Goal: Information Seeking & Learning: Get advice/opinions

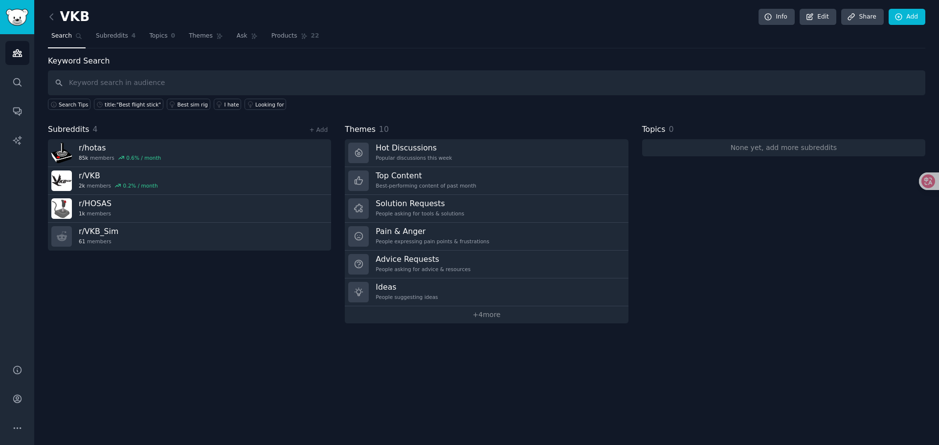
click at [339, 109] on div "Search Tips title:"Best flight stick" Best sim rig I hate Looking for" at bounding box center [486, 102] width 877 height 15
click at [112, 80] on input "text" at bounding box center [486, 82] width 877 height 25
click at [151, 81] on input "text" at bounding box center [486, 82] width 877 height 25
click at [823, 12] on link "Edit" at bounding box center [817, 17] width 37 height 17
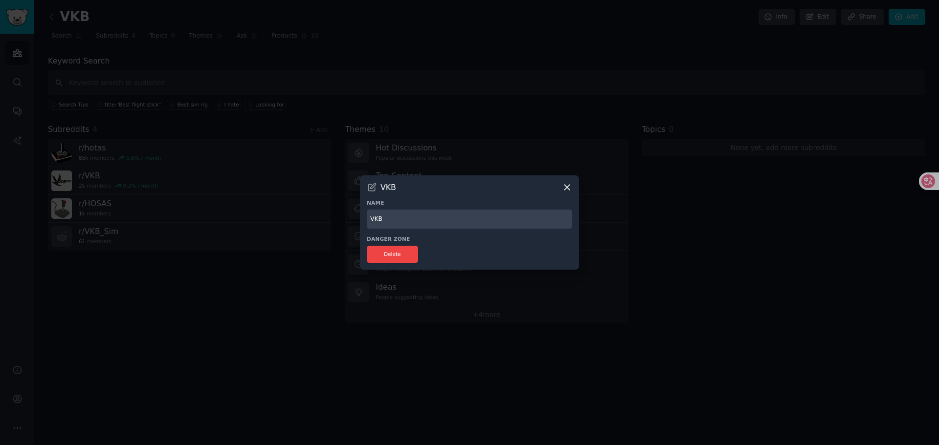
click at [570, 192] on icon at bounding box center [567, 187] width 10 height 10
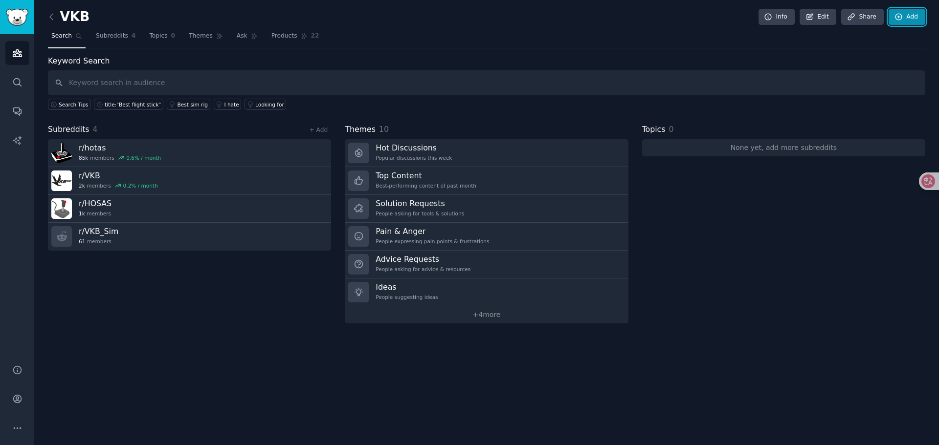
click at [911, 16] on link "Add" at bounding box center [906, 17] width 37 height 17
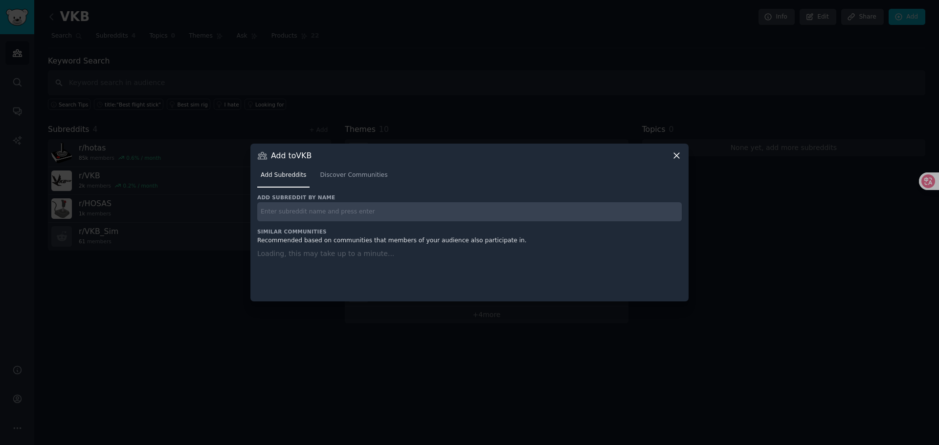
click at [676, 158] on icon at bounding box center [676, 156] width 10 height 10
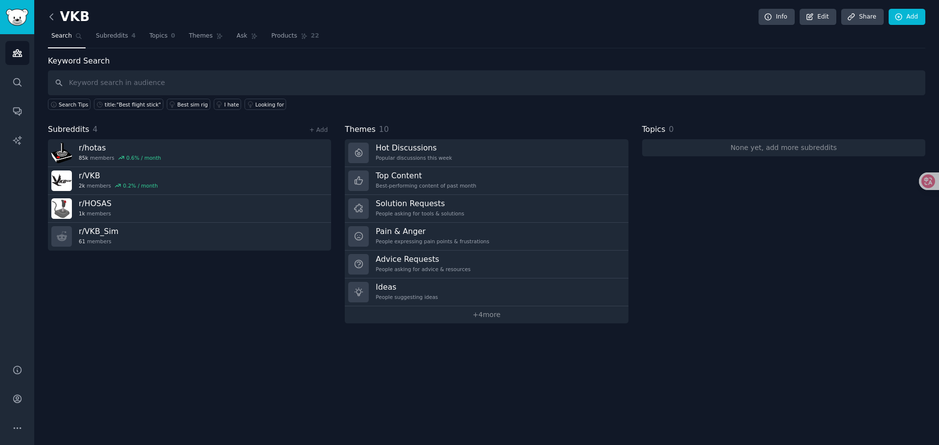
click at [51, 16] on icon at bounding box center [51, 17] width 10 height 10
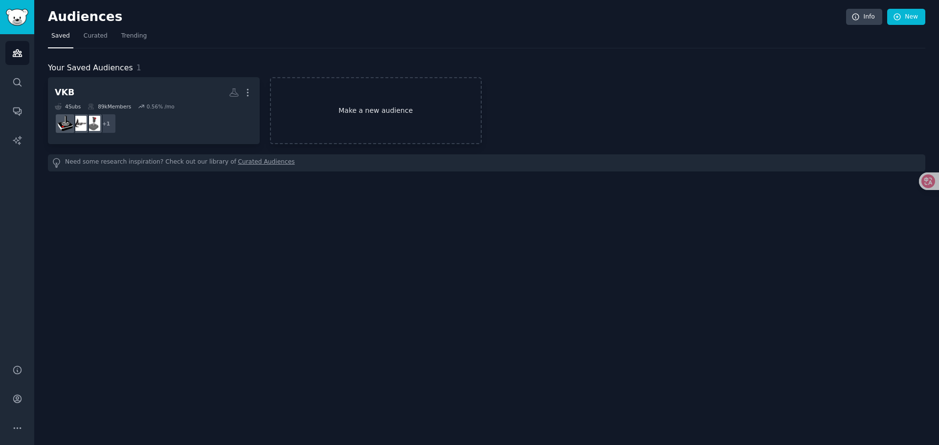
click at [378, 121] on link "Make a new audience" at bounding box center [376, 110] width 212 height 67
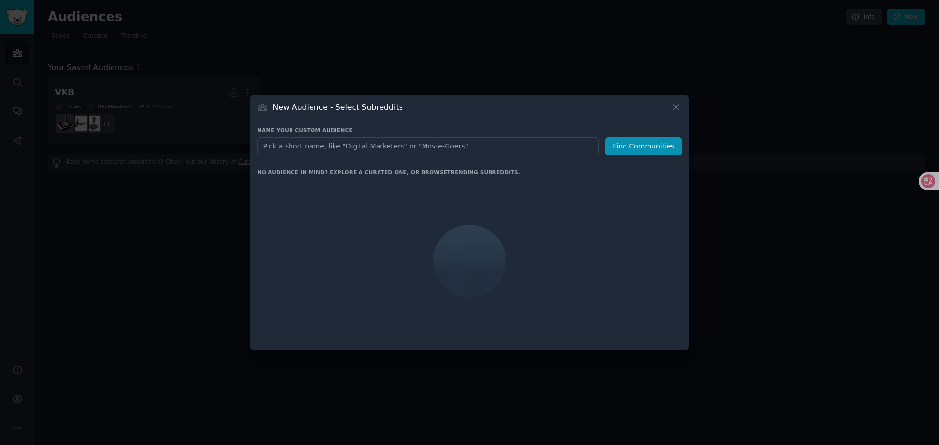
click at [313, 146] on input "text" at bounding box center [427, 146] width 341 height 18
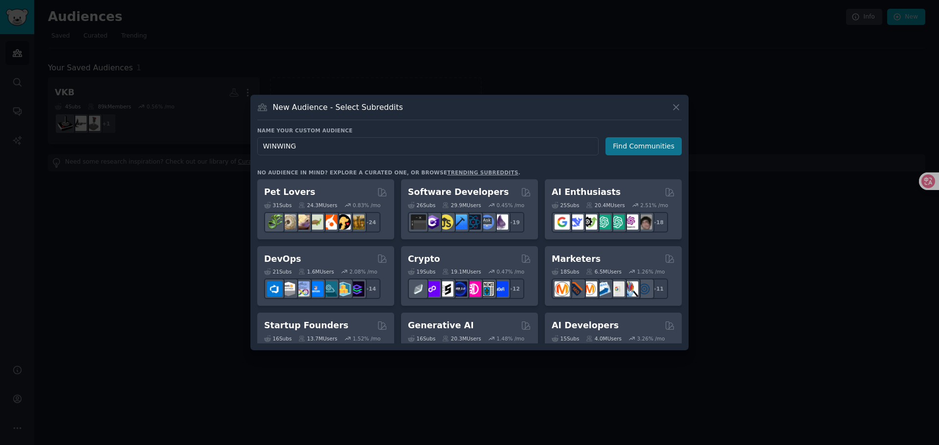
type input "WINWING"
click at [650, 152] on button "Find Communities" at bounding box center [643, 146] width 76 height 18
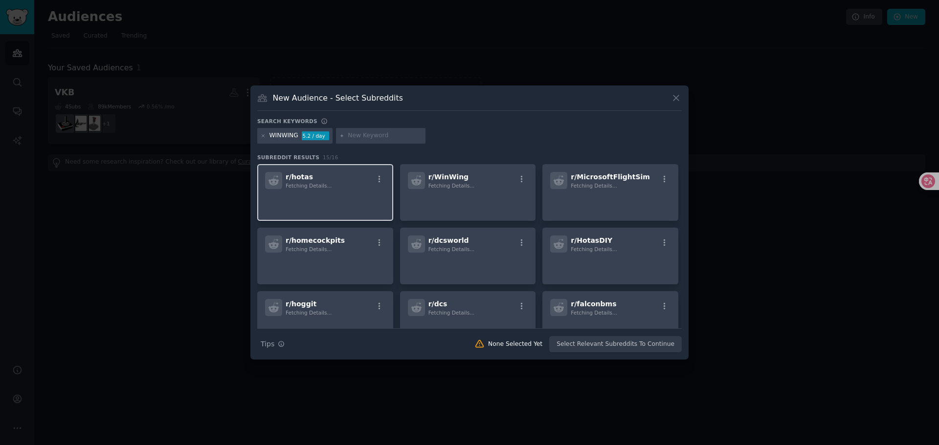
click at [302, 195] on p at bounding box center [325, 203] width 120 height 21
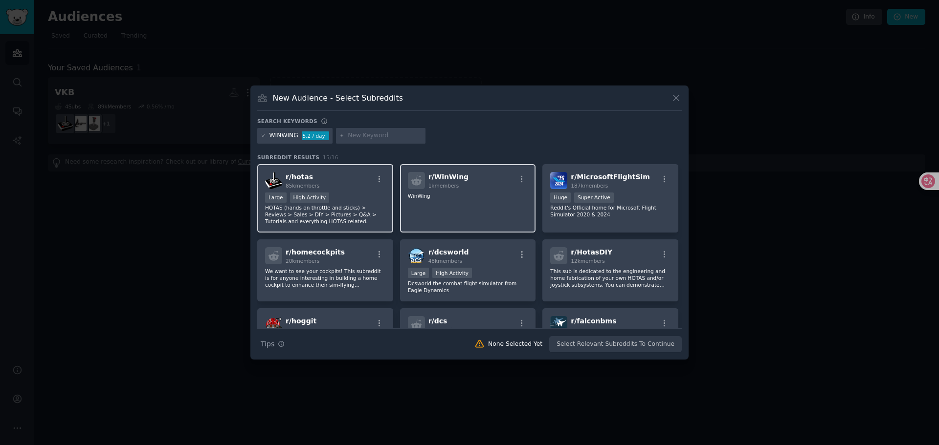
click at [470, 206] on div "r/ WinWing 1k members WinWing" at bounding box center [468, 198] width 136 height 69
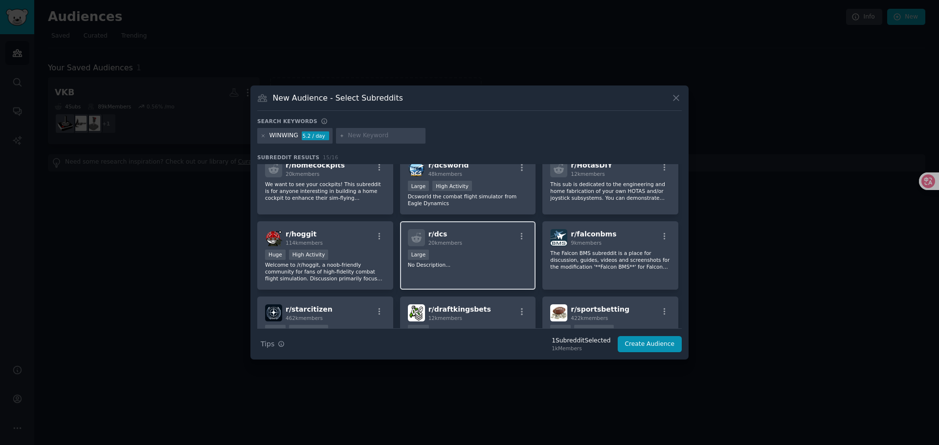
scroll to position [98, 0]
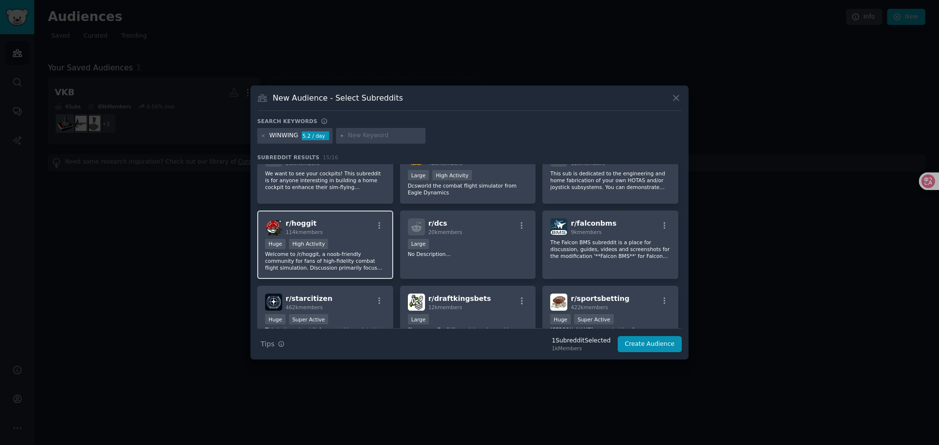
click at [328, 245] on div "Huge High Activity" at bounding box center [325, 245] width 120 height 12
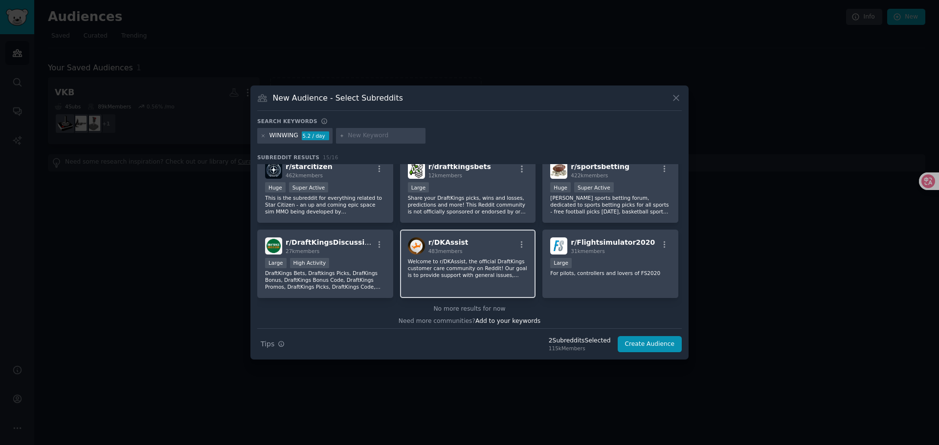
scroll to position [234, 0]
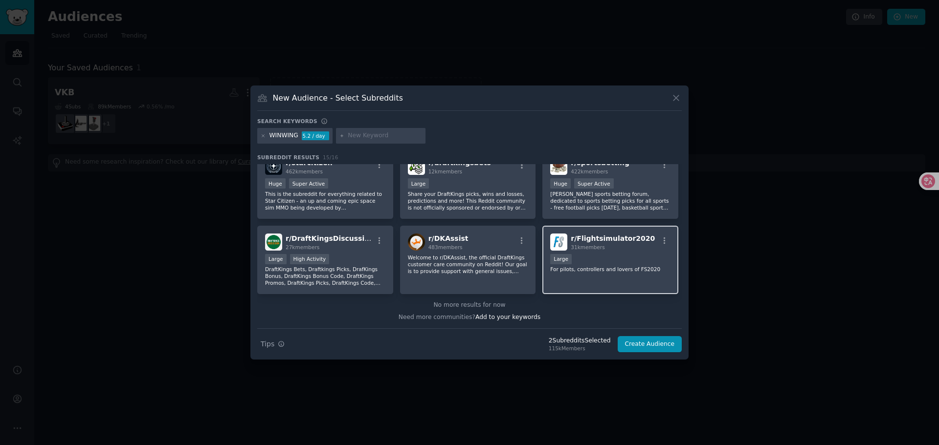
click at [623, 269] on p "For pilots, controllers and lovers of FS2020" at bounding box center [610, 269] width 120 height 7
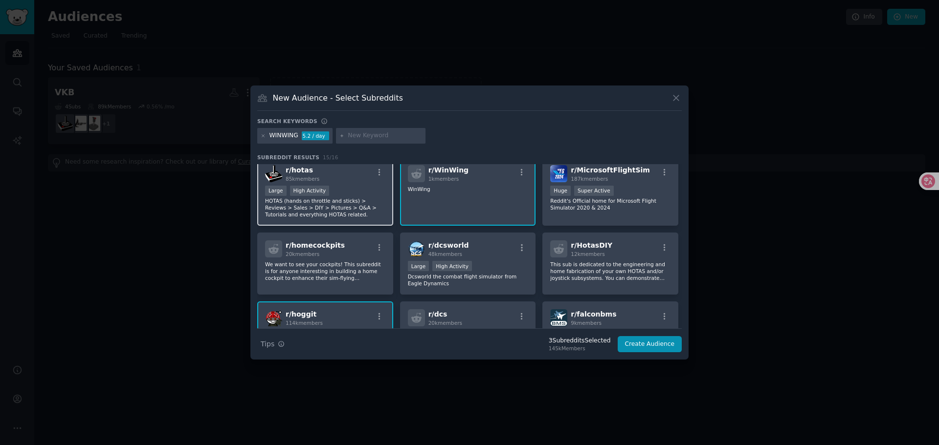
scroll to position [0, 0]
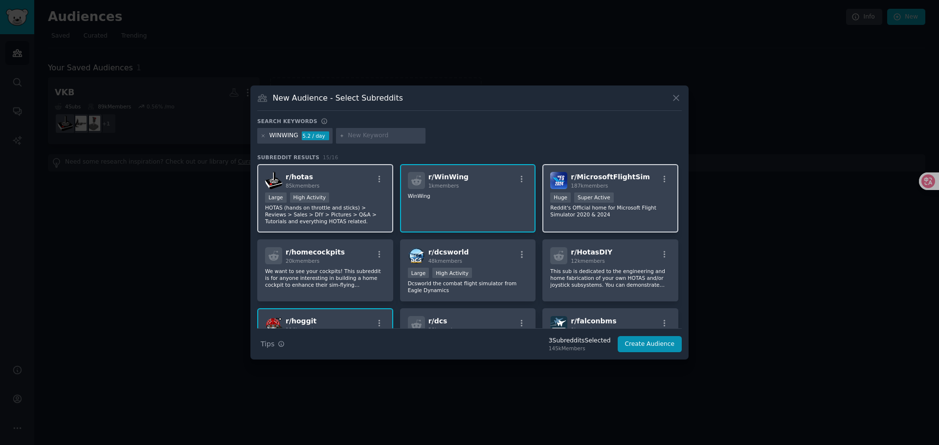
click at [634, 214] on p "Reddit's Official home for Microsoft Flight Simulator 2020 & 2024" at bounding box center [610, 211] width 120 height 14
click at [368, 134] on input "text" at bounding box center [385, 136] width 74 height 9
type input "flightsim"
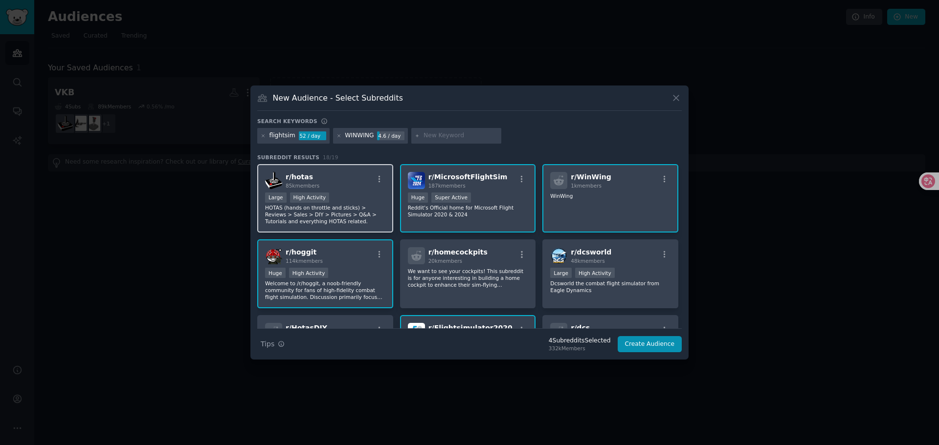
click at [343, 206] on p "HOTAS (hands on throttle and sticks) > Reviews > Sales > DIY > Pictures > Q&A >…" at bounding box center [325, 214] width 120 height 21
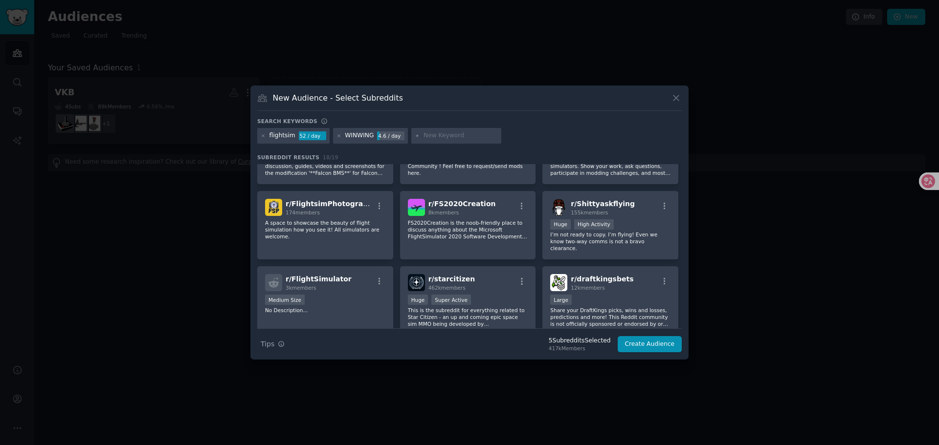
scroll to position [237, 0]
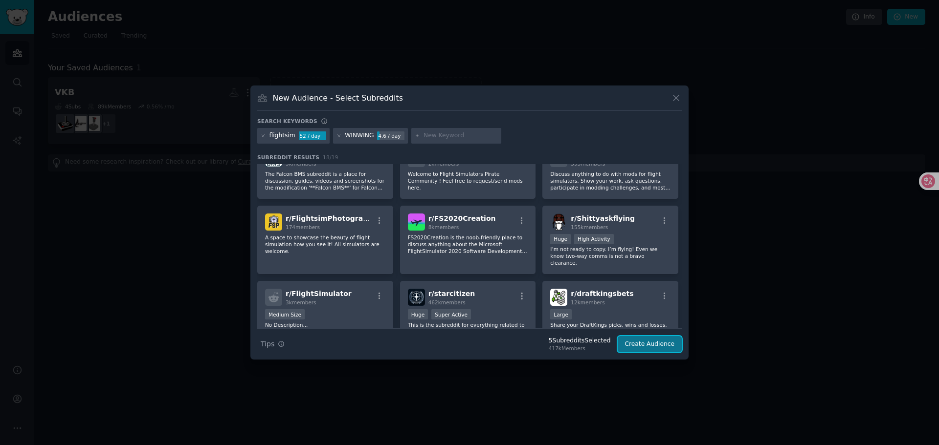
click at [647, 341] on button "Create Audience" at bounding box center [649, 344] width 65 height 17
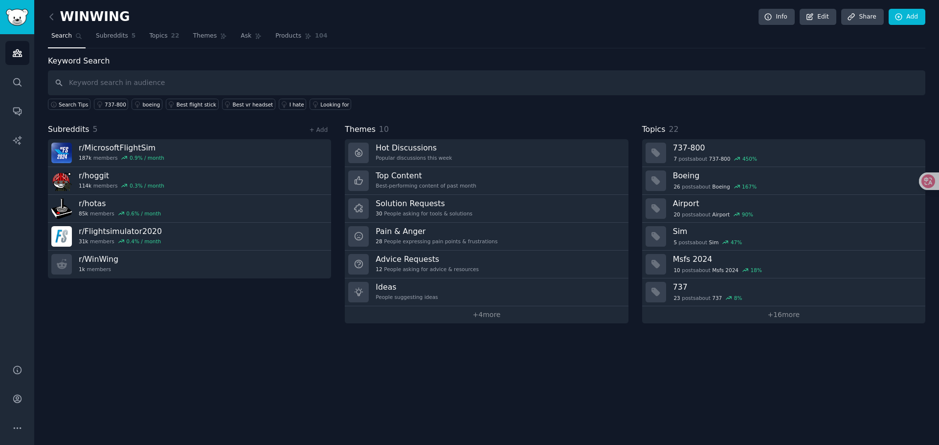
click at [175, 387] on div "WINWING Info Edit Share Add Search Subreddits 5 Topics 22 Themes Ask Products 1…" at bounding box center [486, 222] width 904 height 445
click at [88, 84] on input "text" at bounding box center [486, 82] width 877 height 25
type input "Ursa Minor Joystick"
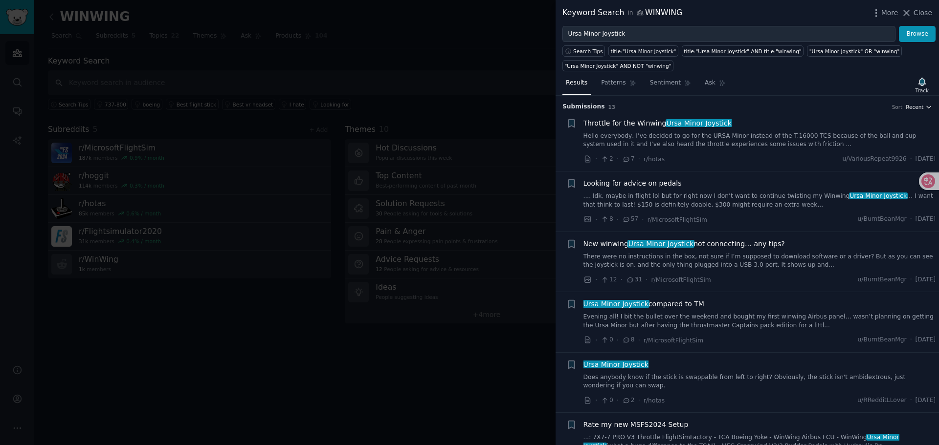
click at [913, 107] on span "Recent" at bounding box center [914, 107] width 18 height 7
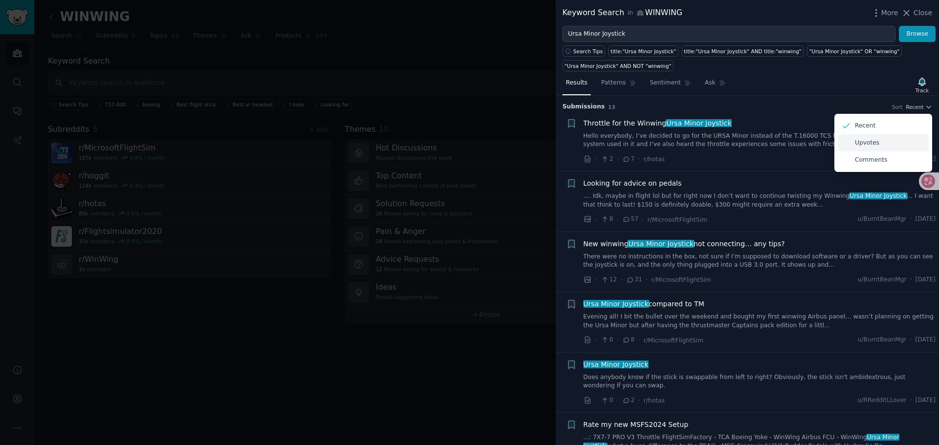
click at [882, 138] on div "Upvotes" at bounding box center [882, 142] width 91 height 17
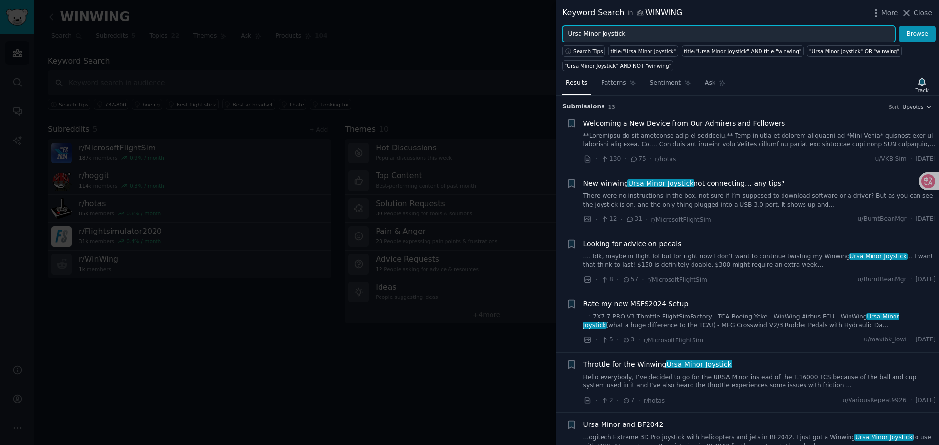
drag, startPoint x: 626, startPoint y: 36, endPoint x: 600, endPoint y: 34, distance: 25.5
click at [600, 34] on input "Ursa Minor Joystick" at bounding box center [728, 34] width 333 height 17
type input "Ursa Minor"
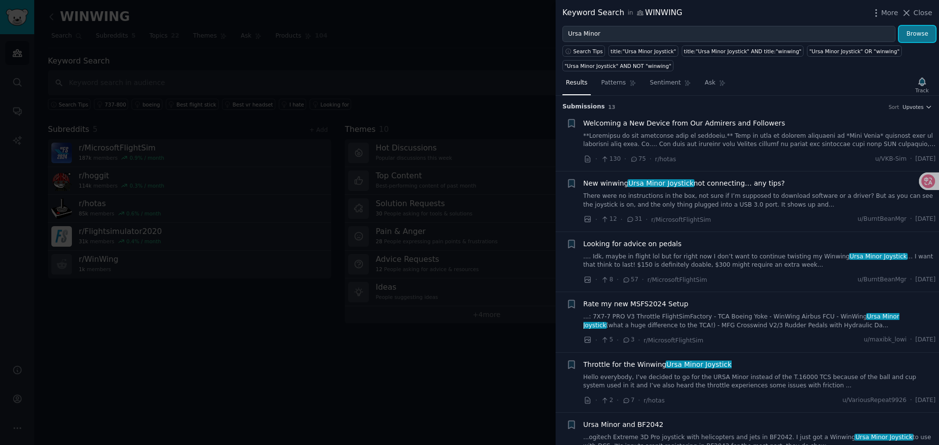
click at [927, 36] on button "Browse" at bounding box center [917, 34] width 37 height 17
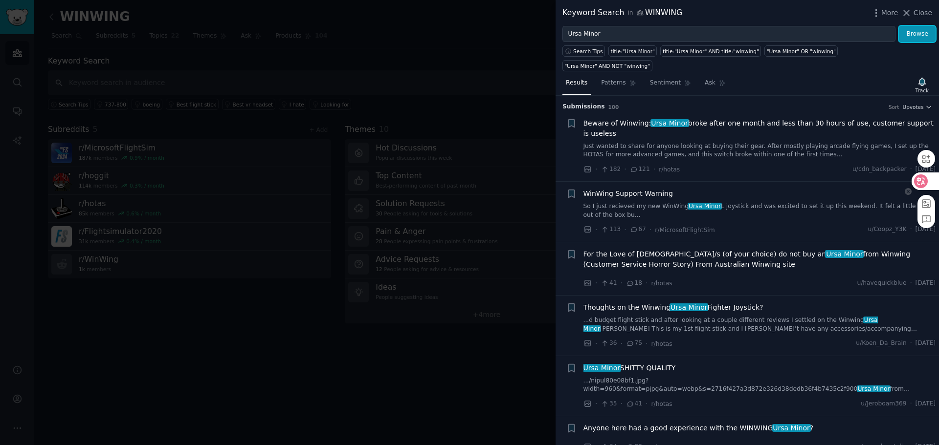
click at [917, 178] on icon at bounding box center [921, 181] width 8 height 8
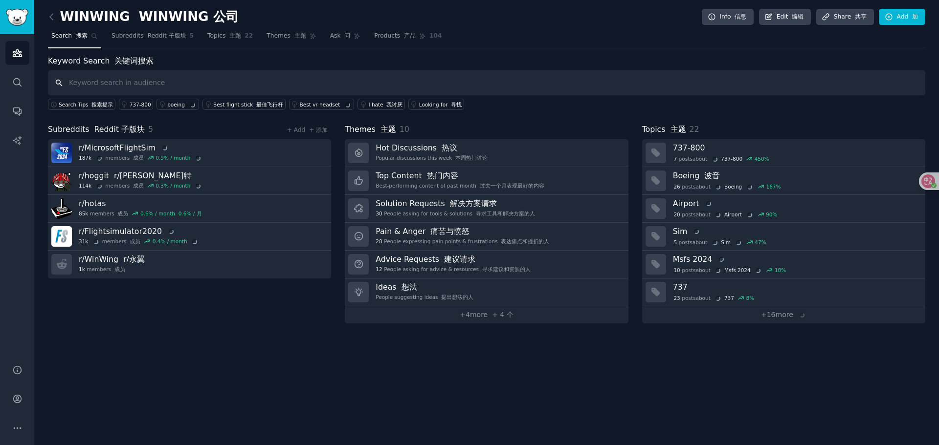
click at [182, 86] on input "text" at bounding box center [486, 82] width 877 height 25
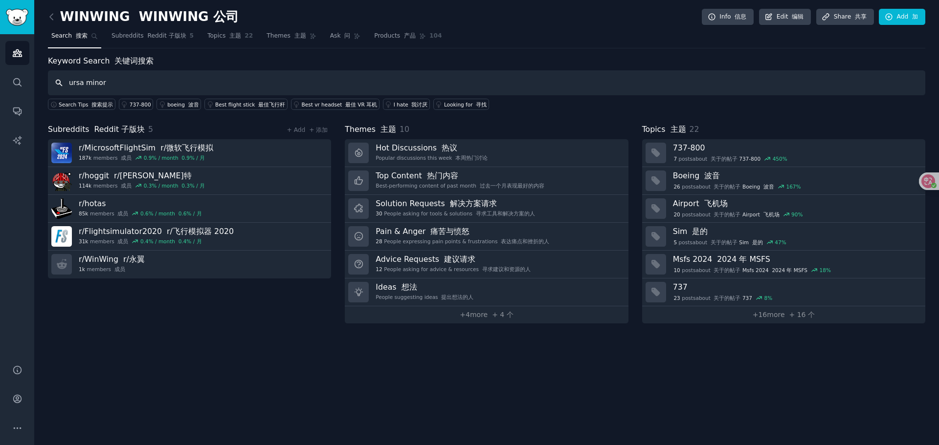
type input "ursa minor"
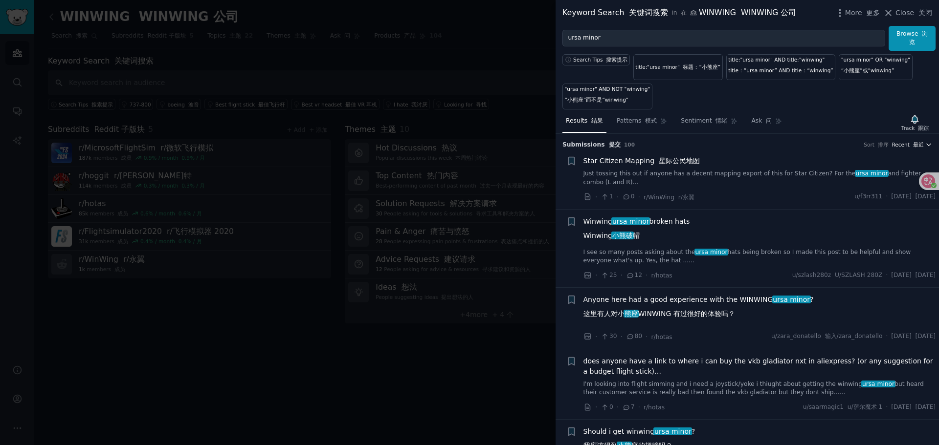
click at [904, 143] on span "Recent 最近" at bounding box center [908, 144] width 32 height 7
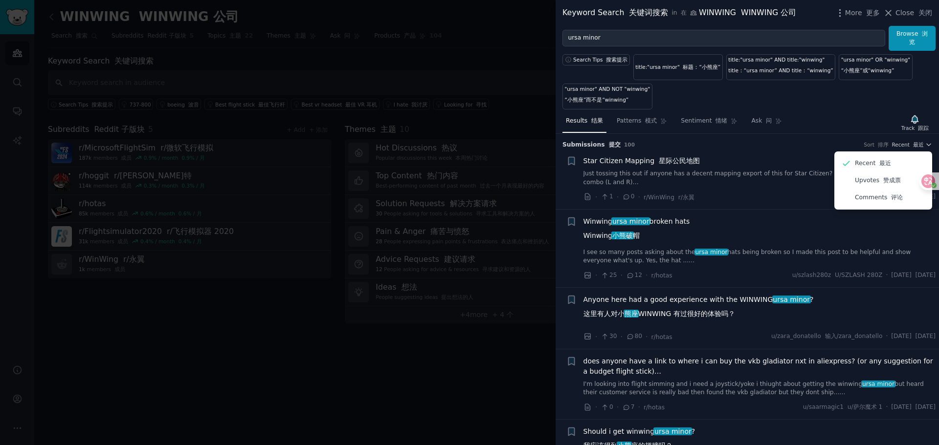
click at [863, 180] on p "Upvotes 赞成票" at bounding box center [878, 180] width 46 height 9
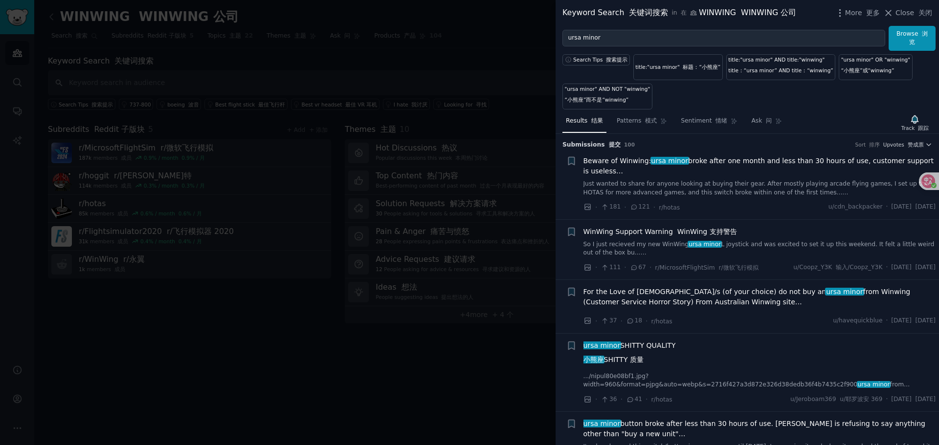
click at [721, 191] on link "Just wanted to share for anyone looking at buying their gear. After mostly play…" at bounding box center [759, 188] width 352 height 17
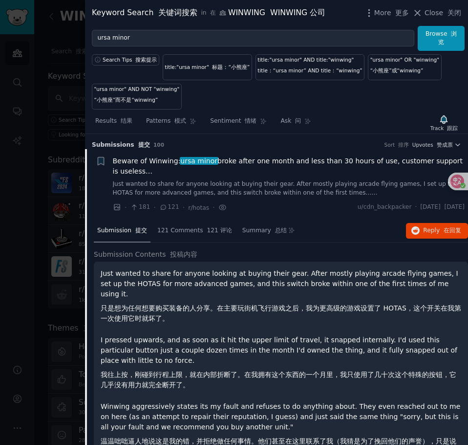
click at [359, 96] on div "Search Tips 搜索提示 title:"ursa minor" 标题：“小熊座” title:"ursa minor" AND title:"winw…" at bounding box center [276, 80] width 383 height 59
click at [369, 96] on div "Search Tips 搜索提示 title:"ursa minor" 标题：“小熊座” title:"ursa minor" AND title:"winw…" at bounding box center [276, 80] width 383 height 59
click at [432, 101] on div "Search Tips 搜索提示 title:"ursa minor" 标题：“小熊座” title:"ursa minor" AND title:"winw…" at bounding box center [276, 80] width 383 height 59
click at [437, 91] on div "Search Tips 搜索提示 title:"ursa minor" 标题：“小熊座” title:"ursa minor" AND title:"winw…" at bounding box center [276, 80] width 383 height 59
click at [370, 15] on icon "button" at bounding box center [369, 12] width 1 height 7
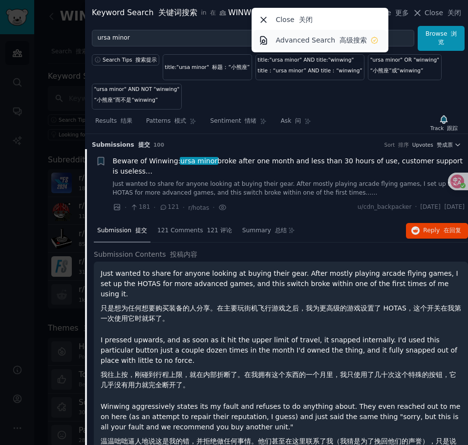
click at [320, 40] on p "Advanced Search 高级搜索" at bounding box center [321, 40] width 91 height 10
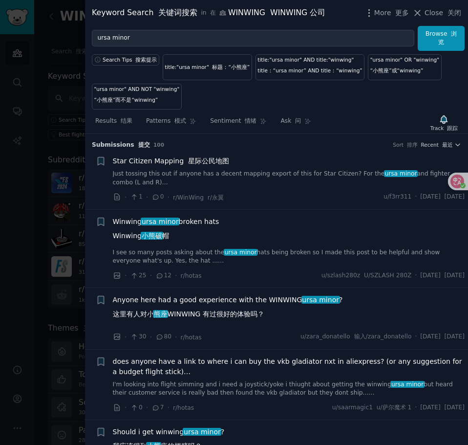
drag, startPoint x: 198, startPoint y: 232, endPoint x: 187, endPoint y: 256, distance: 26.2
click at [198, 232] on span "Winwing ursa minor broken hats Winwing 小熊破 帽" at bounding box center [166, 231] width 107 height 28
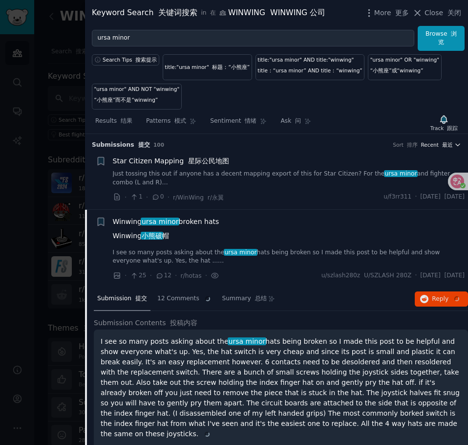
click at [442, 146] on font "最近" at bounding box center [447, 145] width 11 height 6
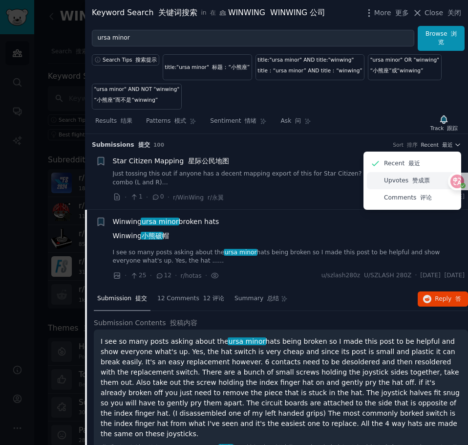
click at [416, 182] on font "赞成票" at bounding box center [422, 180] width 18 height 7
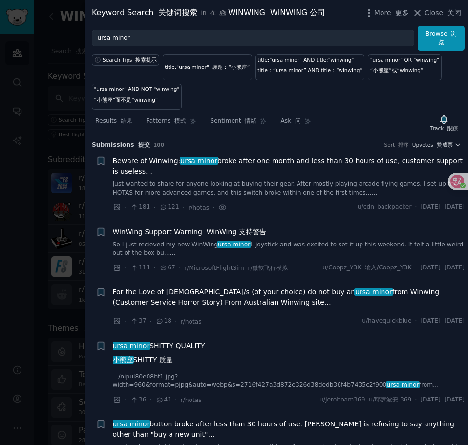
click at [272, 190] on link "Just wanted to share for anyone looking at buying their gear. After mostly play…" at bounding box center [289, 188] width 352 height 17
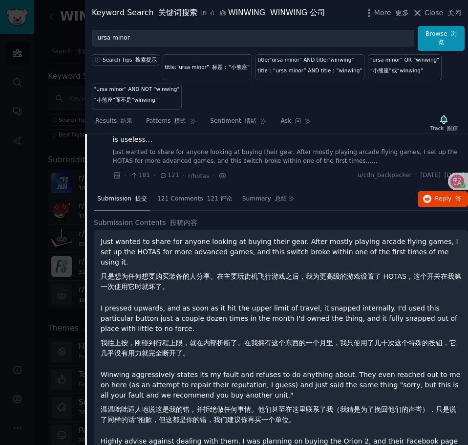
scroll to position [49, 0]
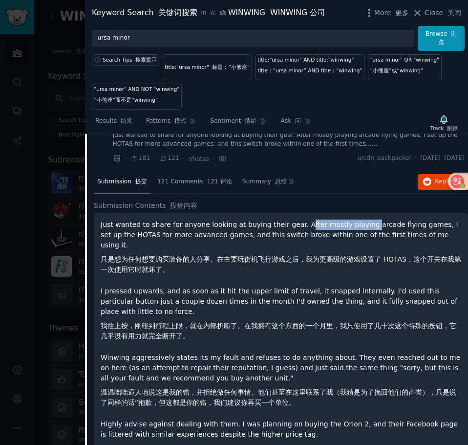
drag, startPoint x: 306, startPoint y: 222, endPoint x: 376, endPoint y: 221, distance: 70.4
click at [374, 221] on p "Just wanted to share for anyone looking at buying their gear. After mostly play…" at bounding box center [281, 249] width 361 height 59
click at [377, 221] on p "Just wanted to share for anyone looking at buying their gear. After mostly play…" at bounding box center [281, 249] width 361 height 59
click at [394, 222] on p "Just wanted to share for anyone looking at buying their gear. After mostly play…" at bounding box center [281, 249] width 361 height 59
drag, startPoint x: 372, startPoint y: 223, endPoint x: 436, endPoint y: 227, distance: 64.2
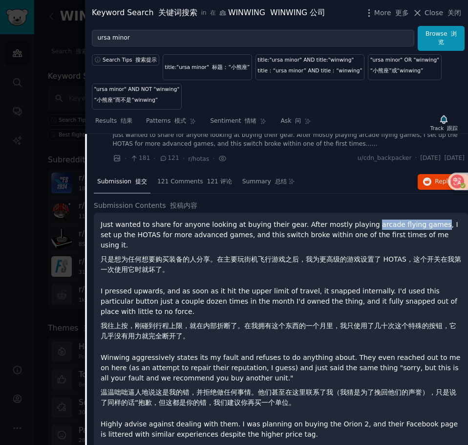
click at [436, 227] on p "Just wanted to share for anyone looking at buying their gear. After mostly play…" at bounding box center [281, 249] width 361 height 59
copy p "arcade flying games"
click at [420, 224] on p "Just wanted to share for anyone looking at buying their gear. After mostly play…" at bounding box center [281, 249] width 361 height 59
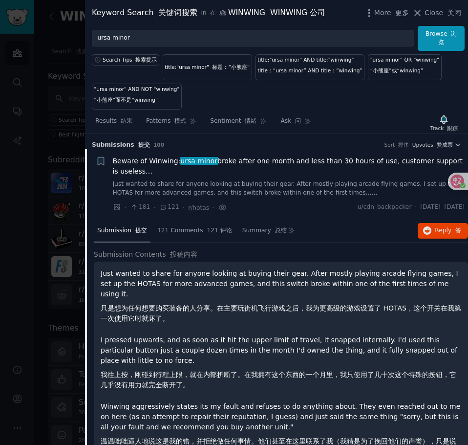
click at [134, 184] on link "Just wanted to share for anyone looking at buying their gear. After mostly play…" at bounding box center [289, 188] width 352 height 17
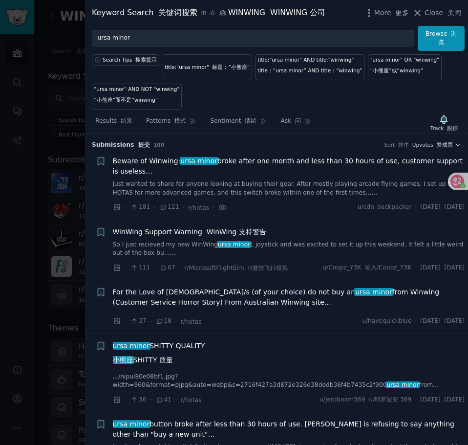
scroll to position [16, 0]
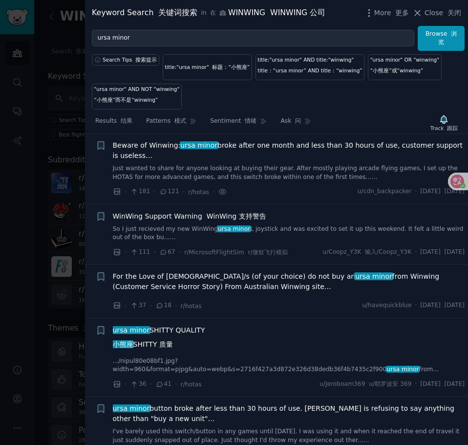
click at [236, 177] on link "Just wanted to share for anyone looking at buying their gear. After mostly play…" at bounding box center [289, 172] width 352 height 17
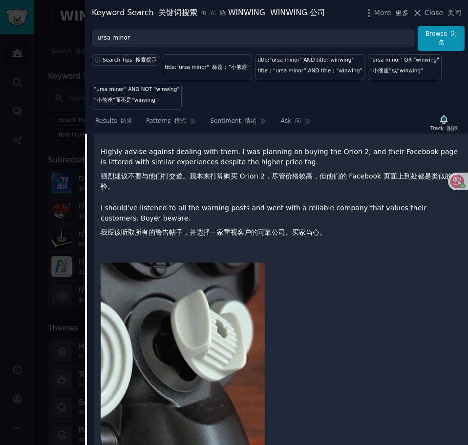
scroll to position [358, 0]
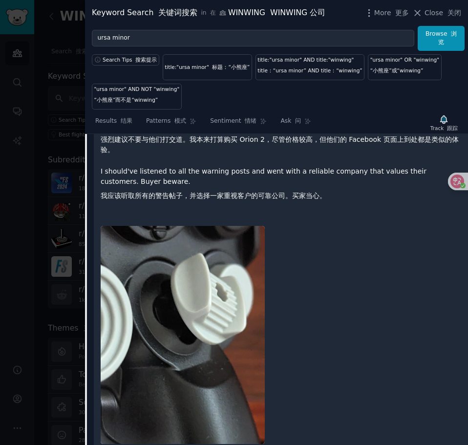
drag, startPoint x: 268, startPoint y: 297, endPoint x: 308, endPoint y: 284, distance: 41.3
drag, startPoint x: 308, startPoint y: 284, endPoint x: 339, endPoint y: 344, distance: 67.4
click at [339, 344] on div at bounding box center [281, 338] width 361 height 239
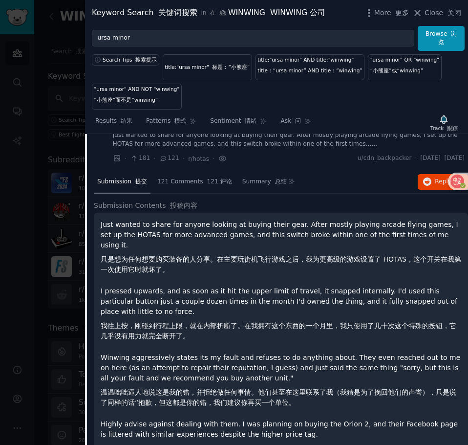
scroll to position [0, 0]
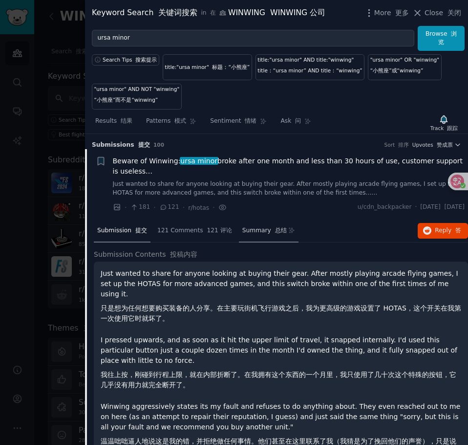
click at [262, 226] on span "Summary 总结" at bounding box center [264, 230] width 44 height 9
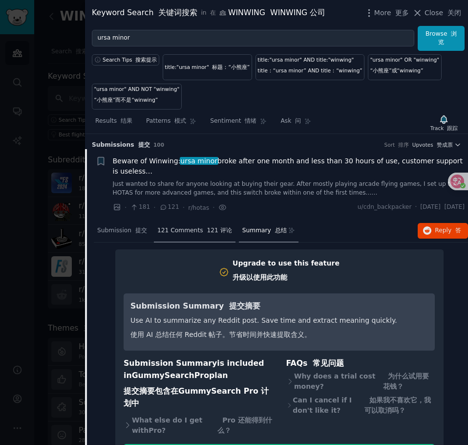
click at [194, 236] on div "121 Comments 121 评论" at bounding box center [195, 231] width 82 height 23
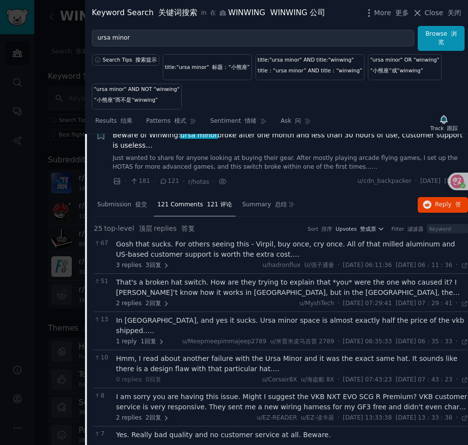
scroll to position [49, 0]
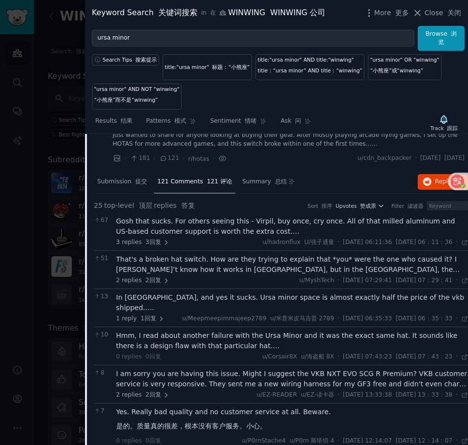
click at [252, 224] on div "Gosh that sucks. For others seeing this - Virpil, buy once, cry once. All of th…" at bounding box center [292, 226] width 352 height 21
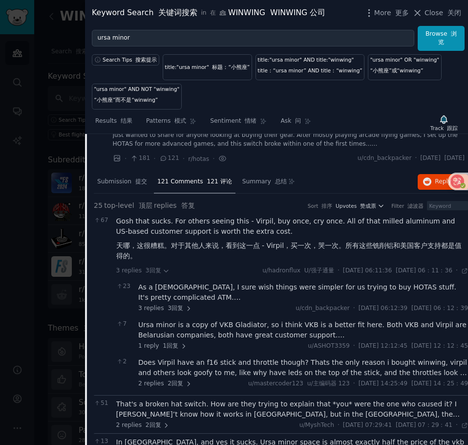
scroll to position [0, 0]
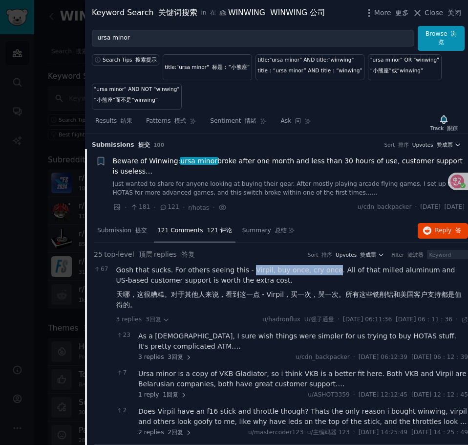
drag, startPoint x: 249, startPoint y: 267, endPoint x: 331, endPoint y: 268, distance: 82.6
click at [331, 268] on div "Gosh that sucks. For others seeing this - Virpil, buy once, cry once. All of th…" at bounding box center [292, 289] width 352 height 49
copy div "Virpil, buy once, cry once"
click at [331, 268] on div "Gosh that sucks. For others seeing this - Virpil, buy once, cry once. All of th…" at bounding box center [292, 289] width 352 height 49
click at [148, 269] on div "Gosh that sucks. For others seeing this - Virpil, buy once, cry once. All of th…" at bounding box center [292, 289] width 352 height 49
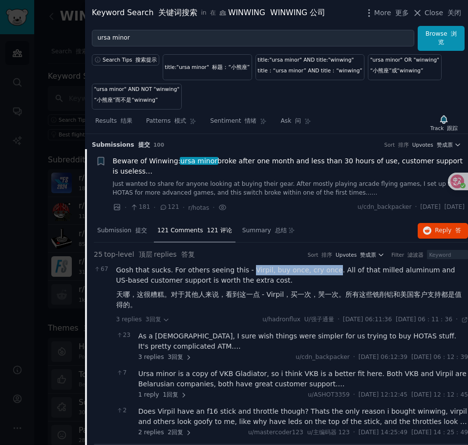
drag, startPoint x: 249, startPoint y: 267, endPoint x: 331, endPoint y: 271, distance: 81.8
click at [331, 271] on div "Gosh that sucks. For others seeing this - Virpil, buy once, cry once. All of th…" at bounding box center [292, 289] width 352 height 49
copy div "Virpil, buy once, cry once"
click at [319, 270] on div "Gosh that sucks. For others seeing this - Virpil, buy once, cry once. All of th…" at bounding box center [292, 289] width 352 height 49
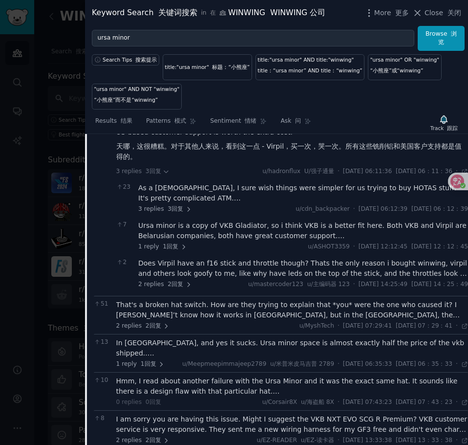
scroll to position [196, 0]
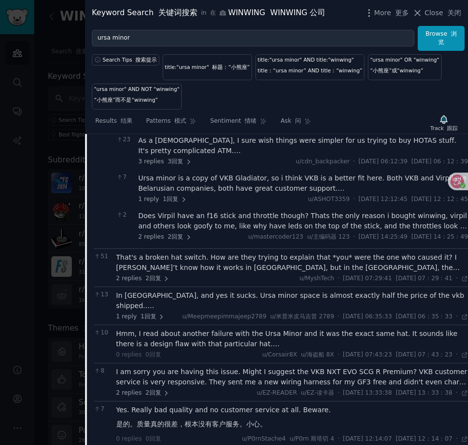
click at [220, 273] on div "That's a broken hat switch. How are they trying to explain that *you* were the …" at bounding box center [292, 267] width 352 height 31
click at [198, 263] on div "That's a broken hat switch. How are they trying to explain that *you* were the …" at bounding box center [292, 262] width 352 height 21
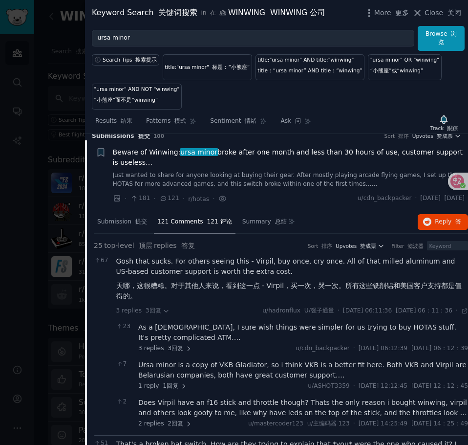
scroll to position [0, 0]
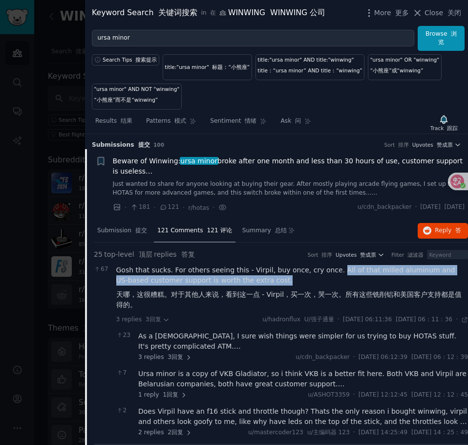
drag, startPoint x: 339, startPoint y: 270, endPoint x: 280, endPoint y: 278, distance: 59.1
click at [280, 278] on div "Gosh that sucks. For others seeing this - Virpil, buy once, cry once. All of th…" at bounding box center [292, 289] width 352 height 49
copy div "All of that milled aluminum and US-based customer support is worth the extra co…"
click at [385, 267] on div "Gosh that sucks. For others seeing this - Virpil, buy once, cry once. All of th…" at bounding box center [292, 289] width 352 height 49
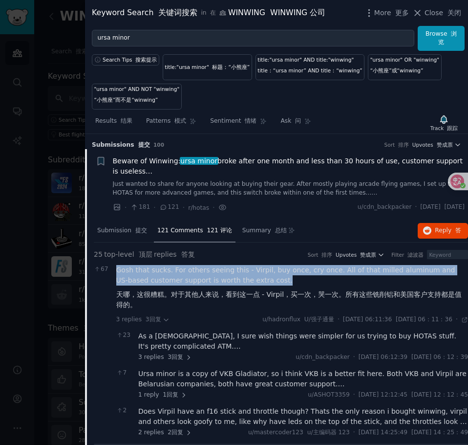
drag, startPoint x: 116, startPoint y: 272, endPoint x: 281, endPoint y: 278, distance: 164.9
click at [281, 278] on div "Gosh that sucks. For others seeing this - Virpil, buy once, cry once. All of th…" at bounding box center [292, 289] width 352 height 49
copy div "Gosh that sucks. For others seeing this - Virpil, buy once, cry once. All of th…"
click at [291, 278] on div "Gosh that sucks. For others seeing this - Virpil, buy once, cry once. All of th…" at bounding box center [292, 289] width 352 height 49
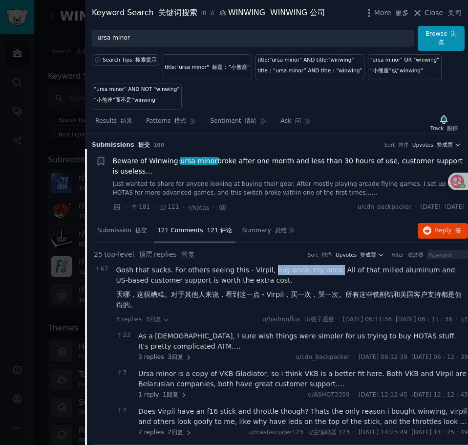
drag, startPoint x: 269, startPoint y: 266, endPoint x: 321, endPoint y: 269, distance: 52.4
click at [332, 266] on div "Gosh that sucks. For others seeing this - Virpil, buy once, cry once. All of th…" at bounding box center [292, 289] width 352 height 49
copy div "buy once, cry once."
click at [309, 273] on div "Gosh that sucks. For others seeing this - Virpil, buy once, cry once. All of th…" at bounding box center [292, 289] width 352 height 49
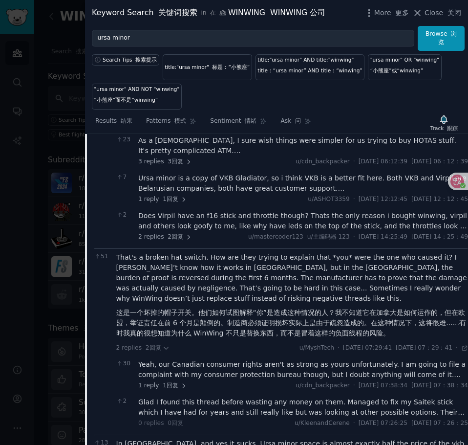
scroll to position [147, 0]
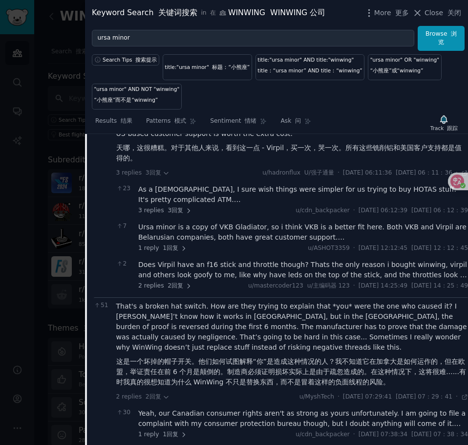
click at [234, 191] on div "As a [DEMOGRAPHIC_DATA], I sure wish things were simpler for us trying to buy H…" at bounding box center [303, 194] width 330 height 21
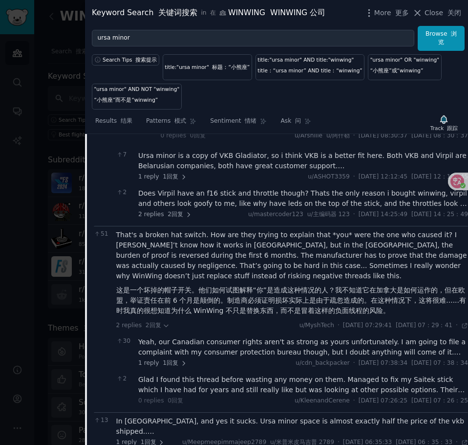
scroll to position [391, 0]
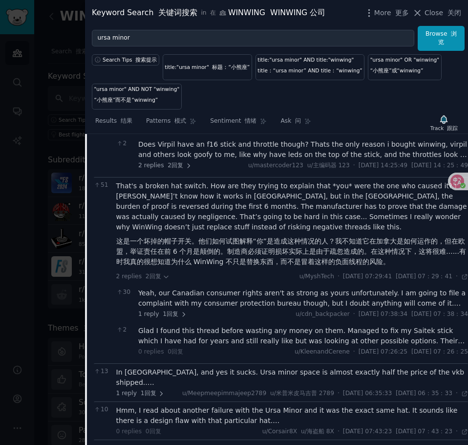
click at [272, 302] on div "Yeah, our Canadian consumer rights aren't as strong as yours unfortunately. I a…" at bounding box center [303, 298] width 330 height 21
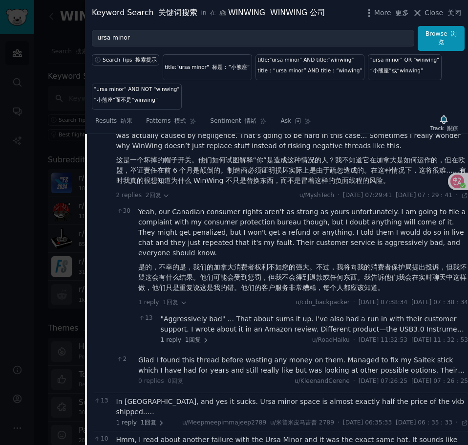
scroll to position [489, 0]
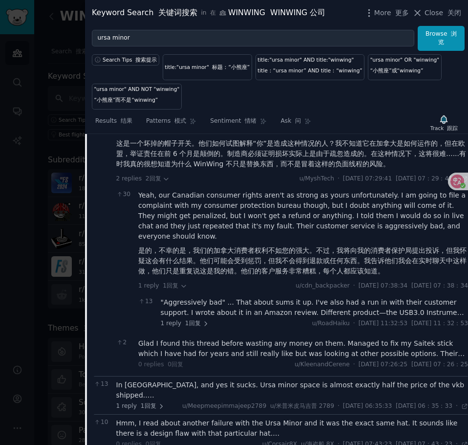
click at [238, 348] on div "Glad I found this thread before wasting any money on them. Managed to fix my Sa…" at bounding box center [303, 348] width 330 height 21
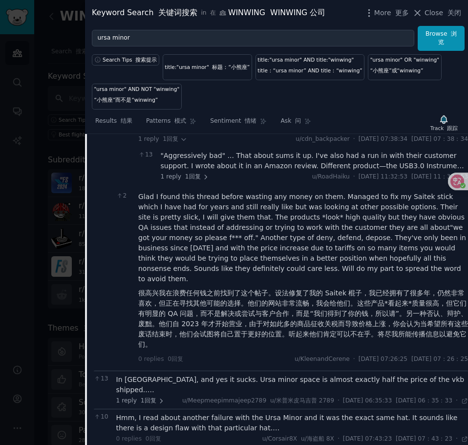
scroll to position [782, 0]
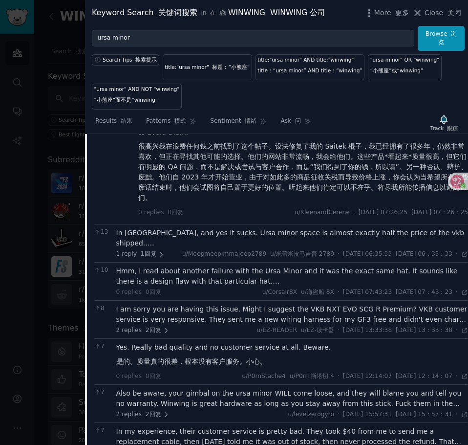
click at [339, 253] on font "在加拿大，是的，这很糟糕。Ursa minor 空间几乎正好是 vkb 发货价格的一半。" at bounding box center [240, 257] width 248 height 8
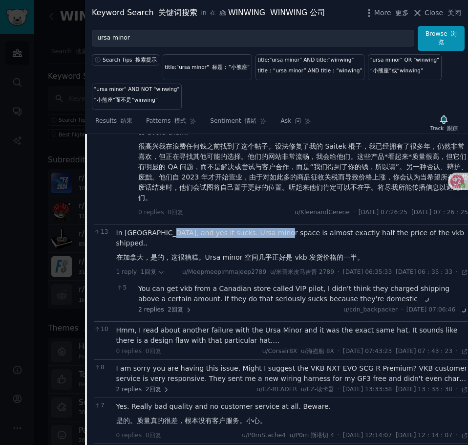
drag, startPoint x: 217, startPoint y: 223, endPoint x: 276, endPoint y: 225, distance: 59.7
click at [276, 228] on div "In [GEOGRAPHIC_DATA], and yes it sucks. Ursa minor space is almost exactly half…" at bounding box center [292, 247] width 352 height 39
drag, startPoint x: 234, startPoint y: 226, endPoint x: 290, endPoint y: 223, distance: 56.8
click at [290, 228] on div "In [GEOGRAPHIC_DATA], and yes it sucks. Ursa minor space is almost exactly half…" at bounding box center [292, 247] width 352 height 39
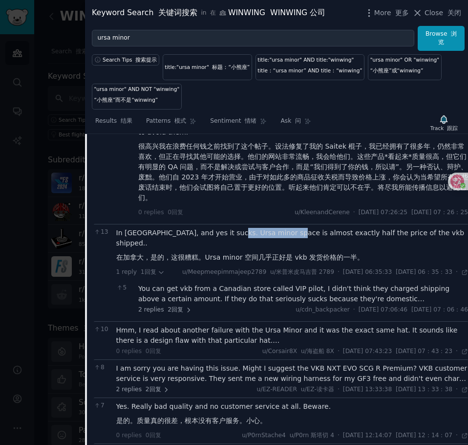
click at [290, 228] on div "In [GEOGRAPHIC_DATA], and yes it sucks. Ursa minor space is almost exactly half…" at bounding box center [292, 247] width 352 height 39
drag, startPoint x: 260, startPoint y: 223, endPoint x: 364, endPoint y: 222, distance: 104.1
click at [364, 228] on div "In [GEOGRAPHIC_DATA], and yes it sucks. Ursa minor space is almost exactly half…" at bounding box center [292, 247] width 352 height 39
copy div "e is almost exactly half the price"
click at [364, 228] on div "In [GEOGRAPHIC_DATA], and yes it sucks. Ursa minor space is almost exactly half…" at bounding box center [292, 247] width 352 height 39
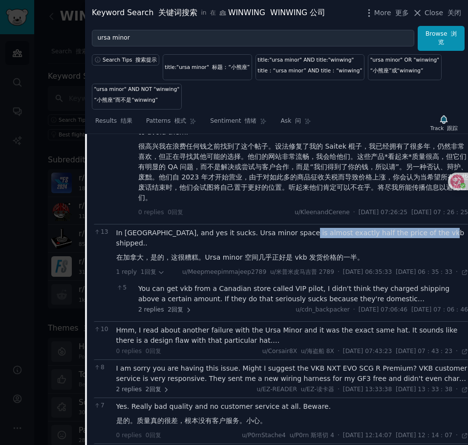
drag, startPoint x: 298, startPoint y: 223, endPoint x: 436, endPoint y: 220, distance: 137.9
click at [436, 228] on div "In [GEOGRAPHIC_DATA], and yes it sucks. Ursa minor space is almost exactly half…" at bounding box center [292, 247] width 352 height 39
copy div "exactly half the price of the vkb shipped.."
click at [401, 228] on div "In [GEOGRAPHIC_DATA], and yes it sucks. Ursa minor space is almost exactly half…" at bounding box center [292, 247] width 352 height 39
click at [299, 228] on div "In [GEOGRAPHIC_DATA], and yes it sucks. Ursa minor space is almost exactly half…" at bounding box center [292, 247] width 352 height 39
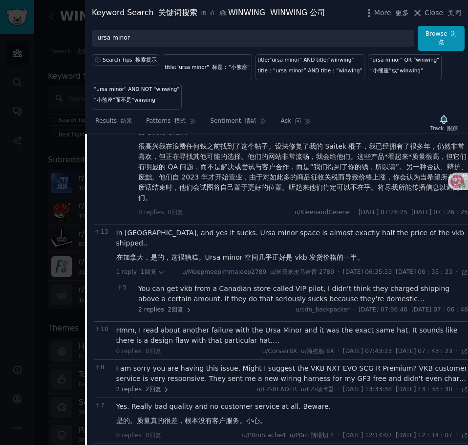
click at [226, 284] on div "You can get vkb from a Canadian store called VIP pilot, I didn't think they cha…" at bounding box center [303, 294] width 330 height 21
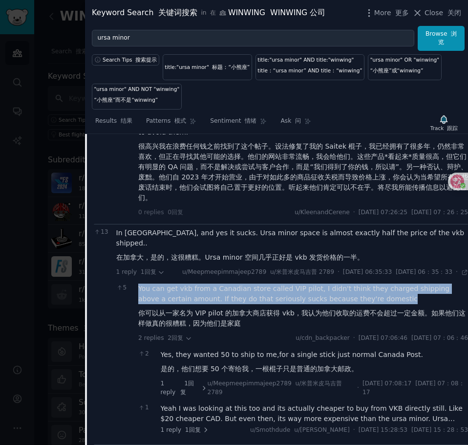
drag, startPoint x: 138, startPoint y: 275, endPoint x: 378, endPoint y: 284, distance: 239.7
click at [378, 284] on div "You can get vkb from a Canadian store called VIP pilot, I didn't think they cha…" at bounding box center [303, 308] width 330 height 49
copy div "You can get vkb from a Canadian store called VIP pilot, I didn't think they cha…"
click at [230, 284] on div "You can get vkb from a Canadian store called VIP pilot, I didn't think they cha…" at bounding box center [303, 308] width 330 height 49
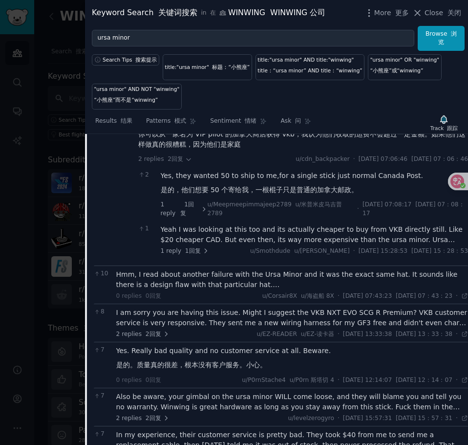
scroll to position [978, 0]
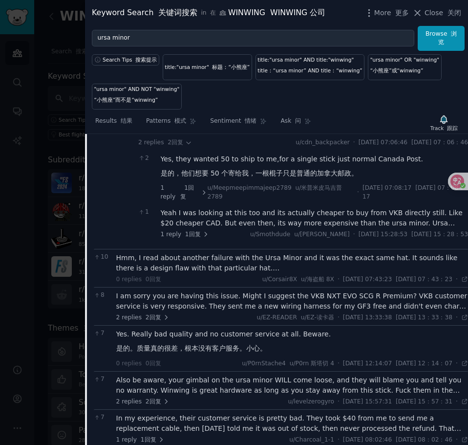
click at [236, 253] on div "Hmm, I read about another failure with the Ursa Minor and it was the exact same…" at bounding box center [292, 263] width 352 height 21
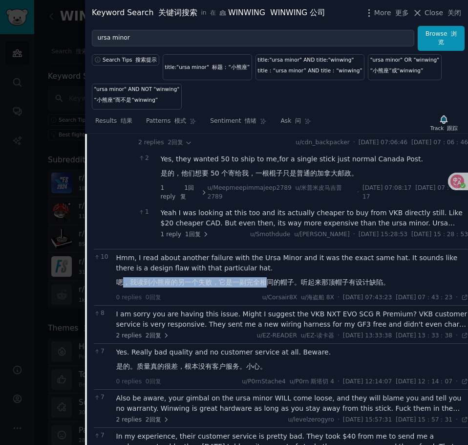
drag, startPoint x: 125, startPoint y: 269, endPoint x: 272, endPoint y: 270, distance: 147.2
click at [270, 278] on font "嗯，我读到小熊座的另一个失败，它是一副完全相同的帽子。听起来那顶帽子有设计缺陷。" at bounding box center [253, 282] width 274 height 8
copy font "，我读到[GEOGRAPHIC_DATA]的另一个失败，它是一副完全相"
click at [272, 278] on font "嗯，我读到小熊座的另一个失败，它是一副完全相同的帽子。听起来那顶帽子有设计缺陷。" at bounding box center [253, 282] width 274 height 8
click at [215, 309] on div "I am sorry you are having this issue. Might I suggest the VKB NXT EVO SCG R Pre…" at bounding box center [292, 319] width 352 height 21
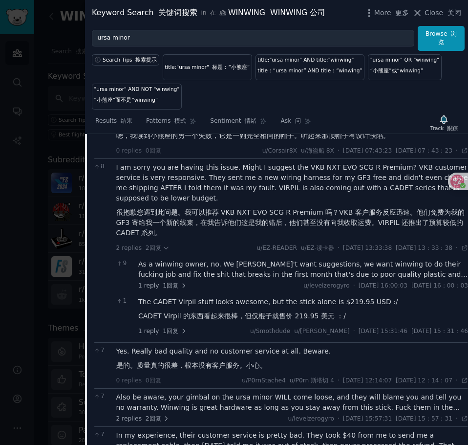
scroll to position [1173, 0]
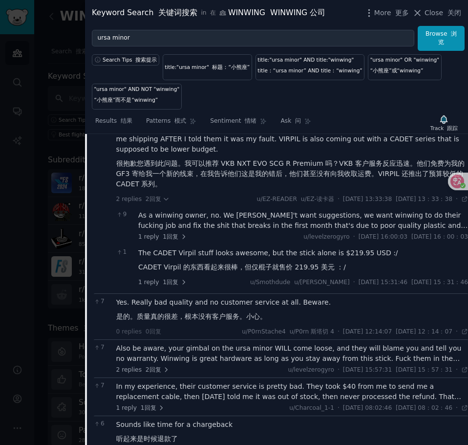
click at [206, 312] on font "是的。质量真的很差，根本没有客户服务。小心。" at bounding box center [191, 316] width 151 height 8
click at [216, 343] on div "Also be aware, your gimbal on the ursa minor WILL come loose, and they will bla…" at bounding box center [292, 353] width 352 height 21
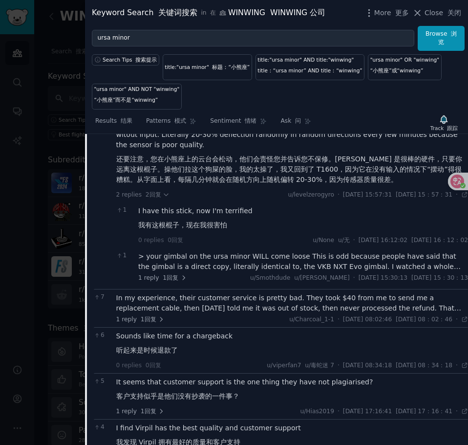
scroll to position [1467, 0]
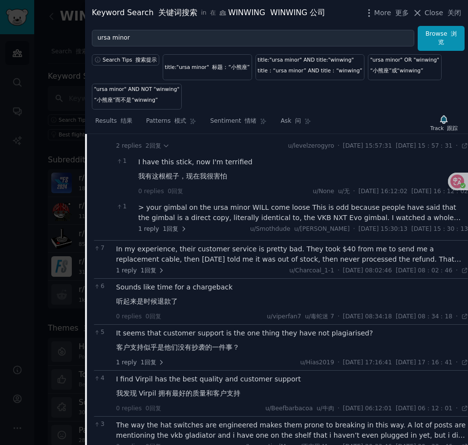
click at [235, 342] on font "客户支持似乎是他们没有抄袭的一件事？" at bounding box center [177, 347] width 123 height 10
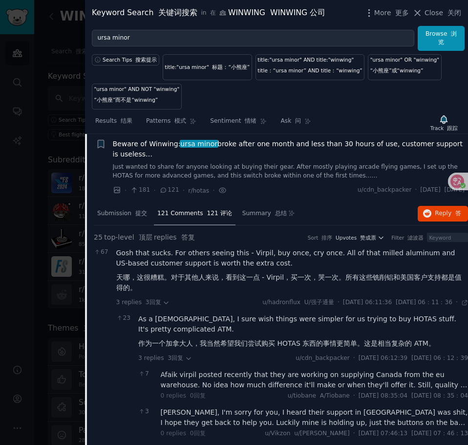
scroll to position [0, 0]
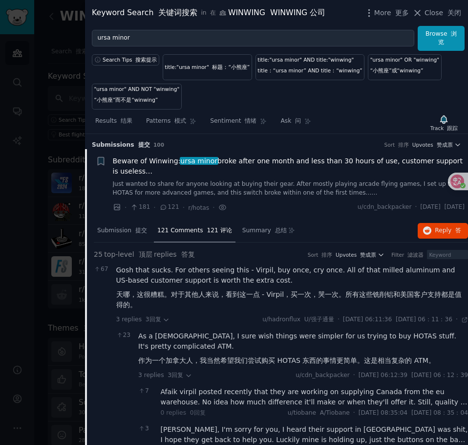
click at [351, 103] on div "Search Tips 搜索提示 title:"ursa minor" 标题：“小熊座” title:"ursa minor" AND title:"winw…" at bounding box center [276, 80] width 383 height 59
click at [114, 128] on link "Results 结果" at bounding box center [114, 123] width 44 height 20
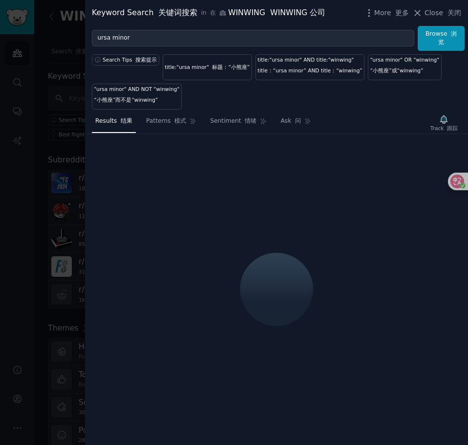
click at [409, 103] on div "Search Tips 搜索提示 title:"ursa minor" 标题：“小熊座” title:"ursa minor" AND title:"winw…" at bounding box center [276, 80] width 383 height 59
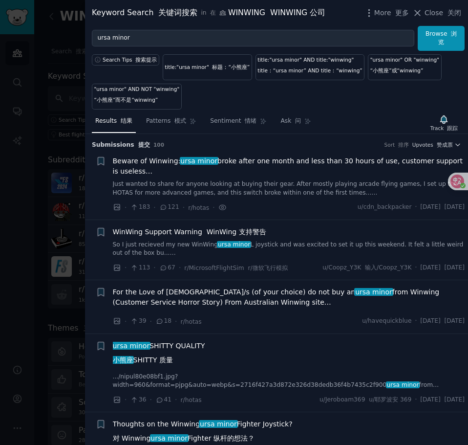
click at [325, 236] on div "WinWing Support Warning WinWing 支持警告" at bounding box center [289, 232] width 352 height 10
click at [307, 244] on link "So I just recieved my new WinWing ursa minor L joystick and was excited to set …" at bounding box center [289, 249] width 352 height 17
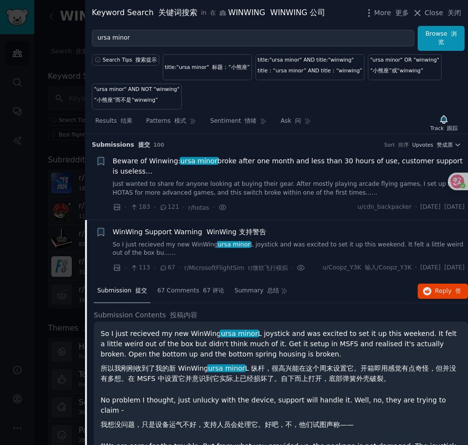
click at [314, 249] on link "So I just recieved my new WinWing ursa minor L joystick and was excited to set …" at bounding box center [289, 249] width 352 height 17
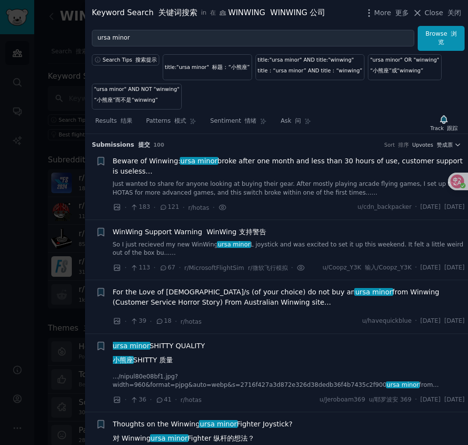
scroll to position [86, 0]
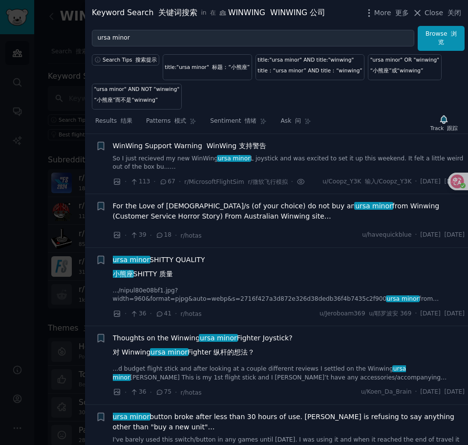
click at [316, 155] on link "So I just recieved my new WinWing ursa minor L joystick and was excited to set …" at bounding box center [289, 162] width 352 height 17
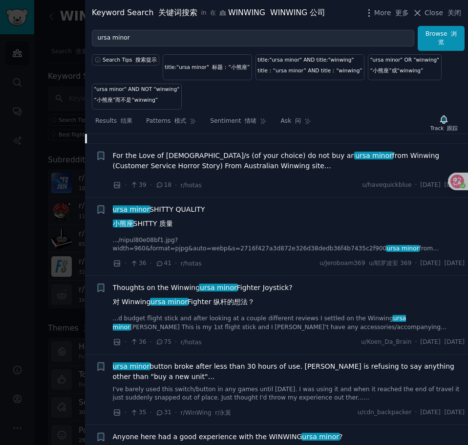
scroll to position [624, 0]
click at [240, 288] on span "Thoughts on the Winwing ursa minor Fighter Joystick? 对 [PERSON_NAME] ursa minor…" at bounding box center [203, 296] width 180 height 28
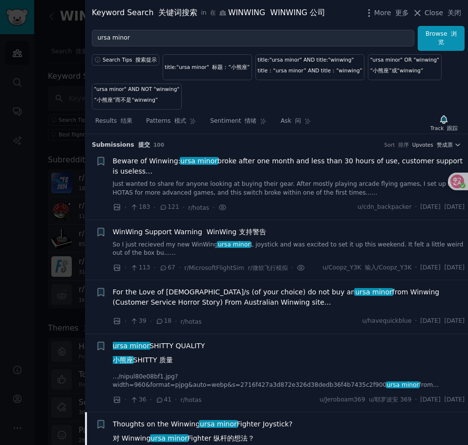
click at [329, 250] on link "So I just recieved my new WinWing ursa minor L joystick and was excited to set …" at bounding box center [289, 249] width 352 height 17
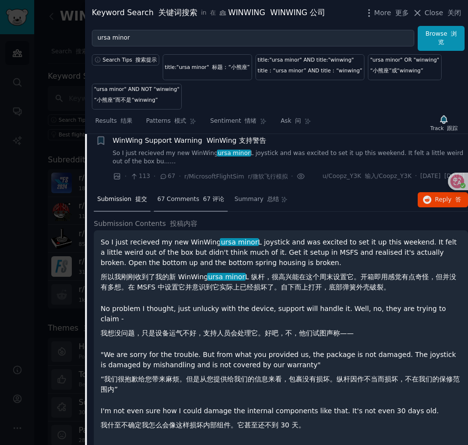
scroll to position [86, 0]
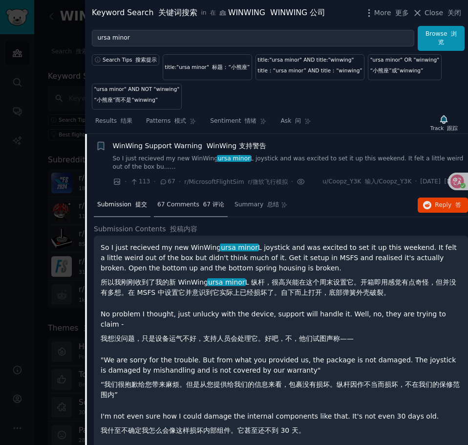
click at [186, 209] on span "67 Comments 67 评论" at bounding box center [190, 204] width 67 height 9
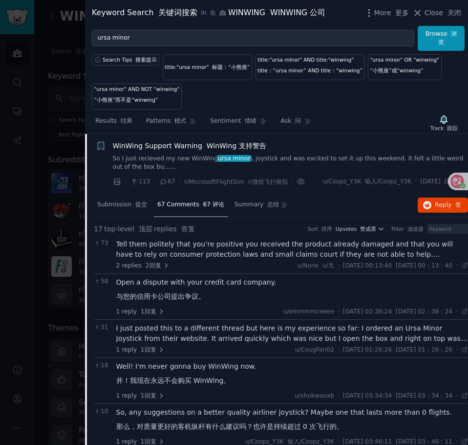
click at [232, 260] on div "Tell them politely that you’re positive you received the product already damage…" at bounding box center [292, 249] width 352 height 21
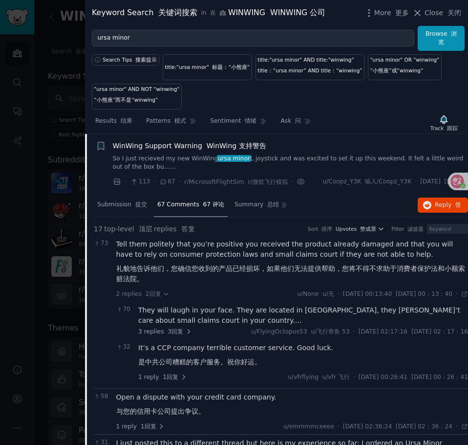
scroll to position [233, 0]
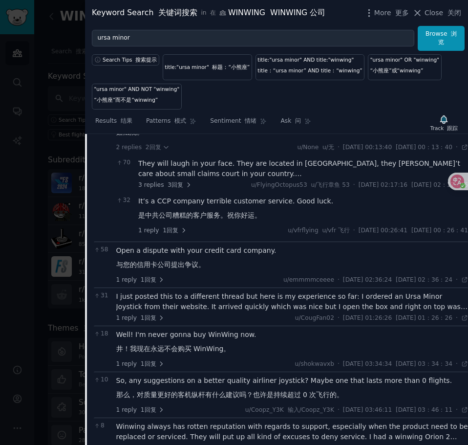
click at [220, 269] on div "Open a dispute with your credit card company. 与您的信用卡公司提出争议。" at bounding box center [292, 259] width 352 height 28
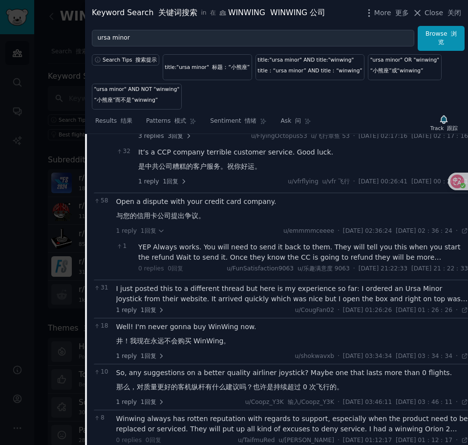
scroll to position [330, 0]
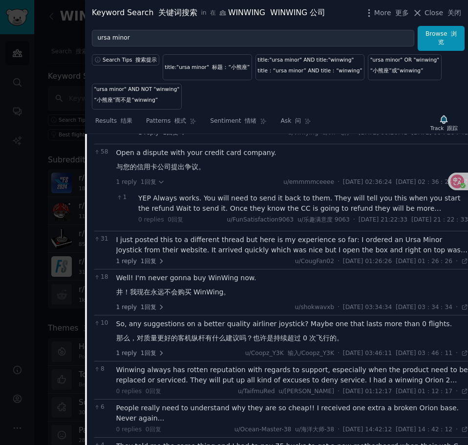
click at [258, 214] on div "YEP Always works. You will need to send it back to them. They will tell you thi…" at bounding box center [303, 203] width 330 height 21
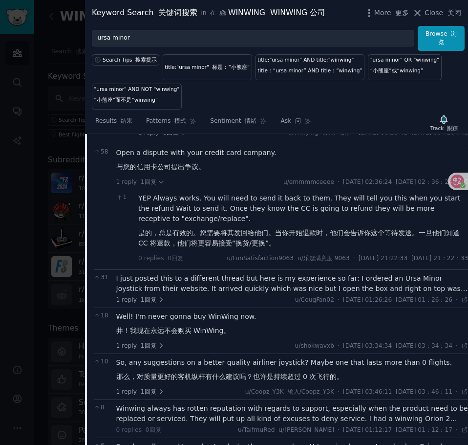
click at [243, 294] on div "I just posted this to a different thread but here is my experience so far: I or…" at bounding box center [292, 283] width 352 height 21
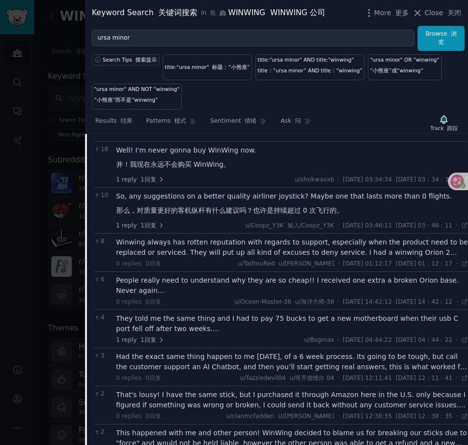
scroll to position [684, 0]
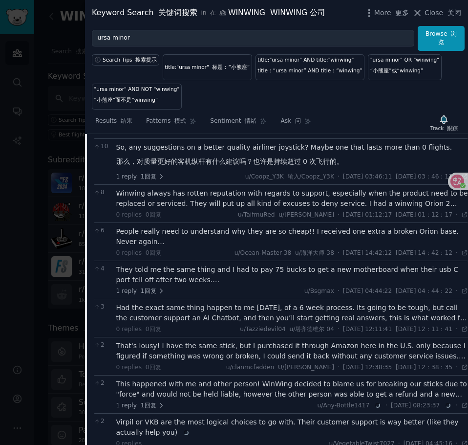
click at [272, 209] on div "Winwing always has rotten reputation with regards to support, especially when t…" at bounding box center [292, 198] width 352 height 21
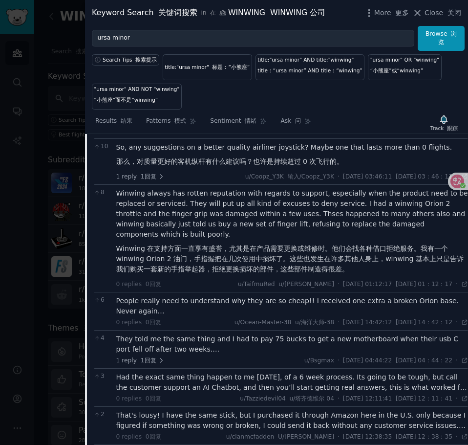
scroll to position [733, 0]
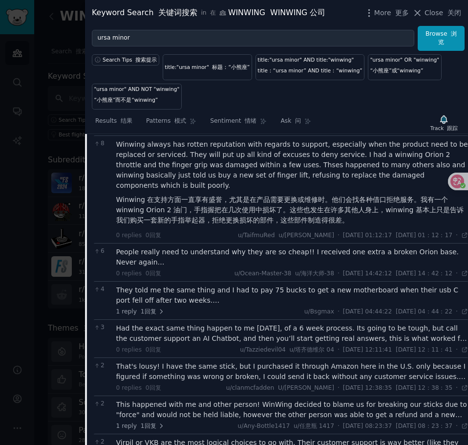
click at [308, 267] on div "People really need to understand why they are so cheap!! I received one extra a…" at bounding box center [292, 257] width 352 height 21
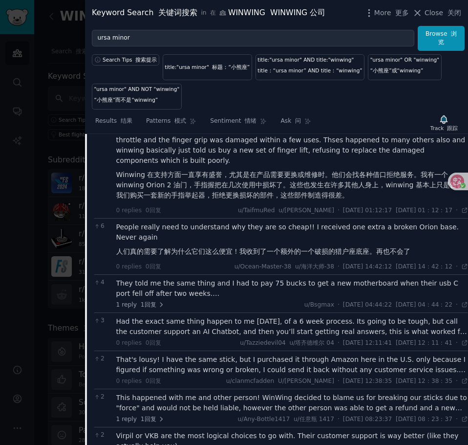
scroll to position [782, 0]
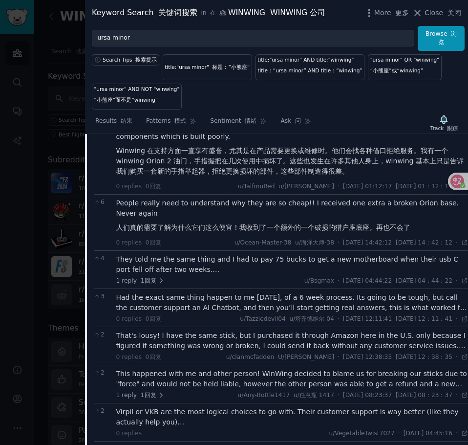
click at [292, 275] on div "They told me the same thing and I had to pay 75 bucks to get a new motherboard …" at bounding box center [292, 264] width 352 height 21
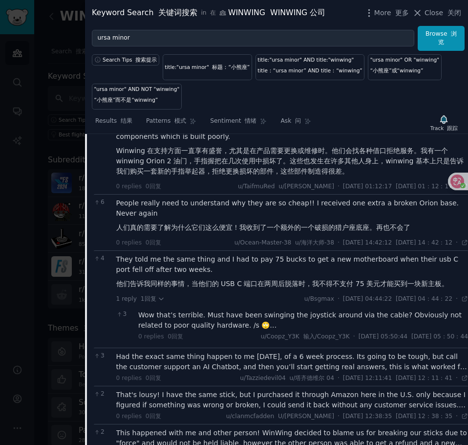
click at [233, 372] on div "Had the exact same thing happen to me [DATE], of a 6 week process. Its going to…" at bounding box center [292, 362] width 352 height 21
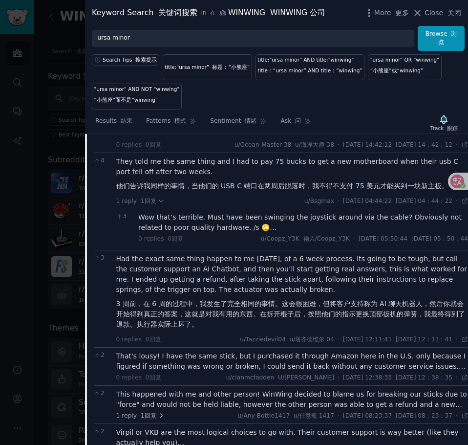
scroll to position [929, 0]
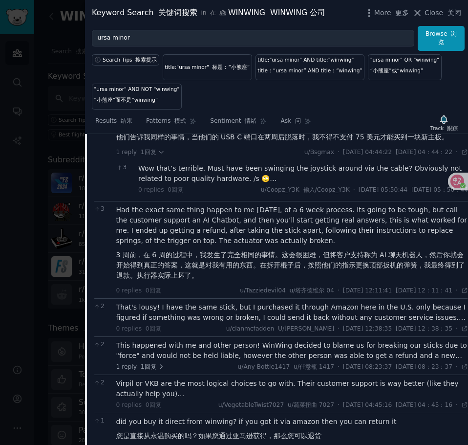
click at [223, 323] on div "That's lousy! I have the same stick, but I purchased it through Amazon here in …" at bounding box center [292, 312] width 352 height 21
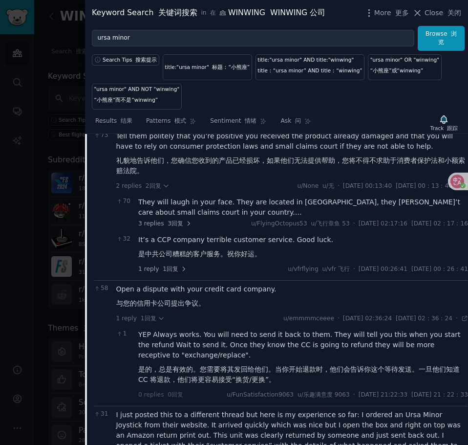
scroll to position [147, 0]
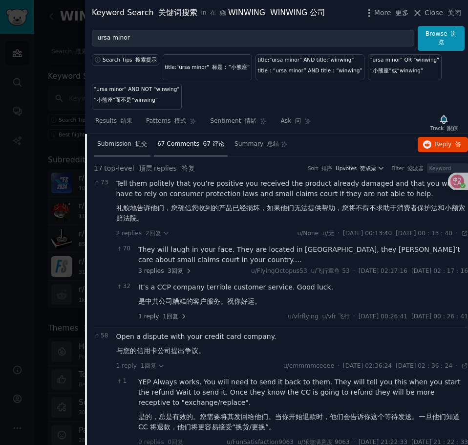
click at [123, 149] on span "Submission 提交" at bounding box center [122, 144] width 50 height 9
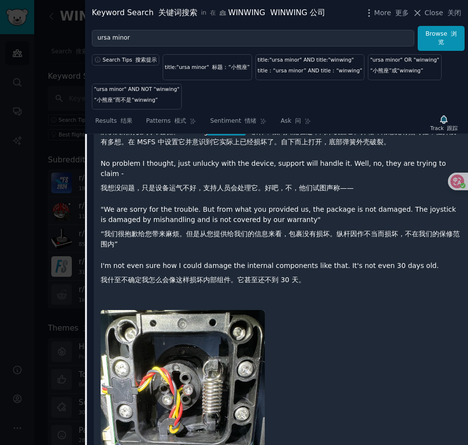
scroll to position [342, 0]
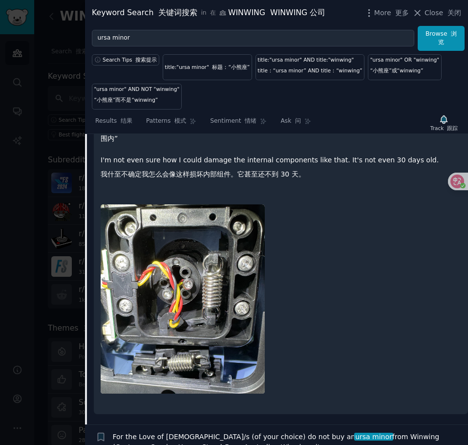
click at [198, 296] on img at bounding box center [183, 298] width 164 height 189
click at [231, 291] on img at bounding box center [183, 298] width 164 height 189
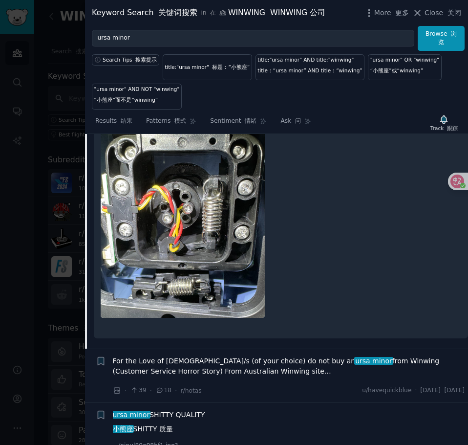
scroll to position [440, 0]
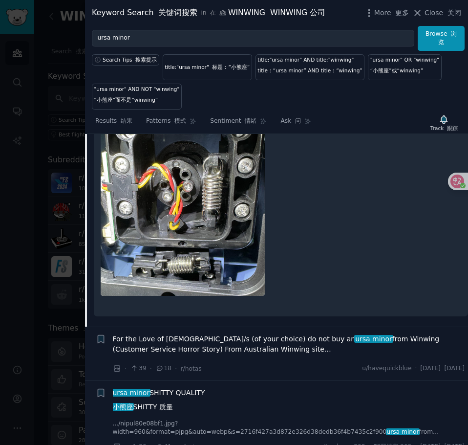
click at [214, 256] on img at bounding box center [183, 201] width 164 height 189
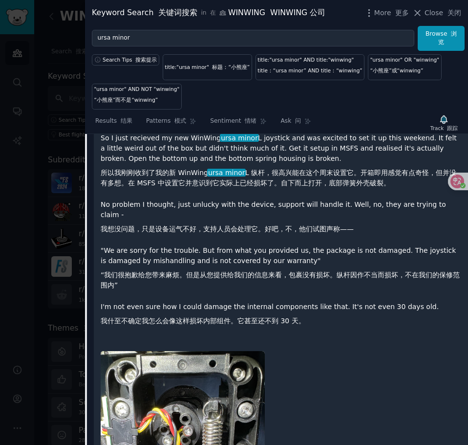
scroll to position [0, 0]
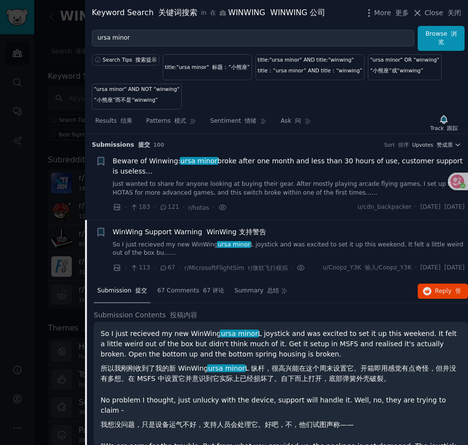
click at [332, 351] on p "So I just recieved my new WinWing ursa minor L joystick and was excited to set …" at bounding box center [281, 358] width 361 height 59
click at [305, 251] on link "So I just recieved my new WinWing ursa minor L joystick and was excited to set …" at bounding box center [289, 249] width 352 height 17
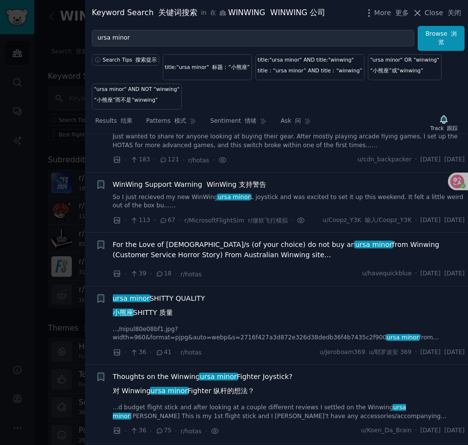
scroll to position [86, 0]
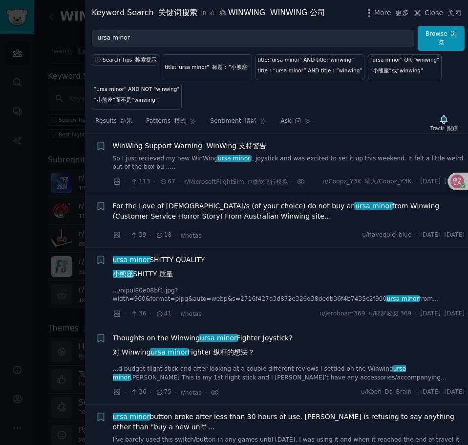
click at [121, 220] on span "For the Love of [DEMOGRAPHIC_DATA]/s (of your choice) do not buy an ursa minor …" at bounding box center [289, 211] width 352 height 21
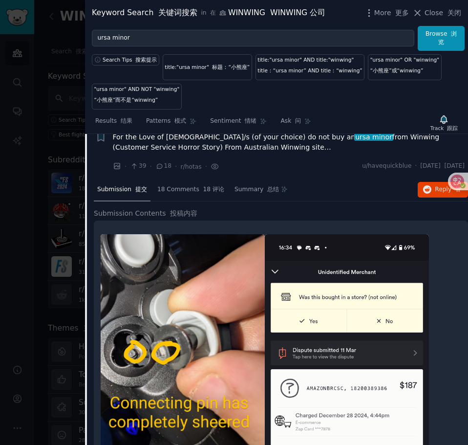
scroll to position [57, 0]
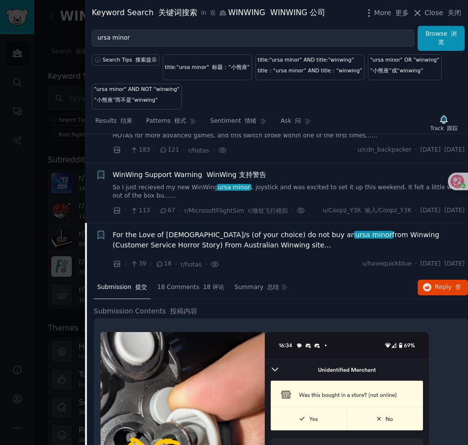
click at [286, 187] on link "So I just recieved my new WinWing ursa minor L joystick and was excited to set …" at bounding box center [289, 191] width 352 height 17
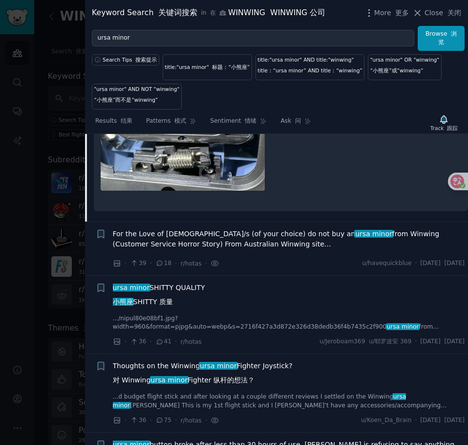
scroll to position [636, 0]
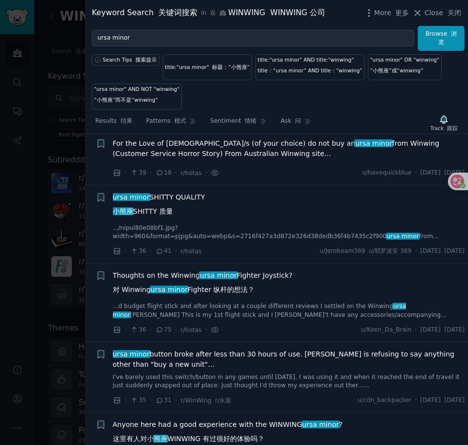
click at [261, 158] on div "For the Love of [DEMOGRAPHIC_DATA]/s (of your choice) do not buy an ursa minor …" at bounding box center [289, 150] width 352 height 24
click at [222, 152] on span "For the Love of [DEMOGRAPHIC_DATA]/s (of your choice) do not buy an ursa minor …" at bounding box center [289, 148] width 352 height 21
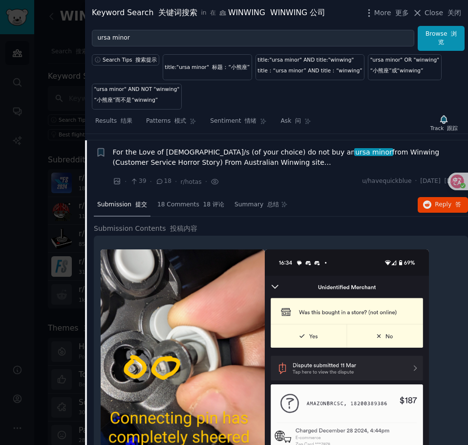
scroll to position [155, 0]
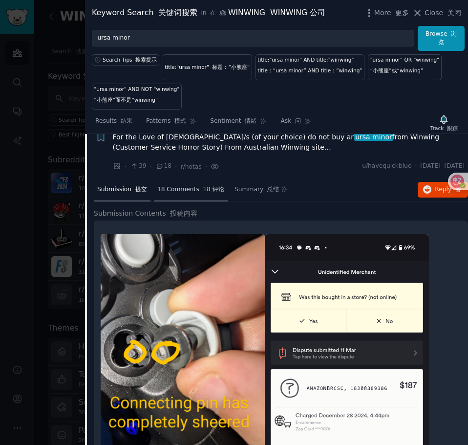
click at [178, 194] on span "18 Comments 18 评论" at bounding box center [190, 189] width 67 height 9
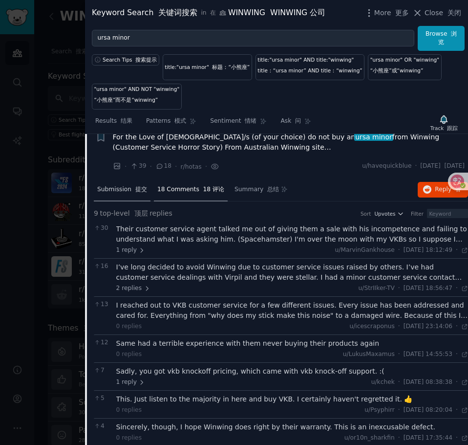
click at [107, 194] on span "Submission 提交" at bounding box center [122, 189] width 50 height 9
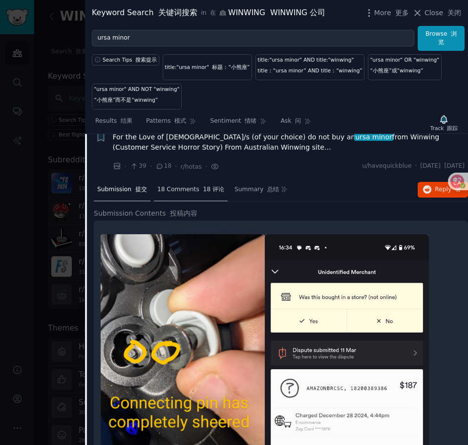
click at [180, 194] on span "18 Comments 18 评论" at bounding box center [190, 189] width 67 height 9
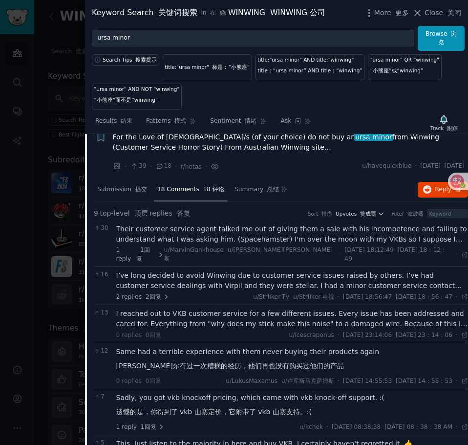
click at [225, 244] on div "Their customer service agent talked me out of giving them a sale with his incom…" at bounding box center [292, 234] width 352 height 21
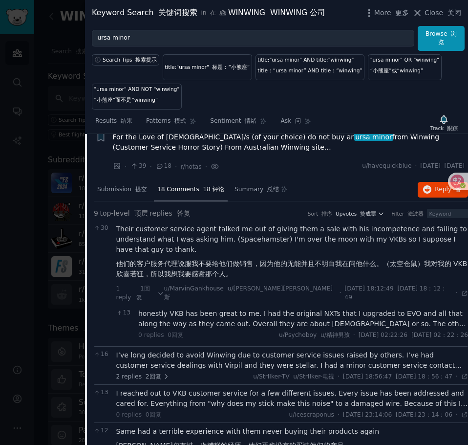
scroll to position [204, 0]
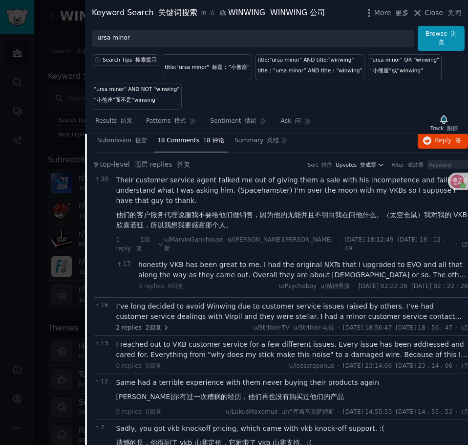
click at [218, 310] on div "I’ve long decided to avoid Winwing due to customer service issues raised by oth…" at bounding box center [292, 311] width 352 height 21
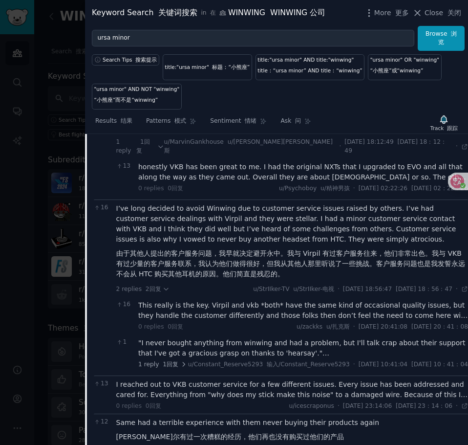
scroll to position [351, 0]
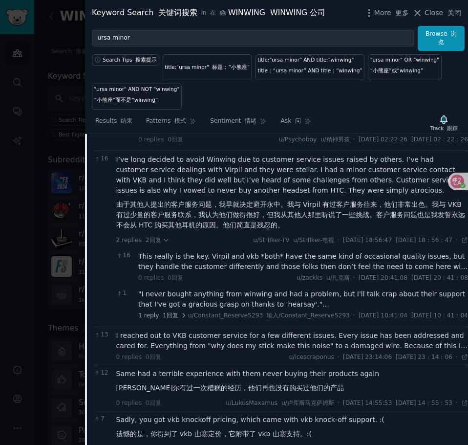
click at [273, 351] on div "I reached out to VKB customer service for a few different issues. Every issue h…" at bounding box center [292, 340] width 352 height 21
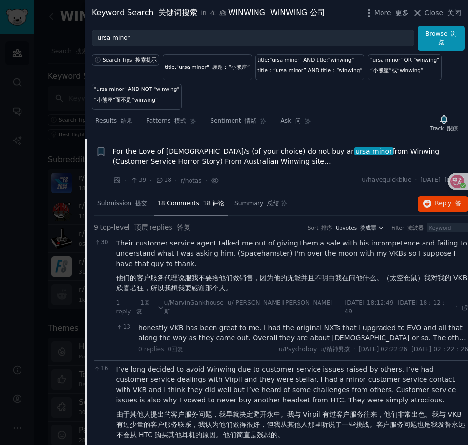
scroll to position [147, 0]
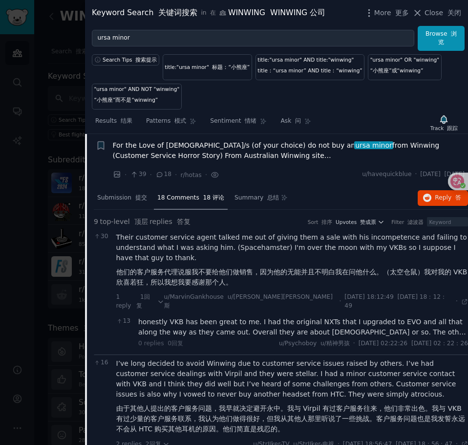
click at [263, 154] on span "For the Love of [DEMOGRAPHIC_DATA]/s (of your choice) do not buy an ursa minor …" at bounding box center [289, 150] width 352 height 21
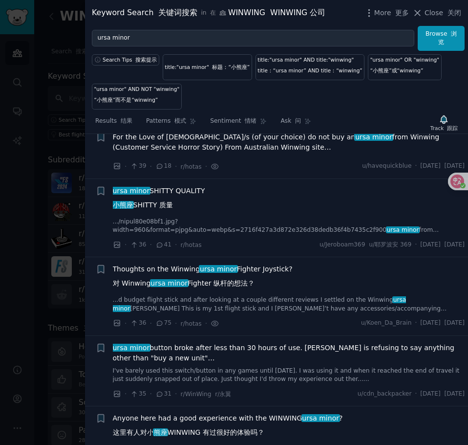
scroll to position [106, 0]
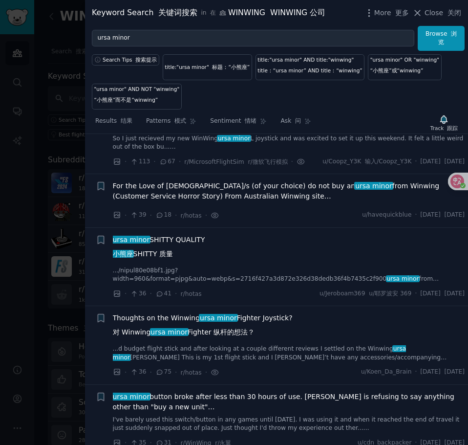
click at [250, 201] on span "For the Love of [DEMOGRAPHIC_DATA]/s (of your choice) do not buy an ursa minor …" at bounding box center [289, 191] width 352 height 21
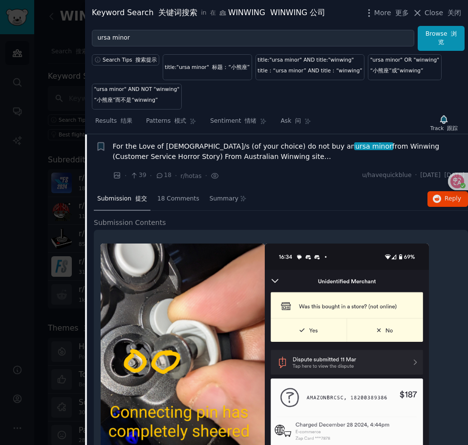
scroll to position [155, 0]
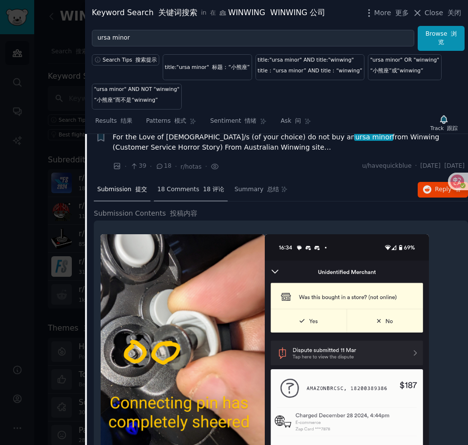
click at [159, 194] on span "18 Comments 18 评论" at bounding box center [190, 189] width 67 height 9
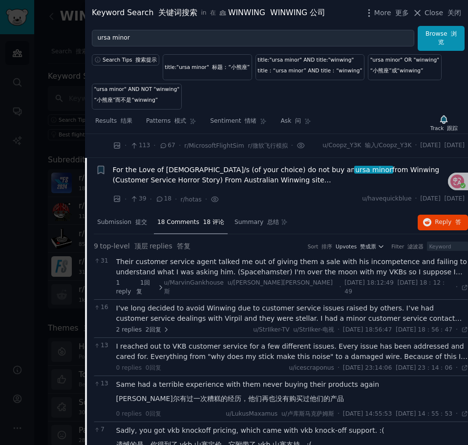
scroll to position [0, 0]
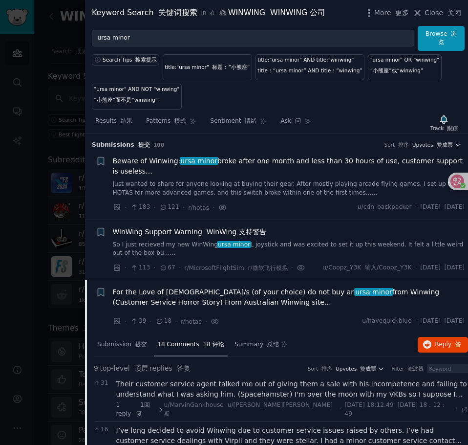
drag, startPoint x: 118, startPoint y: 121, endPoint x: 346, endPoint y: 121, distance: 227.8
click at [118, 121] on font at bounding box center [119, 120] width 4 height 7
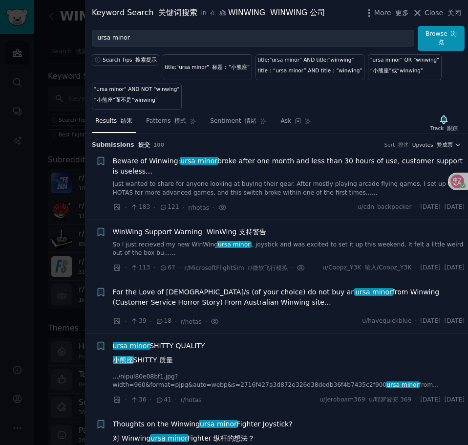
click at [344, 100] on div "Search Tips 搜索提示 title:"ursa minor" 标题：“小熊座” title:"ursa minor" AND title:"winw…" at bounding box center [276, 80] width 383 height 59
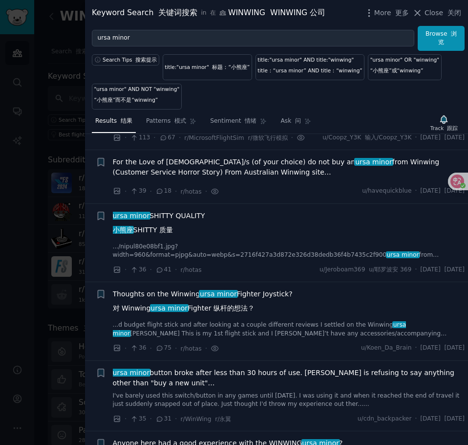
scroll to position [147, 0]
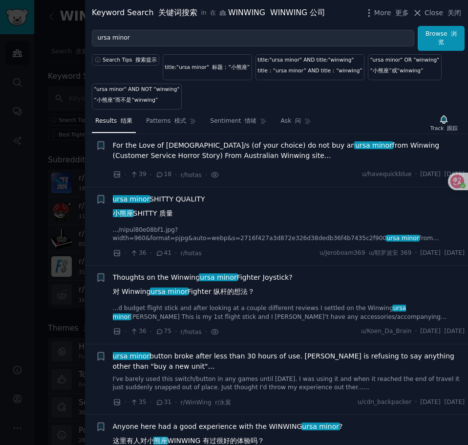
click at [288, 222] on div "ursa minor SHITTY QUALITY 小熊座 SHITTY 质量" at bounding box center [289, 208] width 352 height 28
click at [261, 241] on link ".../nipul80e08bf1.jpg?width=960&format=pjpg&auto=webp&s=2716f427a3d872e326d38de…" at bounding box center [289, 234] width 352 height 17
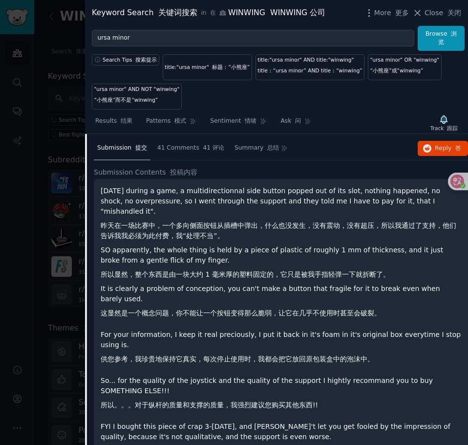
scroll to position [258, 0]
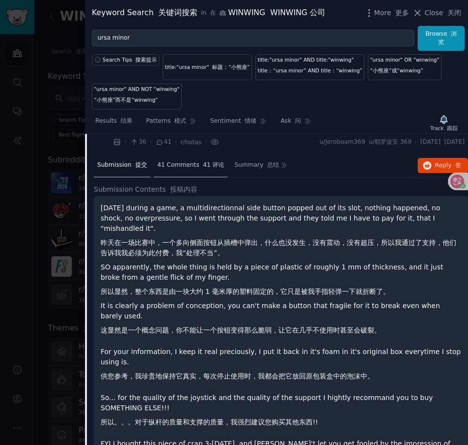
click at [185, 170] on span "41 Comments 41 评论" at bounding box center [190, 165] width 67 height 9
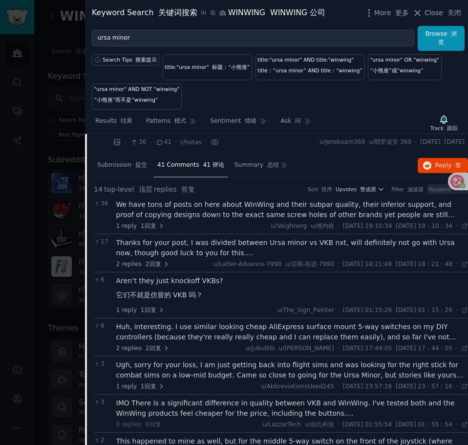
click at [325, 220] on div "We have tons of posts on here about WinWing and their subpar quality, their inf…" at bounding box center [292, 209] width 352 height 21
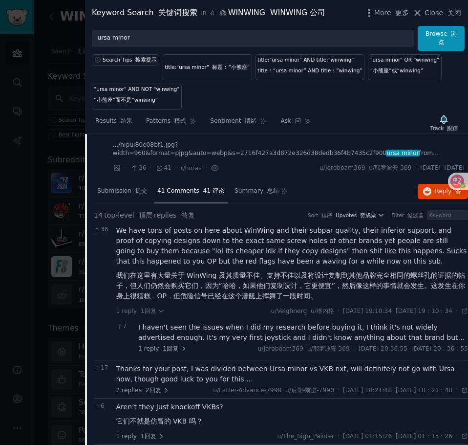
scroll to position [209, 0]
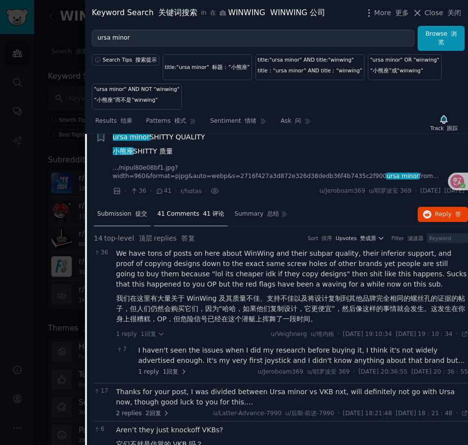
click at [135, 217] on font "提交" at bounding box center [141, 213] width 12 height 7
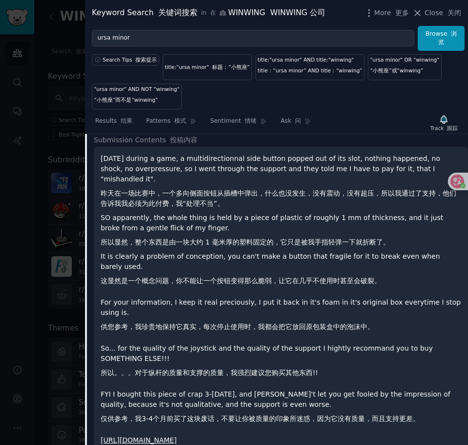
scroll to position [307, 0]
drag, startPoint x: 189, startPoint y: 169, endPoint x: 250, endPoint y: 168, distance: 61.1
click at [250, 168] on p "[DATE] during a game, a multidirectionnal side button popped out of its slot, n…" at bounding box center [281, 222] width 361 height 136
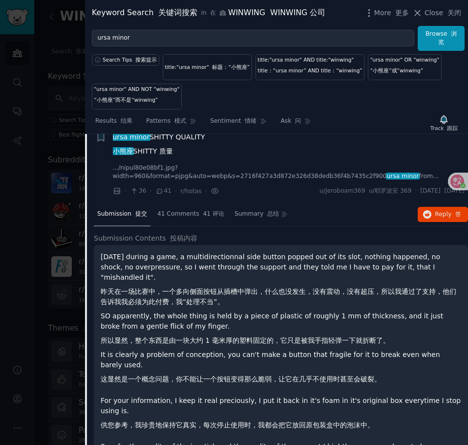
scroll to position [62, 0]
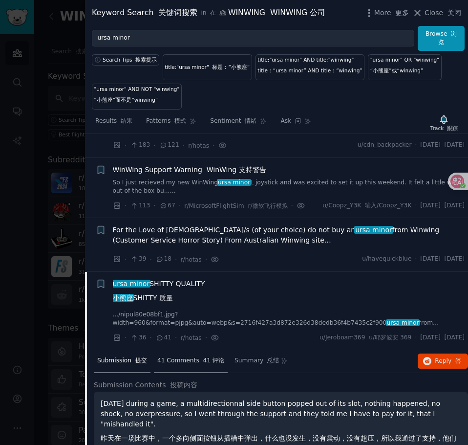
click at [191, 365] on span "41 Comments 41 评论" at bounding box center [190, 360] width 67 height 9
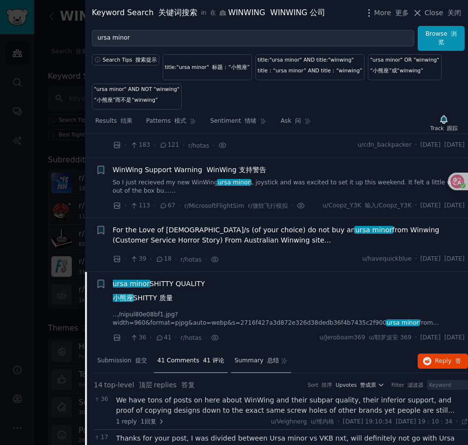
scroll to position [160, 0]
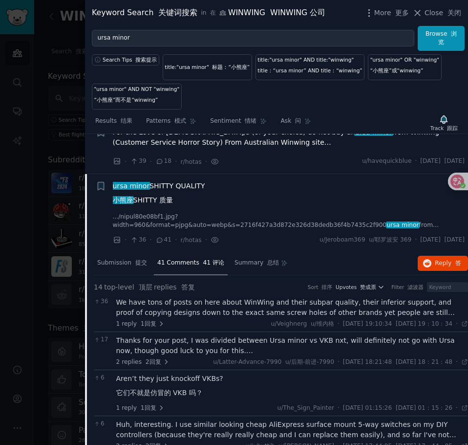
click at [239, 312] on div "We have tons of posts on here about WinWing and their subpar quality, their inf…" at bounding box center [292, 307] width 352 height 21
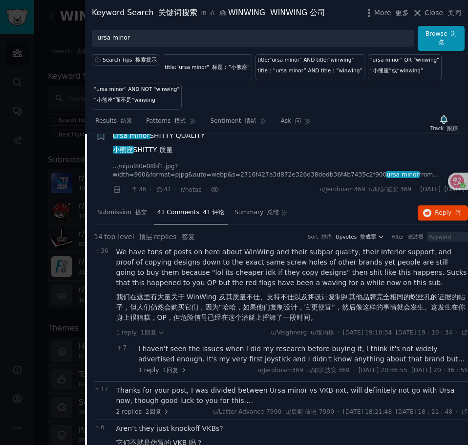
scroll to position [307, 0]
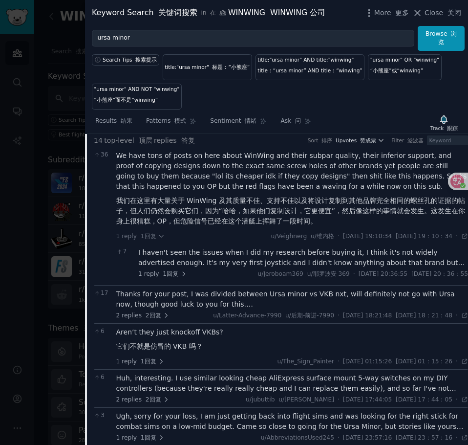
click at [212, 309] on div "Thanks for your post, I was divided between Ursa minor vs VKB nxt, will definit…" at bounding box center [292, 299] width 352 height 21
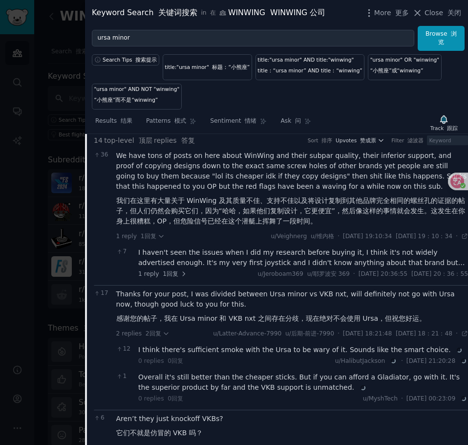
scroll to position [355, 0]
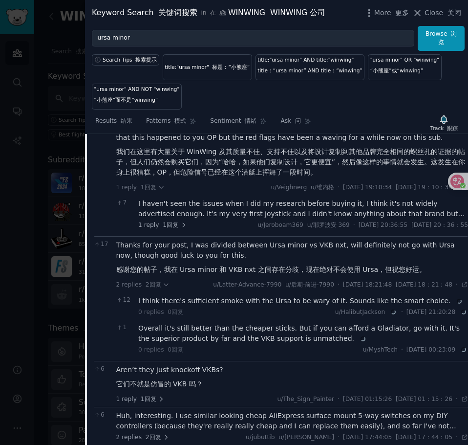
click at [243, 389] on div "6 Aren’t they just knockoff VKBs? 它们不就是仿冒的 VKB 吗？ 1 reply 1回复 u/The_Sign_Painte…" at bounding box center [281, 384] width 374 height 46
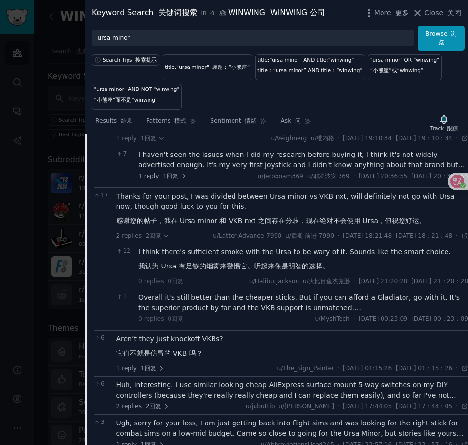
click at [227, 362] on div "Aren’t they just knockoff VKBs? 它们不就是仿冒的 VKB 吗？" at bounding box center [292, 348] width 352 height 28
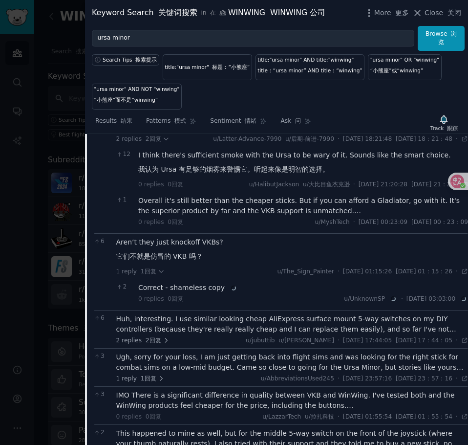
scroll to position [502, 0]
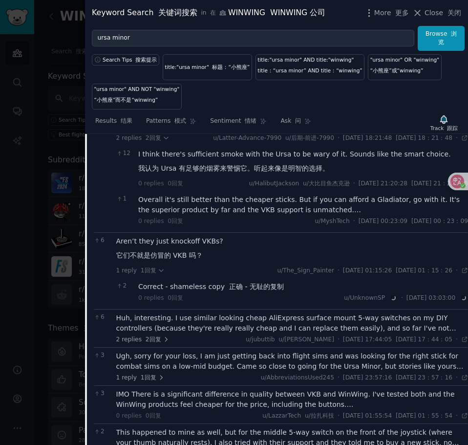
click at [217, 344] on div "2 replies 2回复 u/jubuttib u/[PERSON_NAME][DATE] 17:44:05 [DATE] 17：44：05 [DATE] ·" at bounding box center [292, 339] width 352 height 9
click at [233, 333] on div "Huh, interesting. I use similar looking cheap AliExpress surface mount 5-way sw…" at bounding box center [292, 323] width 352 height 21
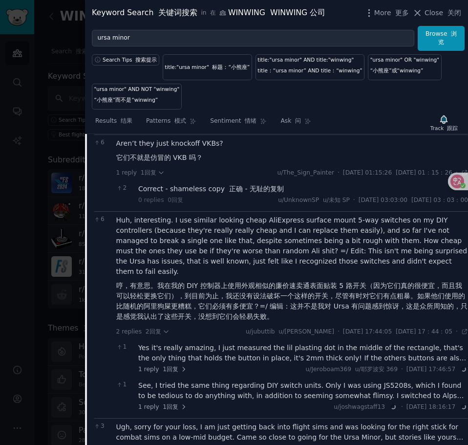
scroll to position [649, 0]
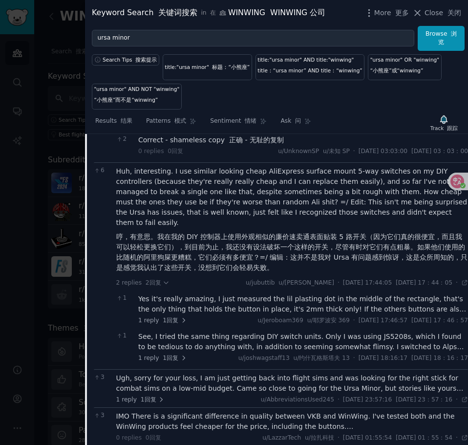
click at [244, 385] on div "Ugh, sorry for your loss, I am just getting back into flight sims and was looki…" at bounding box center [292, 383] width 352 height 21
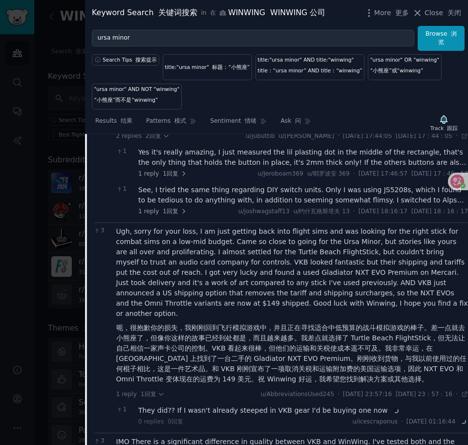
scroll to position [893, 0]
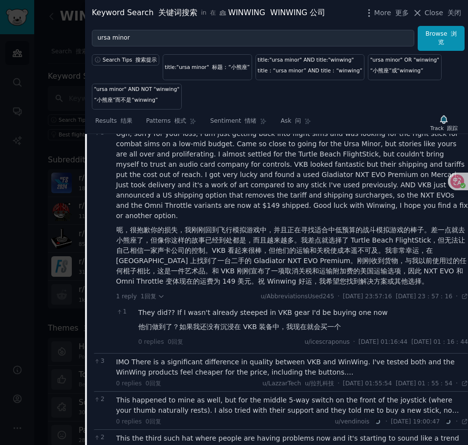
click at [235, 357] on div "IMO There is a significant difference in quality between VKB and WinWing. I've …" at bounding box center [292, 367] width 352 height 21
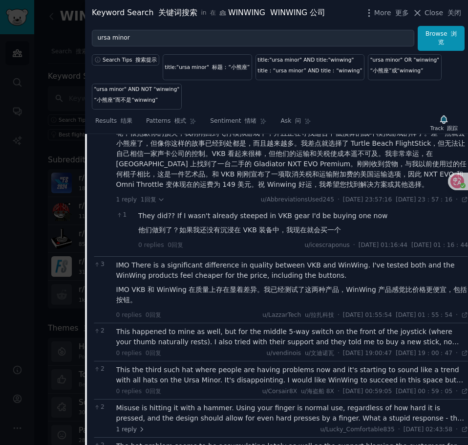
scroll to position [991, 0]
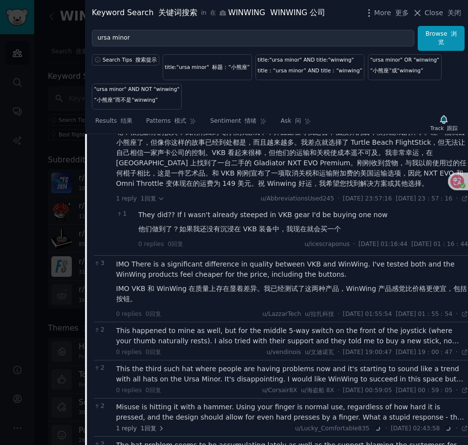
click at [209, 330] on div "This happened to mine as well, but for the middle 5-way switch on the front of …" at bounding box center [292, 336] width 352 height 21
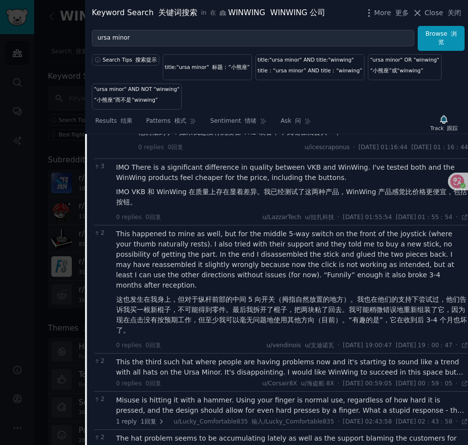
scroll to position [1089, 0]
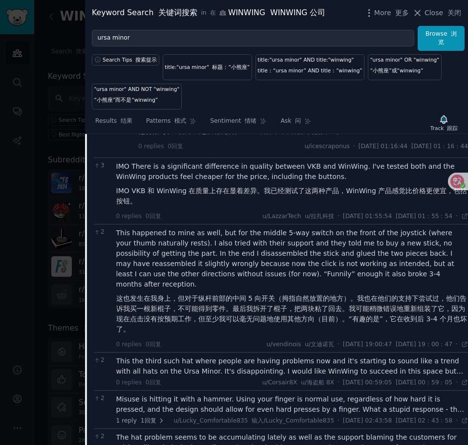
click at [211, 356] on div "This the third such hat where people are having problems now and it's starting …" at bounding box center [292, 366] width 352 height 21
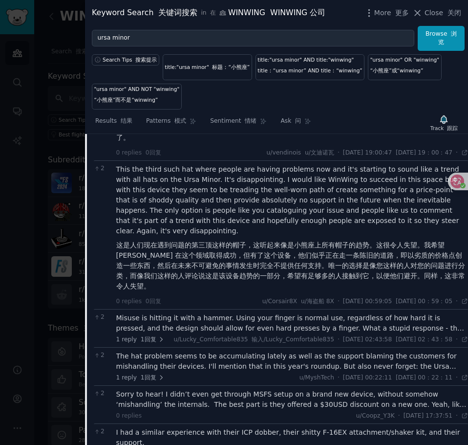
scroll to position [1284, 0]
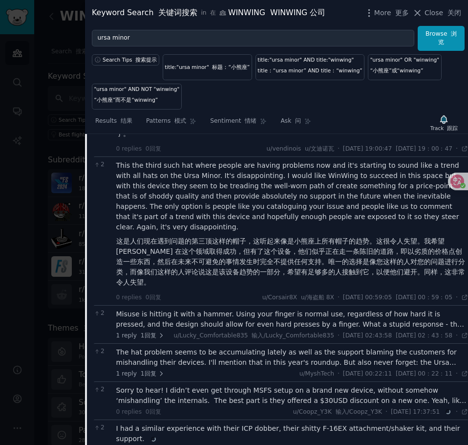
click at [278, 309] on div "Misuse is hitting it with a hammer. Using your finger is normal use, regardless…" at bounding box center [292, 319] width 352 height 21
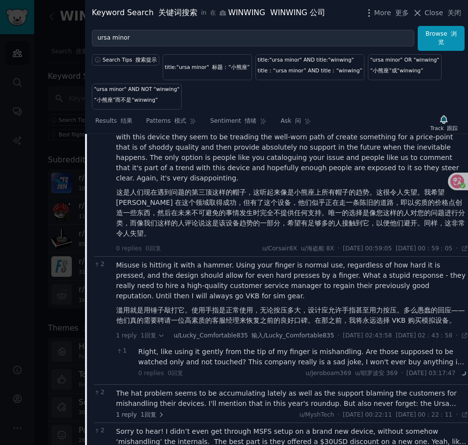
scroll to position [1382, 0]
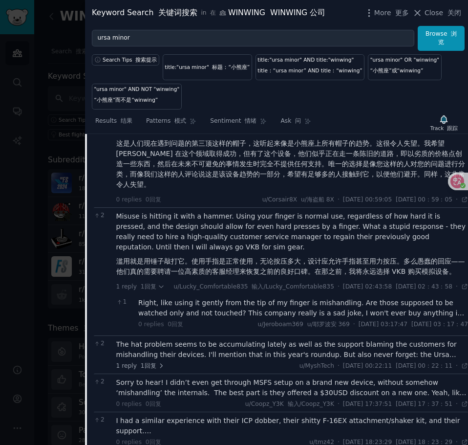
click at [320, 339] on div "The hat problem seems to be accumulating lately as well as the support blaming …" at bounding box center [292, 349] width 352 height 21
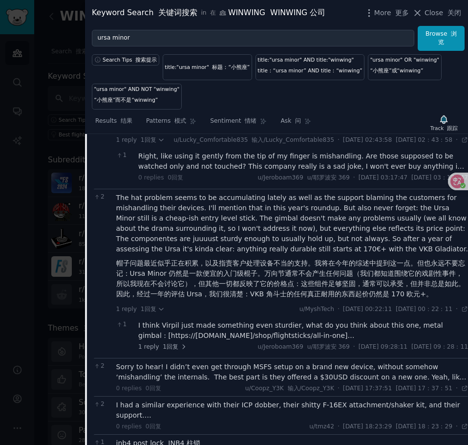
scroll to position [1578, 0]
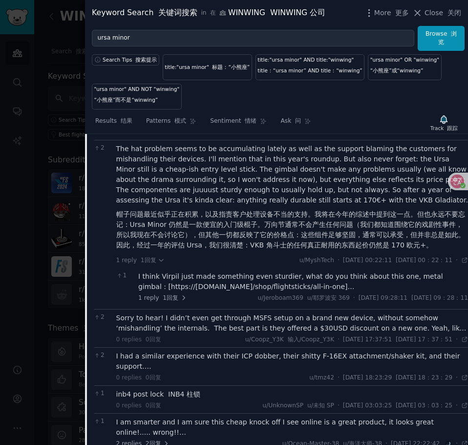
click at [264, 315] on div "Sorry to hear! I didn’t even get through MSFS setup on a brand new device, with…" at bounding box center [292, 323] width 352 height 21
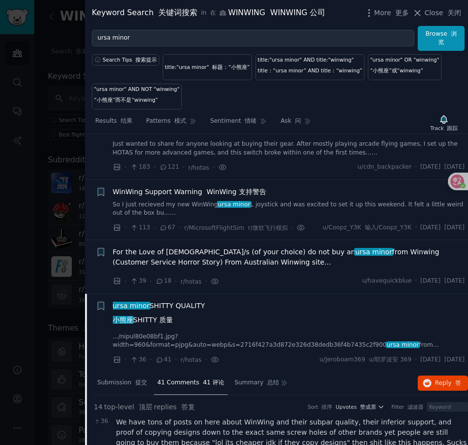
scroll to position [98, 0]
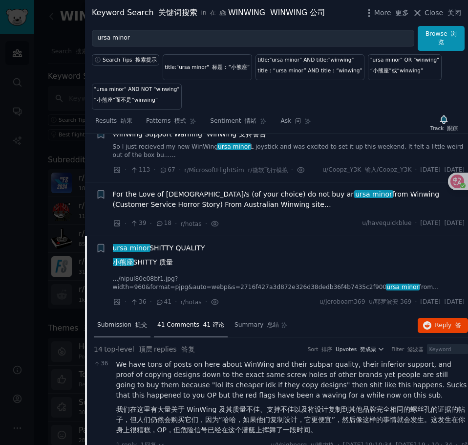
click at [122, 330] on span "Submission 提交" at bounding box center [122, 325] width 50 height 9
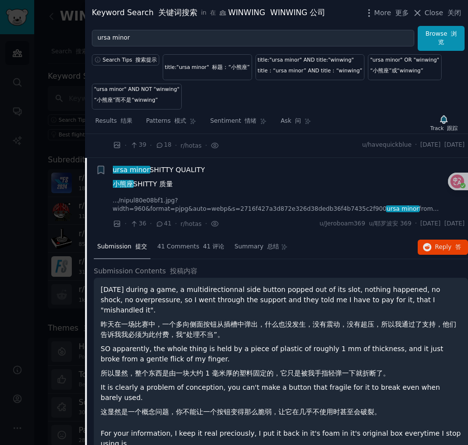
scroll to position [196, 0]
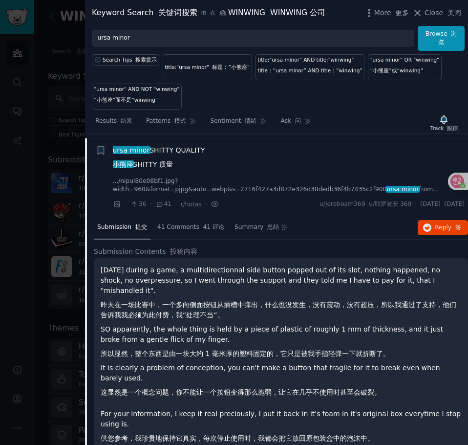
click at [260, 184] on div "ursa minor SHITTY QUALITY 小熊座 SHITTY 质量 .../nipul80e08bf1.jpg?width=960&format=…" at bounding box center [289, 169] width 352 height 49
click at [183, 184] on div "ursa minor SHITTY QUALITY 小熊座 SHITTY 质量 .../nipul80e08bf1.jpg?width=960&format=…" at bounding box center [289, 169] width 352 height 49
click at [171, 166] on span "ursa minor SHITTY QUALITY 小熊座 SHITTY 质量" at bounding box center [159, 159] width 92 height 28
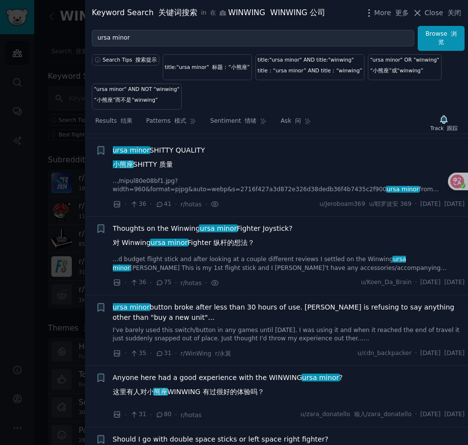
scroll to position [209, 0]
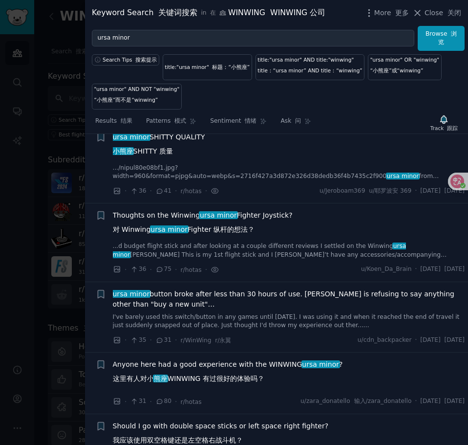
click at [242, 253] on link "...d budget flight stick and after looking at a couple different reviews I sett…" at bounding box center [289, 250] width 352 height 17
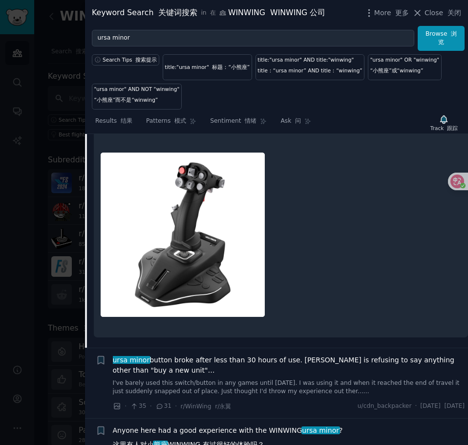
scroll to position [608, 0]
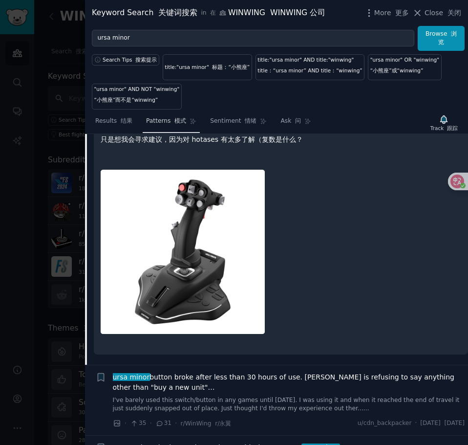
click at [168, 127] on link "Patterns 模式" at bounding box center [171, 123] width 57 height 20
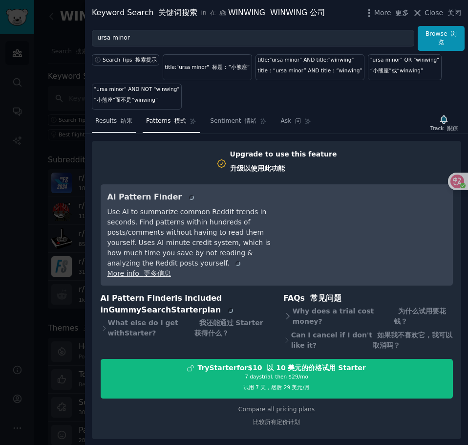
click at [122, 126] on link "Results 结果" at bounding box center [114, 123] width 44 height 20
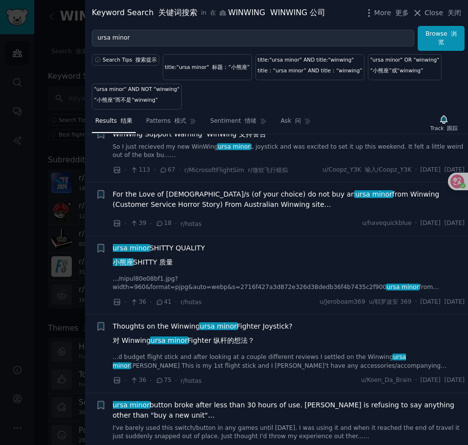
click at [259, 350] on span "Thoughts on the Winwing ursa minor Fighter Joystick? 对 [PERSON_NAME] ursa minor…" at bounding box center [203, 335] width 180 height 28
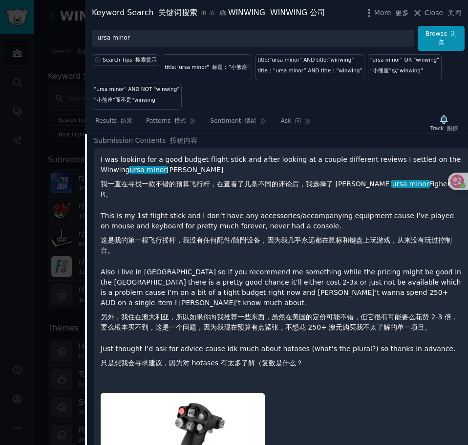
scroll to position [140, 0]
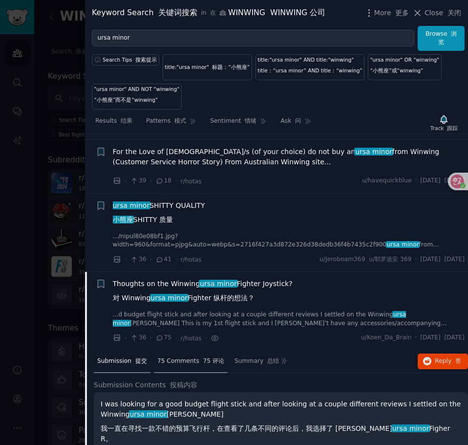
click at [187, 366] on span "75 Comments 75 评论" at bounding box center [190, 361] width 67 height 9
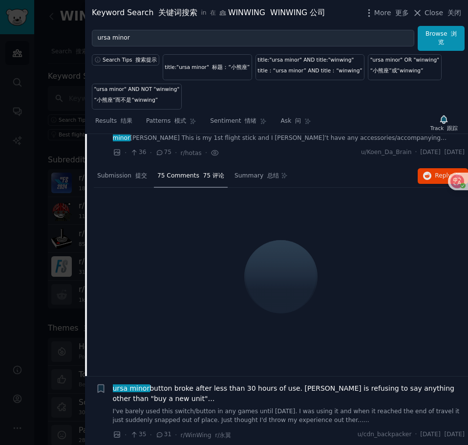
scroll to position [336, 0]
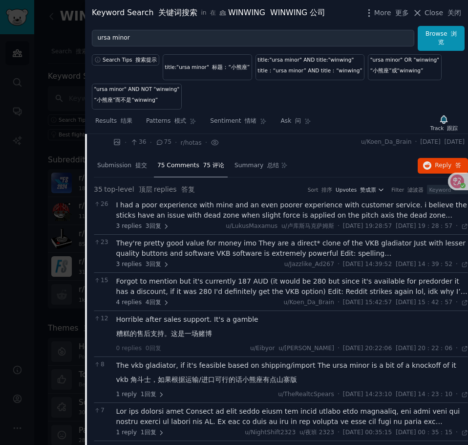
click at [205, 220] on div "I had a poor experience with mine and an even poorer experience with customer s…" at bounding box center [292, 210] width 352 height 21
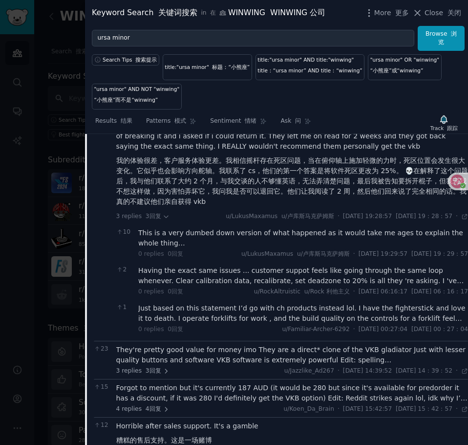
scroll to position [483, 0]
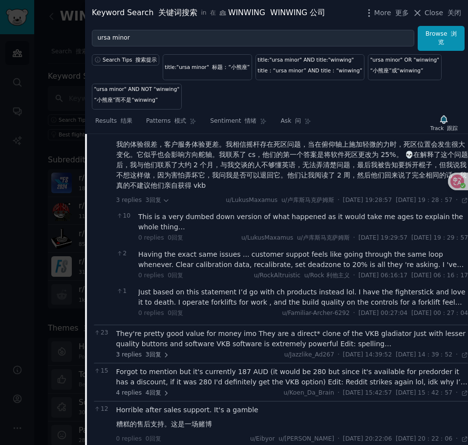
click at [197, 345] on div "They're pretty good value for money imo They are a direct* clone of the VKB gla…" at bounding box center [292, 339] width 352 height 21
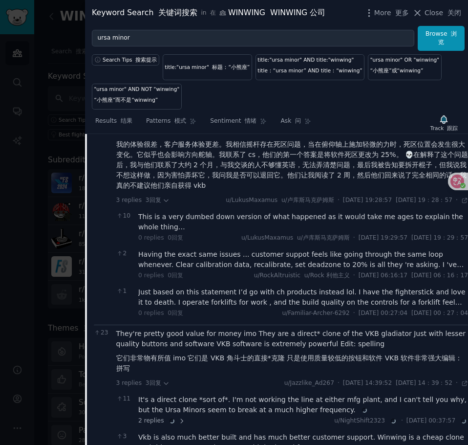
scroll to position [531, 0]
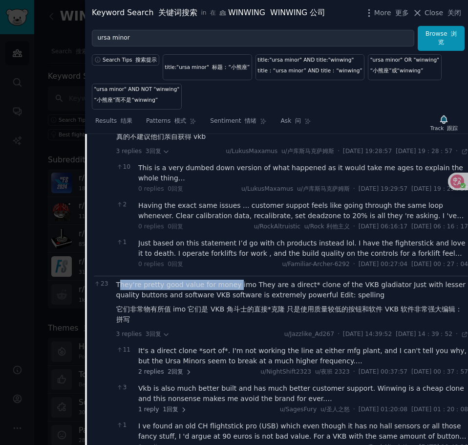
drag, startPoint x: 119, startPoint y: 295, endPoint x: 259, endPoint y: 290, distance: 140.4
click at [255, 290] on div "They're pretty good value for money imo They are a direct* clone of the VKB gla…" at bounding box center [292, 304] width 352 height 49
click at [260, 290] on div "They're pretty good value for money imo They are a direct* clone of the VKB gla…" at bounding box center [292, 304] width 352 height 49
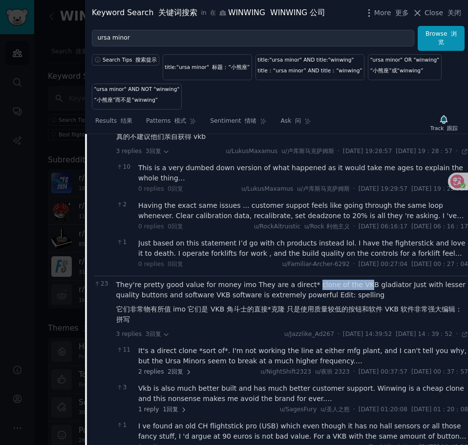
drag, startPoint x: 311, startPoint y: 290, endPoint x: 369, endPoint y: 295, distance: 57.9
click at [368, 295] on div "They're pretty good value for money imo They are a direct* clone of the VKB gla…" at bounding box center [292, 304] width 352 height 49
click at [242, 294] on div "They're pretty good value for money imo They are a direct* clone of the VKB gla…" at bounding box center [292, 304] width 352 height 49
drag, startPoint x: 318, startPoint y: 293, endPoint x: 399, endPoint y: 295, distance: 81.2
click at [399, 295] on div "They're pretty good value for money imo They are a direct* clone of the VKB gla…" at bounding box center [292, 304] width 352 height 49
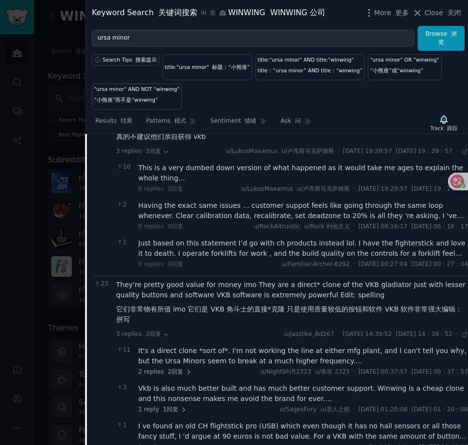
click at [399, 295] on div "They're pretty good value for money imo They are a direct* clone of the VKB gla…" at bounding box center [292, 304] width 352 height 49
drag, startPoint x: 123, startPoint y: 304, endPoint x: 132, endPoint y: 304, distance: 8.8
click at [123, 304] on div "They're pretty good value for money imo They are a direct* clone of the VKB gla…" at bounding box center [292, 304] width 352 height 49
drag, startPoint x: 155, startPoint y: 304, endPoint x: 225, endPoint y: 304, distance: 69.9
click at [223, 304] on div "They're pretty good value for money imo They are a direct* clone of the VKB gla…" at bounding box center [292, 304] width 352 height 49
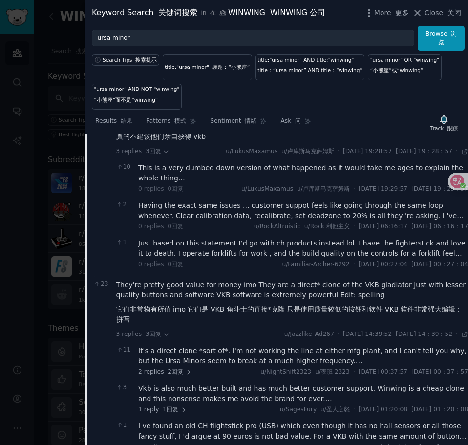
click at [241, 304] on div "They're pretty good value for money imo They are a direct* clone of the VKB gla…" at bounding box center [292, 304] width 352 height 49
drag, startPoint x: 172, startPoint y: 302, endPoint x: 334, endPoint y: 307, distance: 162.4
click at [333, 307] on div "They're pretty good value for money imo They are a direct* clone of the VKB gla…" at bounding box center [292, 304] width 352 height 49
click at [305, 308] on div "They're pretty good value for money imo They are a direct* clone of the VKB gla…" at bounding box center [292, 304] width 352 height 49
drag, startPoint x: 256, startPoint y: 307, endPoint x: 391, endPoint y: 305, distance: 134.5
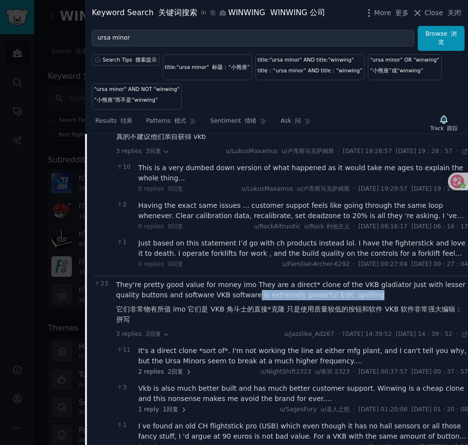
click at [391, 305] on div "They're pretty good value for money imo They are a direct* clone of the VKB gla…" at bounding box center [292, 304] width 352 height 49
click at [345, 307] on div "They're pretty good value for money imo They are a direct* clone of the VKB gla…" at bounding box center [292, 304] width 352 height 49
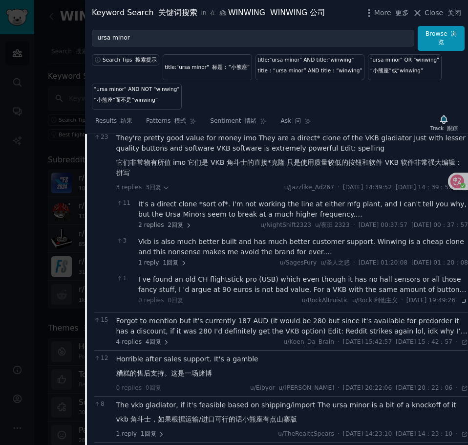
scroll to position [727, 0]
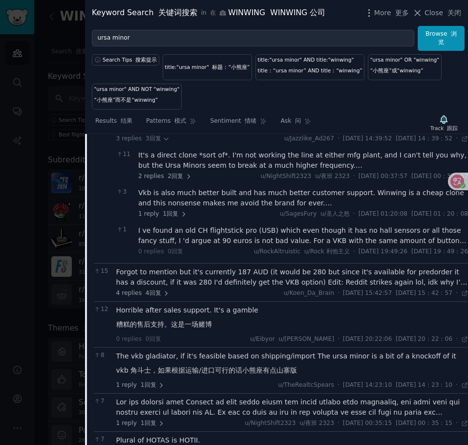
click at [242, 278] on div "Forgot to mention but it's currently 187 AUD (it would be 280 but since it's av…" at bounding box center [292, 277] width 352 height 21
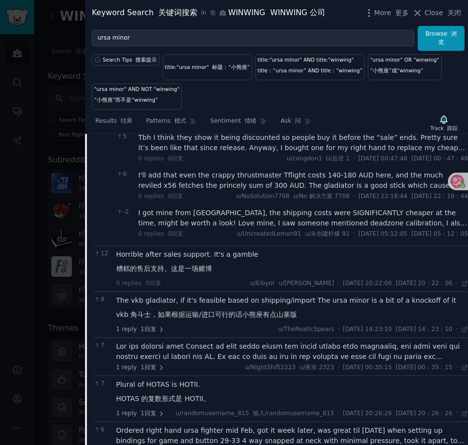
scroll to position [1020, 0]
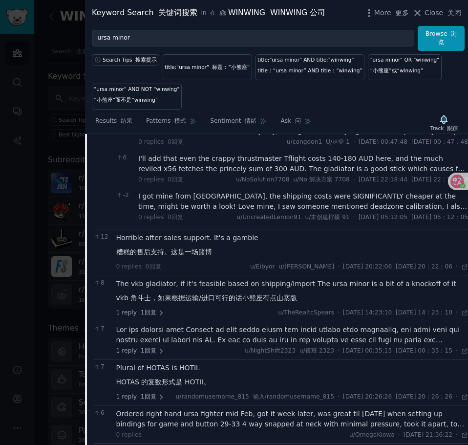
click at [224, 345] on div "Winwing 的一个大问题是他们的东西有时很容易坏掉，而且他们有非常糟糕的 CS 的双重打击。最重要的是，如果您确实到达了那里并且他们确实遵守了保修，那么运…" at bounding box center [292, 335] width 352 height 21
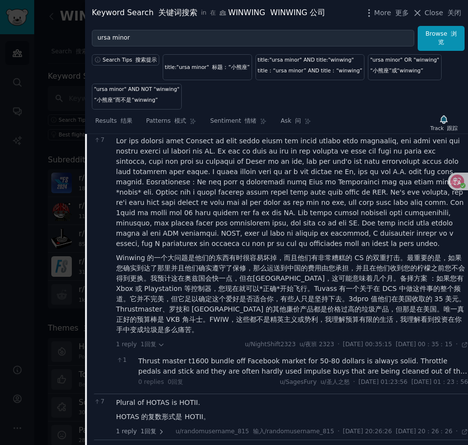
scroll to position [1265, 0]
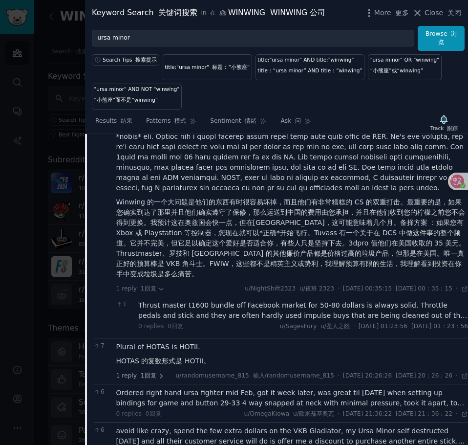
click at [177, 365] on font "HOTAS 的复数形式是 HOTII。" at bounding box center [163, 361] width 94 height 8
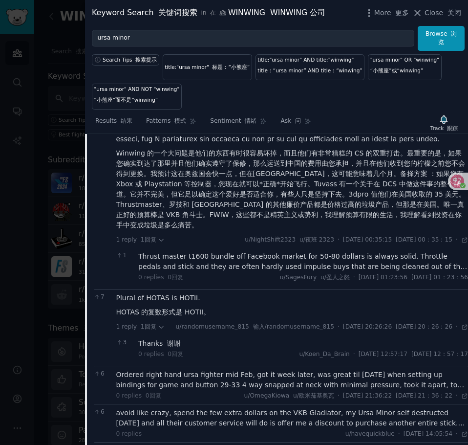
scroll to position [1363, 0]
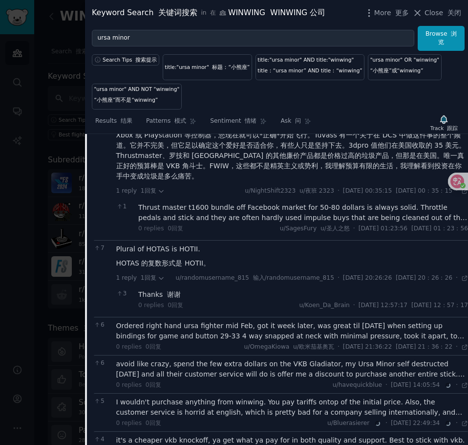
click at [220, 341] on div "Ordered right hand ursa fighter mid Feb, got it week later, was great til [DATE…" at bounding box center [292, 331] width 352 height 21
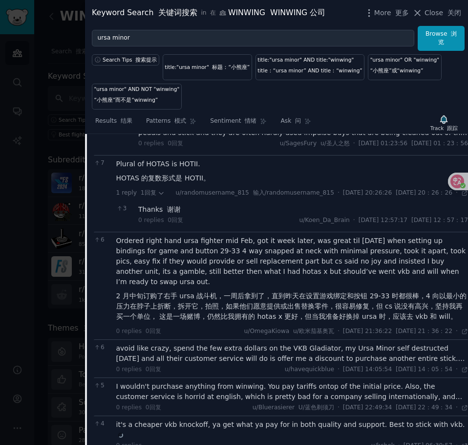
scroll to position [1460, 0]
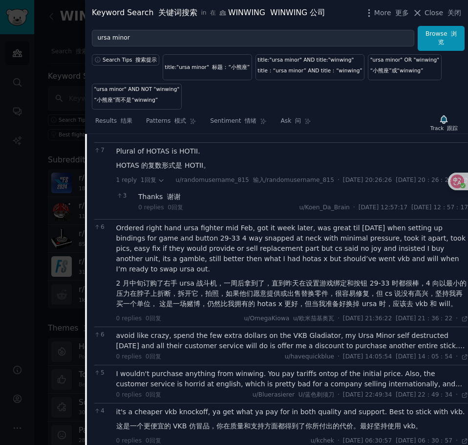
click at [204, 351] on div "avoid like crazy, spend the few extra dollars on the VKB Gladiator, my Ursa Min…" at bounding box center [292, 340] width 352 height 21
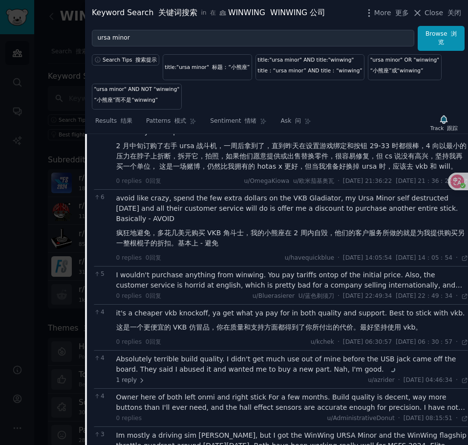
scroll to position [1607, 0]
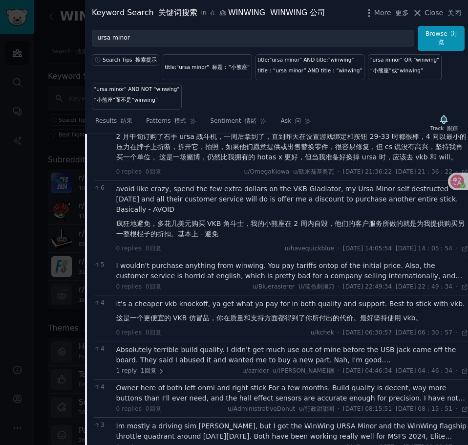
click at [235, 281] on div "I wouldn't purchase anything from winwing. You pay tariffs ontop of the initial…" at bounding box center [292, 271] width 352 height 21
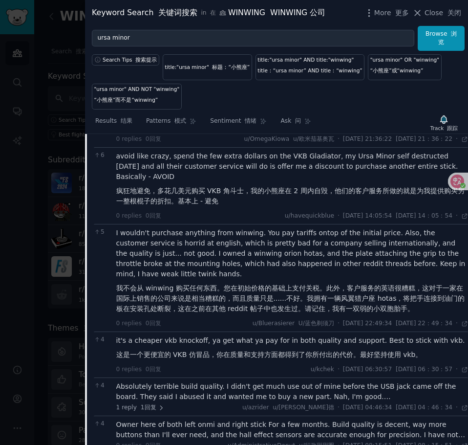
scroll to position [1705, 0]
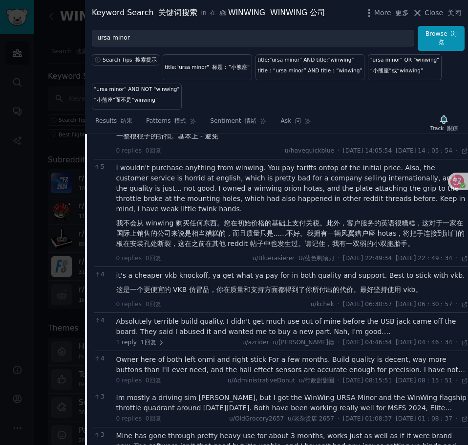
click at [211, 293] on font "这是一个更便宜的 VKB 仿冒品，你在质量和支持方面都得到了你所付出的代价。最好坚持使用 vkb。" at bounding box center [269, 290] width 307 height 8
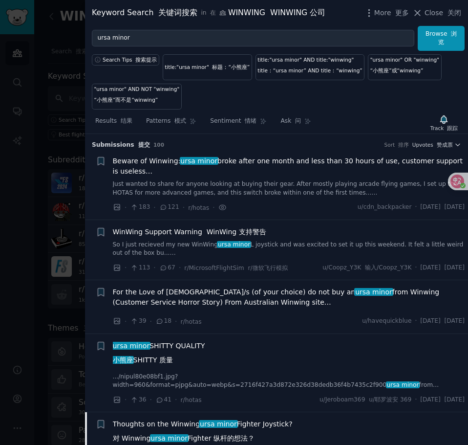
scroll to position [196, 0]
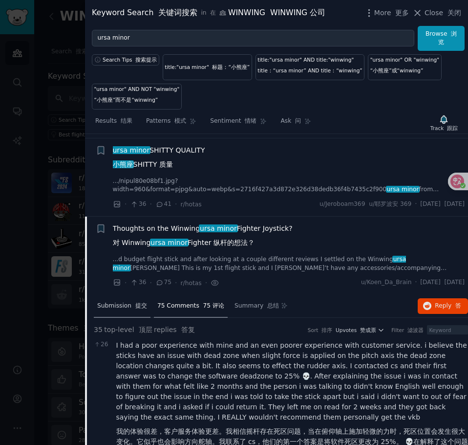
click at [114, 310] on span "Submission 提交" at bounding box center [122, 306] width 50 height 9
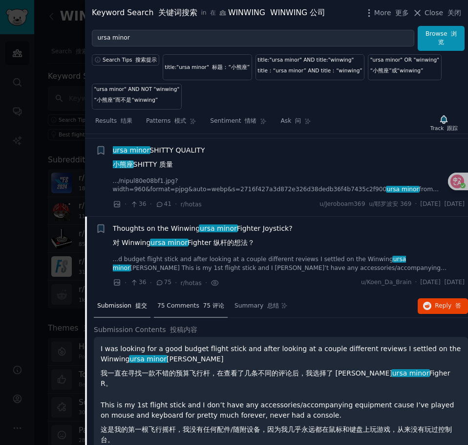
click at [197, 310] on span "75 Comments 75 评论" at bounding box center [190, 306] width 67 height 9
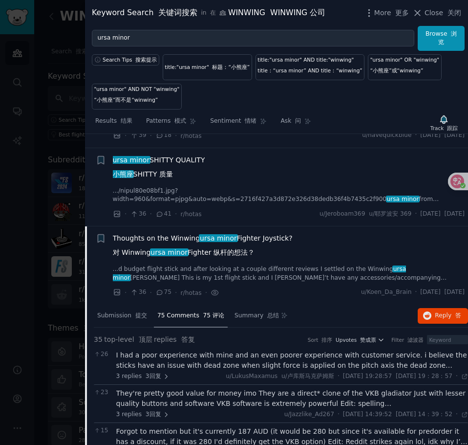
scroll to position [293, 0]
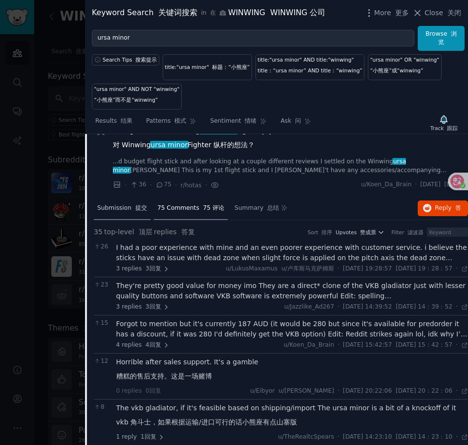
click at [122, 208] on div "Submission 提交" at bounding box center [122, 208] width 57 height 23
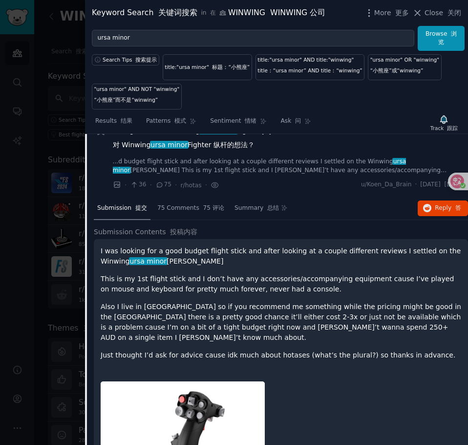
click at [286, 175] on link "...d budget flight stick and after looking at a couple different reviews I sett…" at bounding box center [289, 165] width 352 height 17
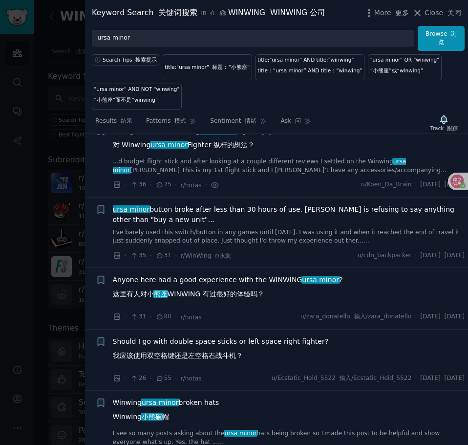
scroll to position [287, 0]
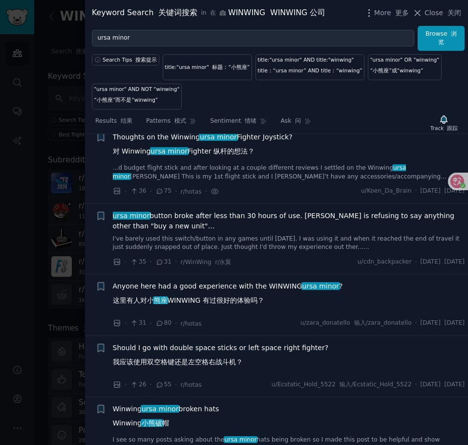
click at [216, 231] on span "ursa minor button broke after less than 30 hours of use. [PERSON_NAME] is refus…" at bounding box center [289, 221] width 352 height 21
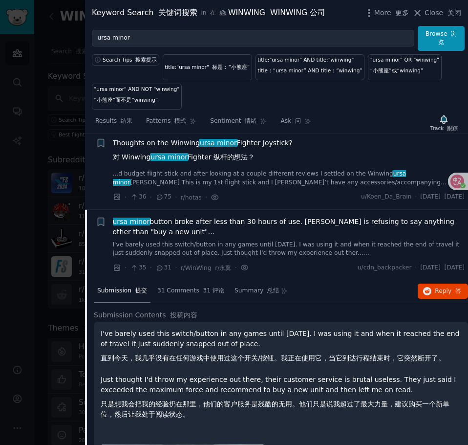
scroll to position [268, 0]
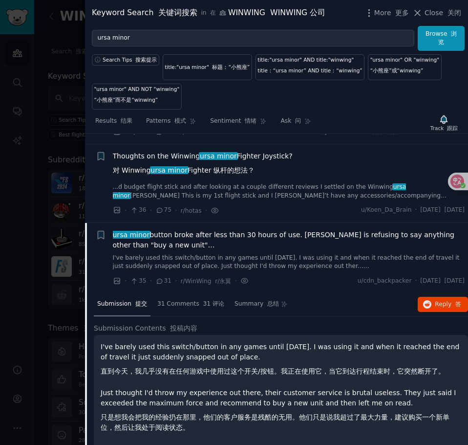
click at [270, 286] on div "· 35 · 31 · r/WinWing r/永翼 · u/cdn_backpacker · [DATE] [DATE]" at bounding box center [289, 281] width 352 height 10
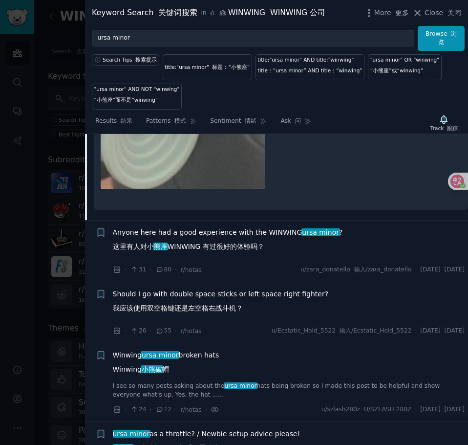
scroll to position [855, 0]
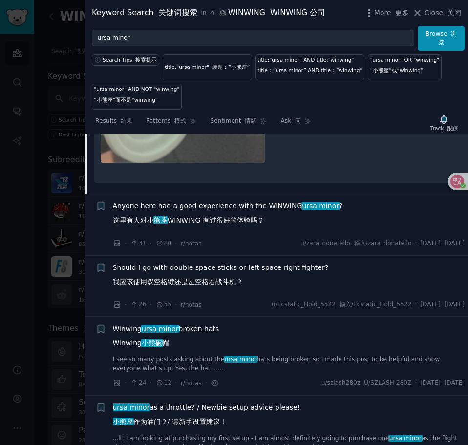
click at [219, 224] on font "这里有人对小 熊座 WINWING 有过很好的体验吗？" at bounding box center [189, 220] width 152 height 8
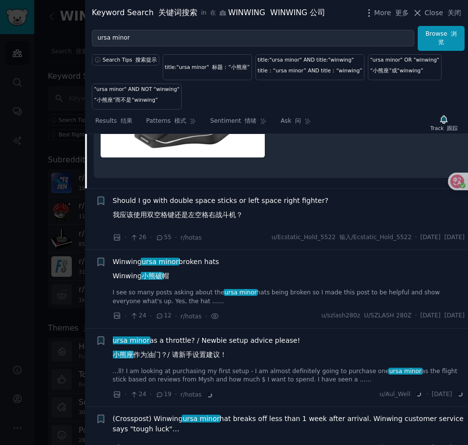
scroll to position [436, 0]
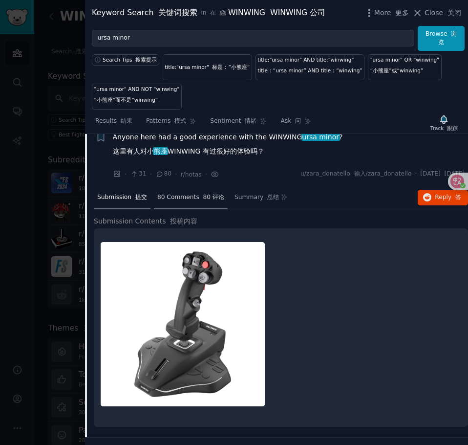
click at [206, 210] on div "80 Comments 80 评论" at bounding box center [191, 197] width 74 height 23
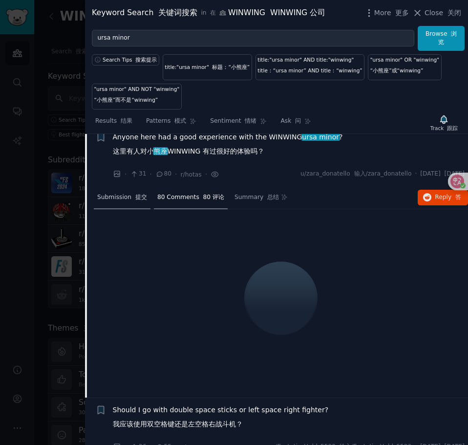
click at [120, 210] on div "Submission 提交" at bounding box center [122, 197] width 57 height 23
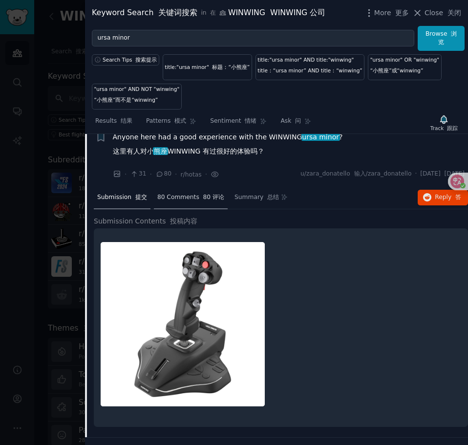
click at [177, 202] on span "80 Comments 80 评论" at bounding box center [190, 197] width 67 height 9
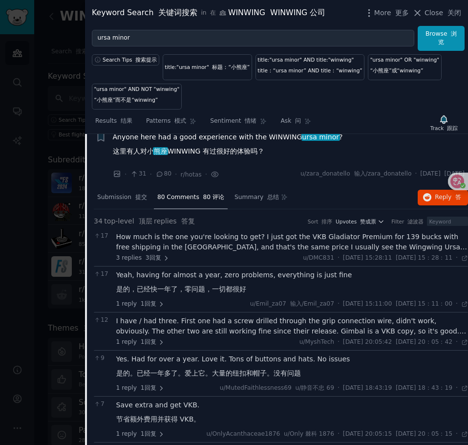
click at [203, 252] on div "How much is the one you're looking to get? I just got the VKB Gladiator Premium…" at bounding box center [292, 242] width 352 height 21
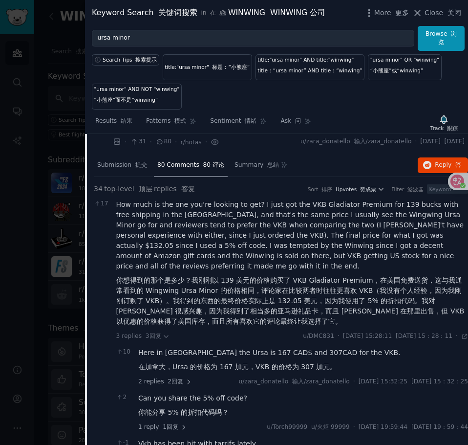
scroll to position [485, 0]
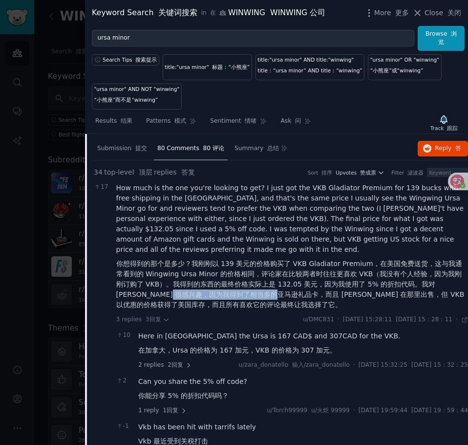
drag, startPoint x: 145, startPoint y: 301, endPoint x: 252, endPoint y: 305, distance: 106.6
click at [252, 305] on font "你想得到的那个是多少？我刚刚以 139 美元的价格购买了 VKB Gladiator Premium，在美国免费送货，这与我通常看到的 Wingwing Ur…" at bounding box center [290, 284] width 349 height 49
click at [250, 304] on font "你想得到的那个是多少？我刚刚以 139 美元的价格购买了 VKB Gladiator Premium，在美国免费送货，这与我通常看到的 Wingwing Ur…" at bounding box center [290, 284] width 349 height 49
click at [231, 303] on font "你想得到的那个是多少？我刚刚以 139 美元的价格购买了 VKB Gladiator Premium，在美国免费送货，这与我通常看到的 Wingwing Ur…" at bounding box center [290, 284] width 349 height 49
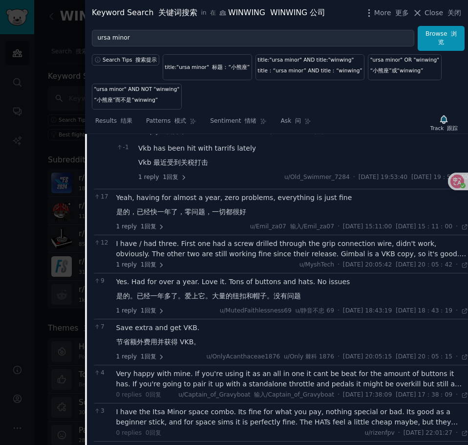
scroll to position [778, 0]
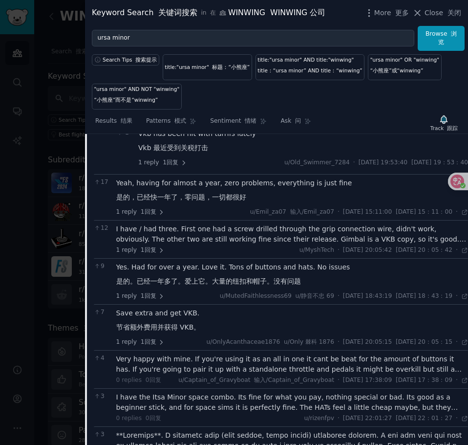
click at [259, 285] on font "是的。已经一年多了。爱上它。大量的纽扣和帽子。没有问题" at bounding box center [208, 281] width 185 height 8
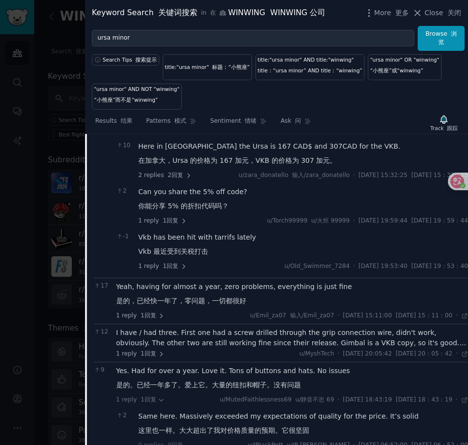
scroll to position [681, 0]
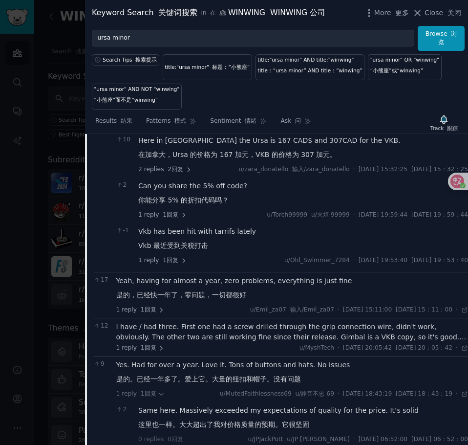
click at [225, 337] on div "I have / had three. First one had a screw drilled through the grip connection w…" at bounding box center [292, 332] width 352 height 21
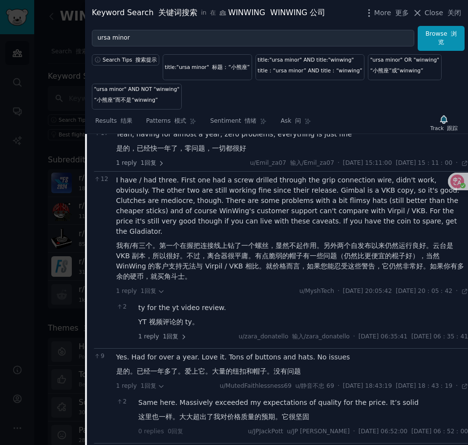
scroll to position [876, 0]
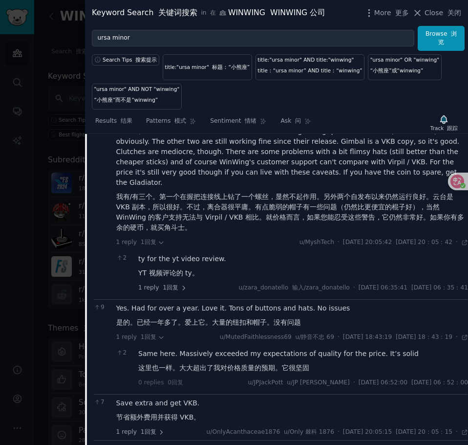
click at [227, 312] on div "Yes. Had for over a year. Love it. Tons of buttons and hats. No issues 是的。已经一年多…" at bounding box center [292, 317] width 352 height 28
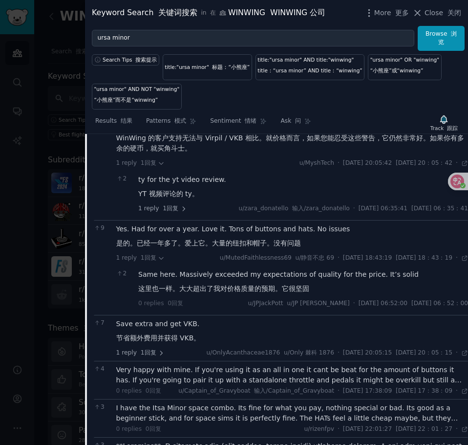
scroll to position [974, 0]
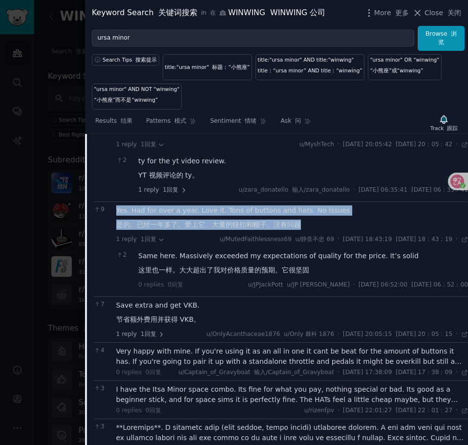
drag, startPoint x: 152, startPoint y: 209, endPoint x: 358, endPoint y: 220, distance: 206.1
click at [358, 220] on div "9 Yes. Had for over a year. Love it. Tons of buttons and hats. No issues 是的。已经一…" at bounding box center [281, 248] width 374 height 95
click at [265, 220] on font "是的。已经一年多了。爱上它。大量的纽扣和帽子。没有问题" at bounding box center [208, 225] width 185 height 10
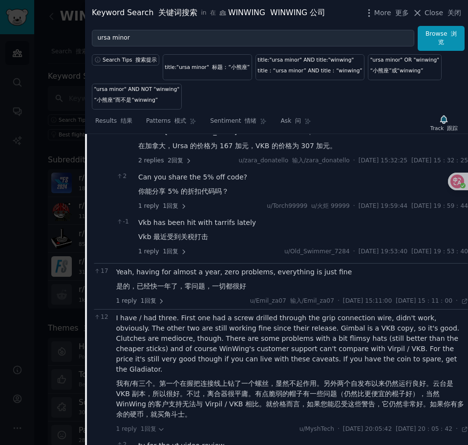
scroll to position [632, 0]
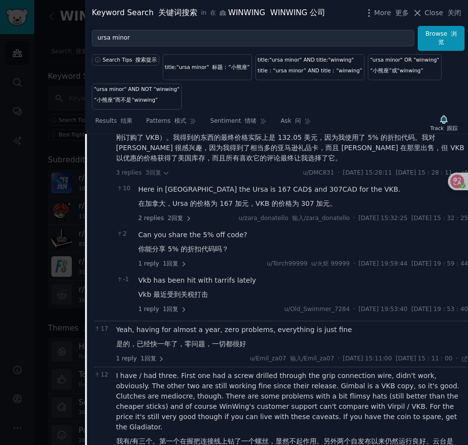
click at [97, 236] on div "17" at bounding box center [102, 176] width 17 height 281
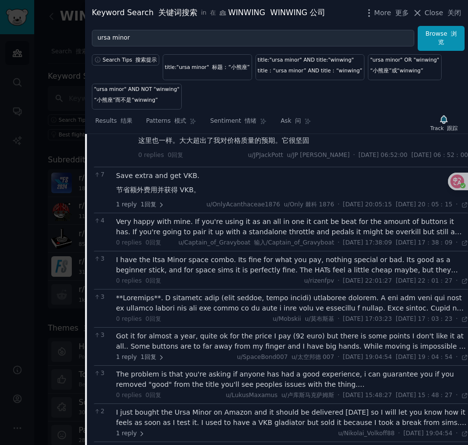
scroll to position [1121, 0]
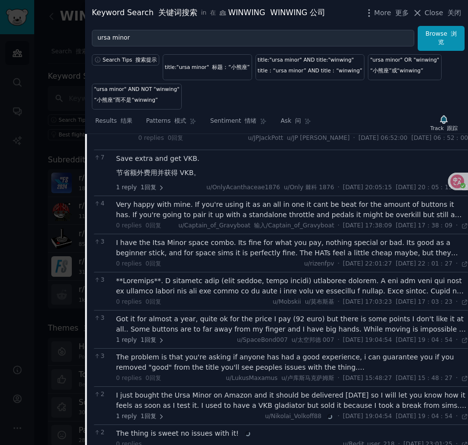
click at [234, 366] on div "The problem is that you're asking if anyone has had a good experience, i can gu…" at bounding box center [292, 362] width 352 height 21
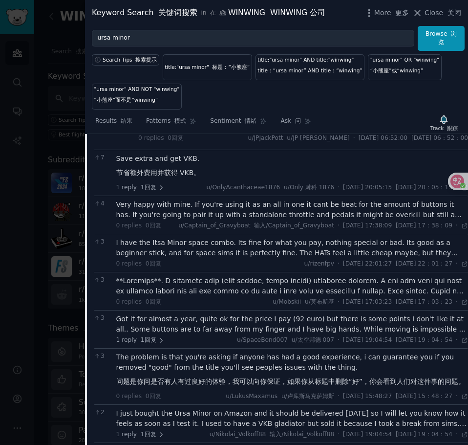
click at [217, 334] on div "Got it for almost a year, quite ok for the price I pay (92 euro) but there is s…" at bounding box center [292, 324] width 352 height 21
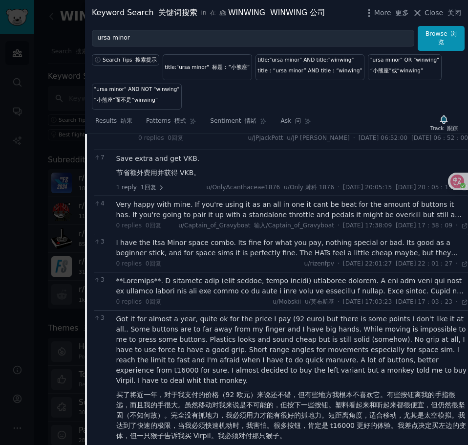
scroll to position [1218, 0]
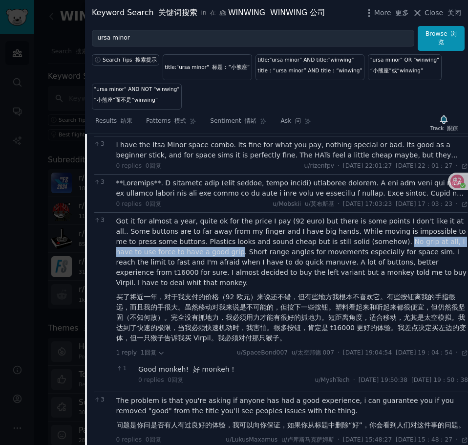
drag, startPoint x: 379, startPoint y: 248, endPoint x: 212, endPoint y: 262, distance: 168.2
click at [212, 262] on div "Got it for almost a year, quite ok for the price I pay (92 euro) but there is s…" at bounding box center [292, 281] width 352 height 131
click at [194, 257] on div "Got it for almost a year, quite ok for the price I pay (92 euro) but there is s…" at bounding box center [292, 281] width 352 height 131
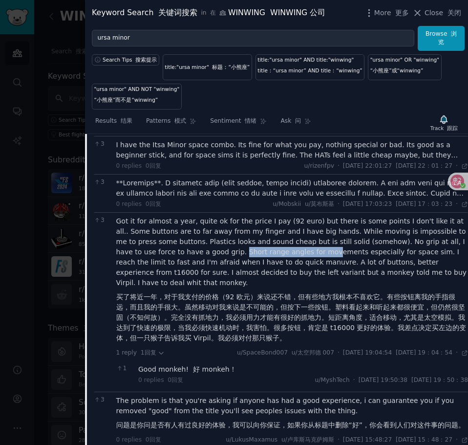
drag, startPoint x: 217, startPoint y: 255, endPoint x: 307, endPoint y: 262, distance: 90.2
click at [307, 262] on div "Got it for almost a year, quite ok for the price I pay (92 euro) but there is s…" at bounding box center [292, 281] width 352 height 131
drag, startPoint x: 265, startPoint y: 259, endPoint x: 330, endPoint y: 259, distance: 65.0
click at [330, 259] on div "Got it for almost a year, quite ok for the price I pay (92 euro) but there is s…" at bounding box center [292, 281] width 352 height 131
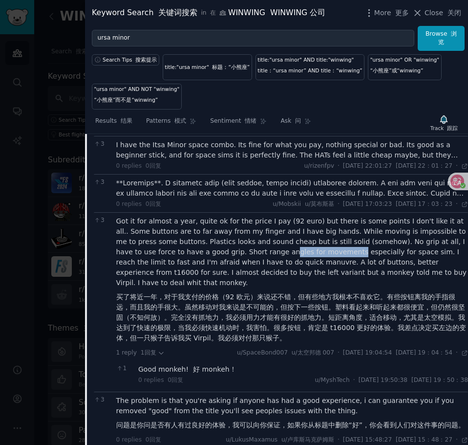
click at [331, 259] on div "Got it for almost a year, quite ok for the price I pay (92 euro) but there is s…" at bounding box center [292, 281] width 352 height 131
drag, startPoint x: 376, startPoint y: 257, endPoint x: 444, endPoint y: 255, distance: 68.0
click at [440, 255] on div "Got it for almost a year, quite ok for the price I pay (92 euro) but there is s…" at bounding box center [292, 281] width 352 height 131
click at [444, 255] on div "Got it for almost a year, quite ok for the price I pay (92 euro) but there is s…" at bounding box center [292, 281] width 352 height 131
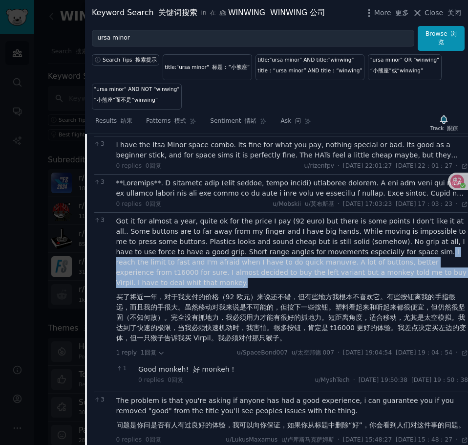
drag, startPoint x: 411, startPoint y: 257, endPoint x: 368, endPoint y: 291, distance: 55.4
click at [368, 291] on div "Got it for almost a year, quite ok for the price I pay (92 euro) but there is s…" at bounding box center [292, 281] width 352 height 131
click at [186, 281] on div "Got it for almost a year, quite ok for the price I pay (92 euro) but there is s…" at bounding box center [292, 281] width 352 height 131
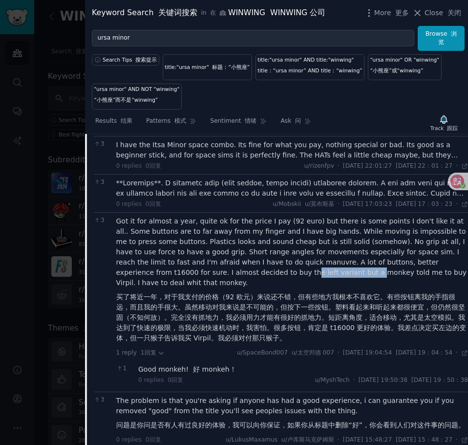
drag, startPoint x: 220, startPoint y: 277, endPoint x: 294, endPoint y: 277, distance: 74.3
click at [291, 278] on div "Got it for almost a year, quite ok for the price I pay (92 euro) but there is s…" at bounding box center [292, 281] width 352 height 131
drag, startPoint x: 294, startPoint y: 277, endPoint x: 338, endPoint y: 279, distance: 44.1
click at [295, 277] on div "Got it for almost a year, quite ok for the price I pay (92 euro) but there is s…" at bounding box center [292, 281] width 352 height 131
drag, startPoint x: 343, startPoint y: 279, endPoint x: 399, endPoint y: 280, distance: 56.2
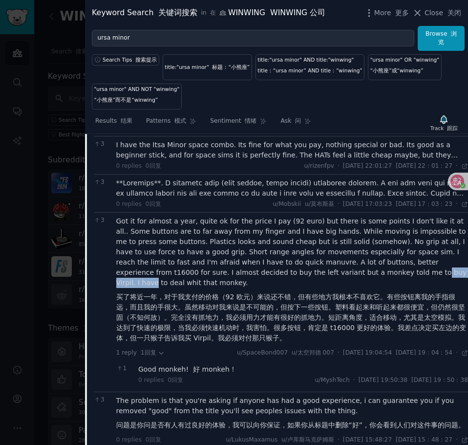
click at [399, 280] on div "Got it for almost a year, quite ok for the price I pay (92 euro) but there is s…" at bounding box center [292, 281] width 352 height 131
click at [298, 293] on div "Got it for almost a year, quite ok for the price I pay (92 euro) but there is s…" at bounding box center [292, 281] width 352 height 131
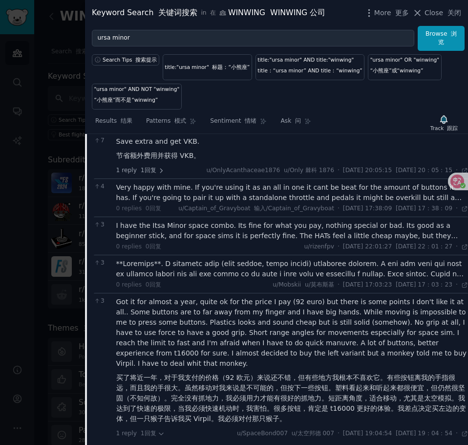
scroll to position [1121, 0]
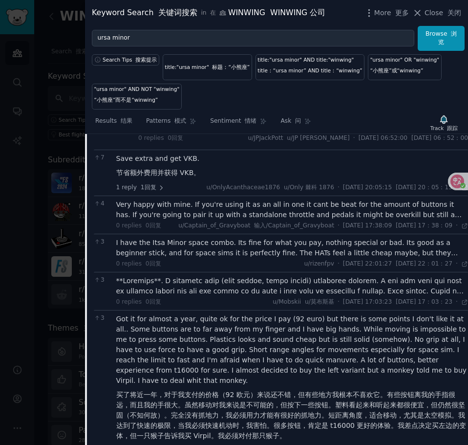
click at [258, 296] on div at bounding box center [292, 286] width 352 height 21
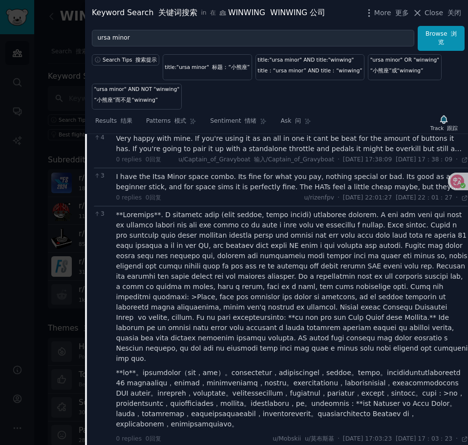
scroll to position [1169, 0]
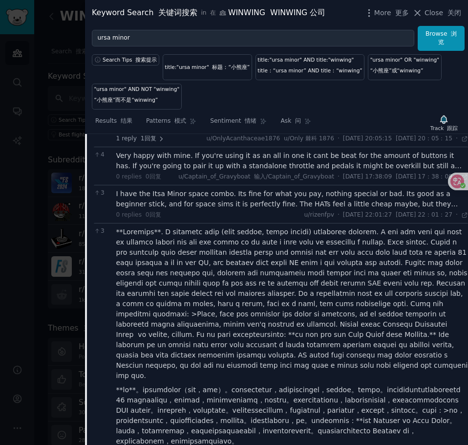
click at [258, 207] on div "I have the Itsa Minor space combo. Its fine for what you pay, nothing special o…" at bounding box center [292, 199] width 352 height 21
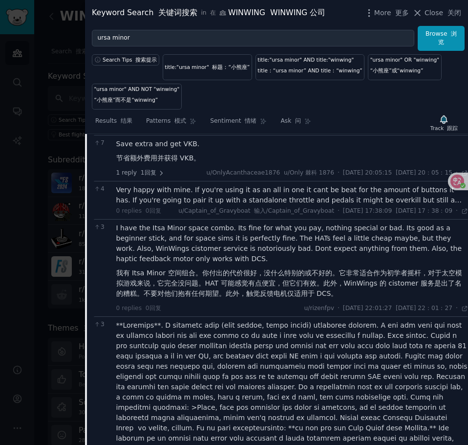
scroll to position [1121, 0]
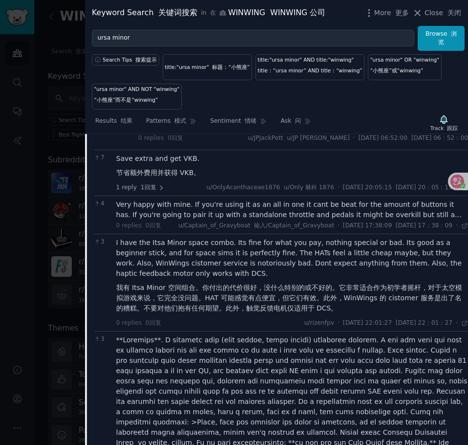
click at [267, 216] on div "Very happy with mine. If you're using it as an all in one it cant be beat for t…" at bounding box center [292, 209] width 352 height 21
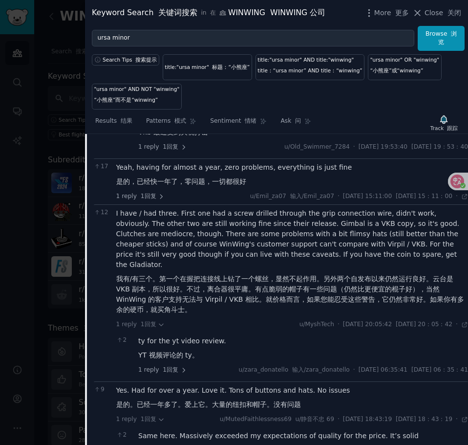
scroll to position [778, 0]
